Goal: Information Seeking & Learning: Find specific page/section

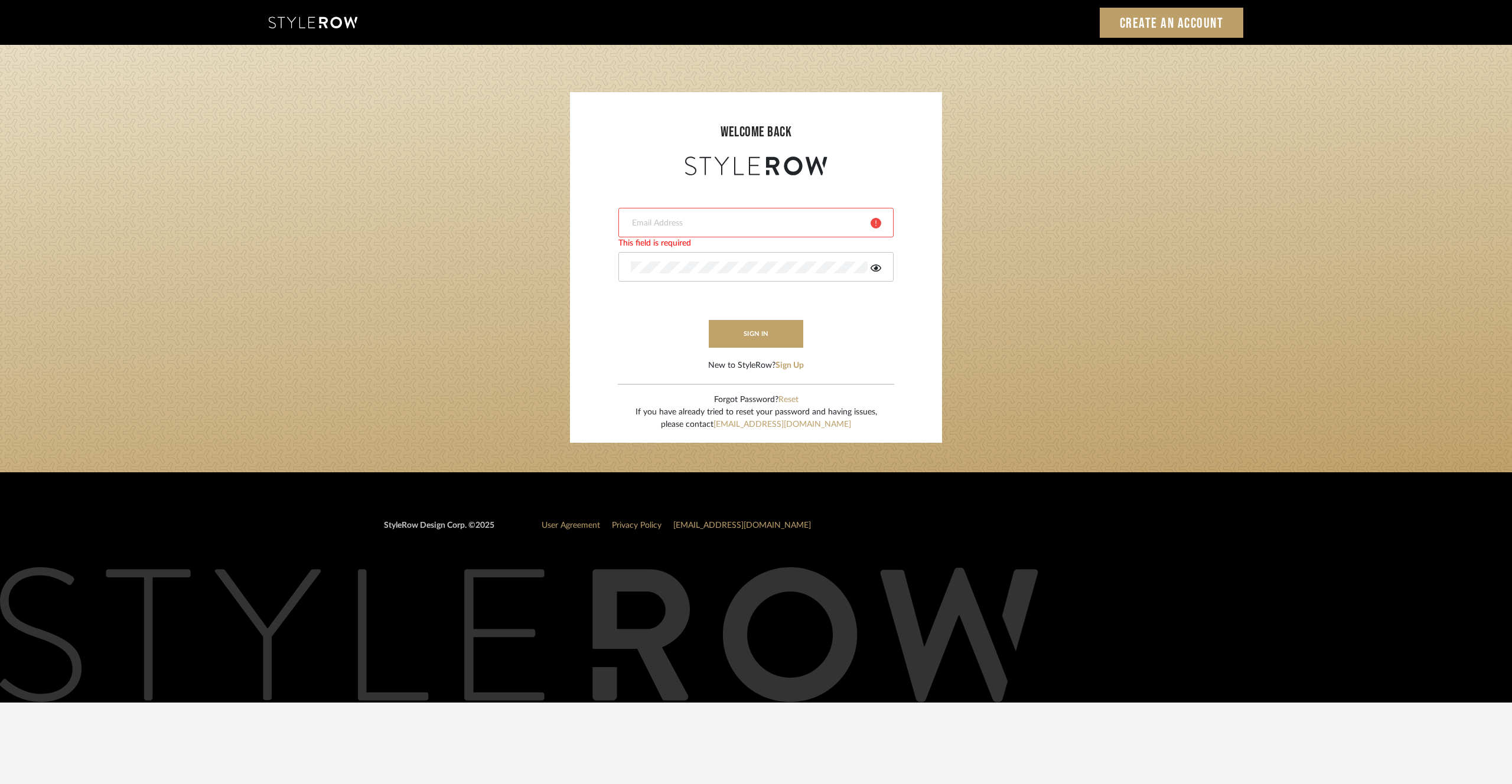
click at [693, 211] on div at bounding box center [756, 223] width 275 height 30
type input "bar@holmstudios.com"
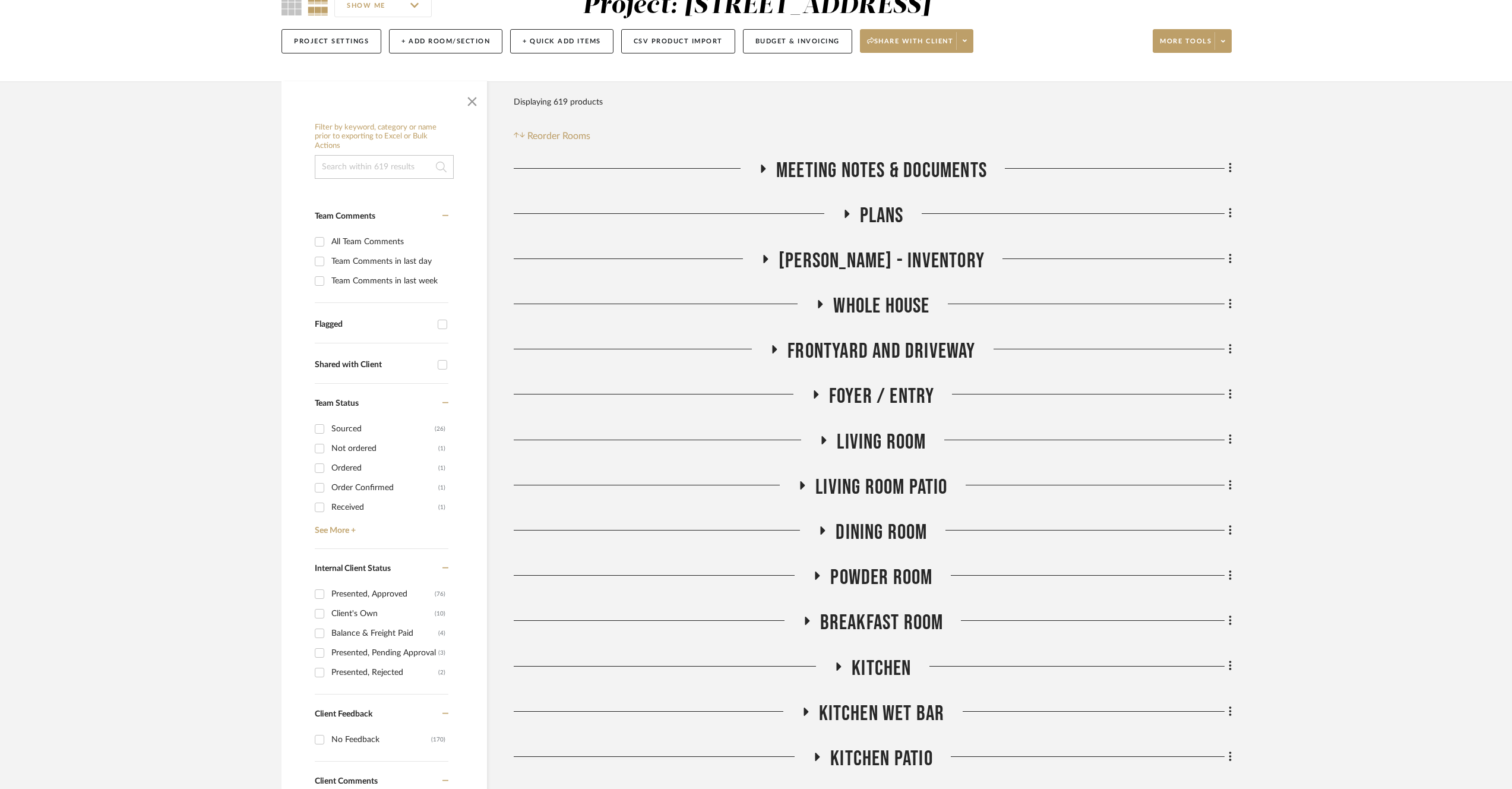
scroll to position [152, 0]
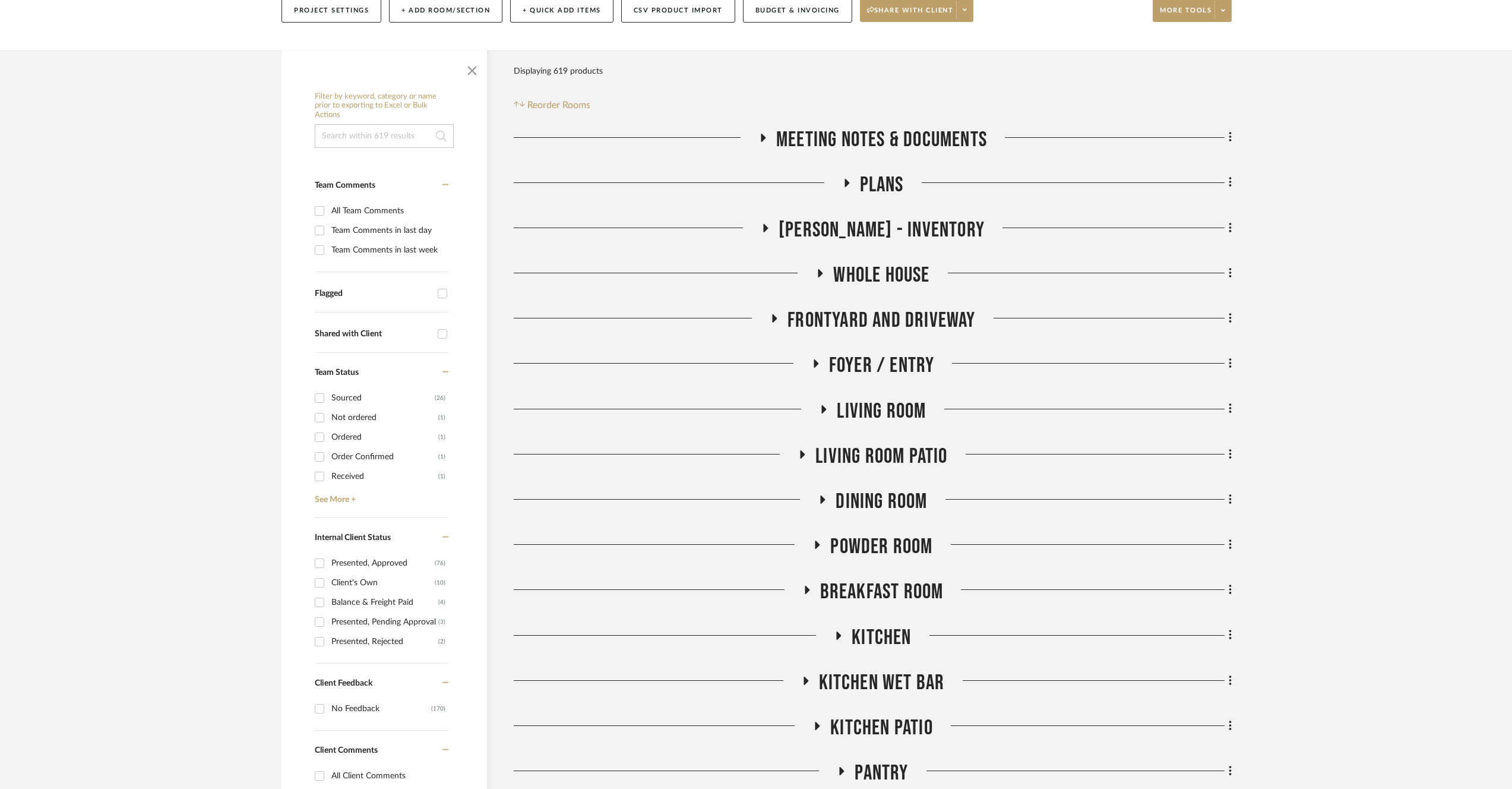
click at [885, 626] on span "Kitchen" at bounding box center [881, 637] width 59 height 26
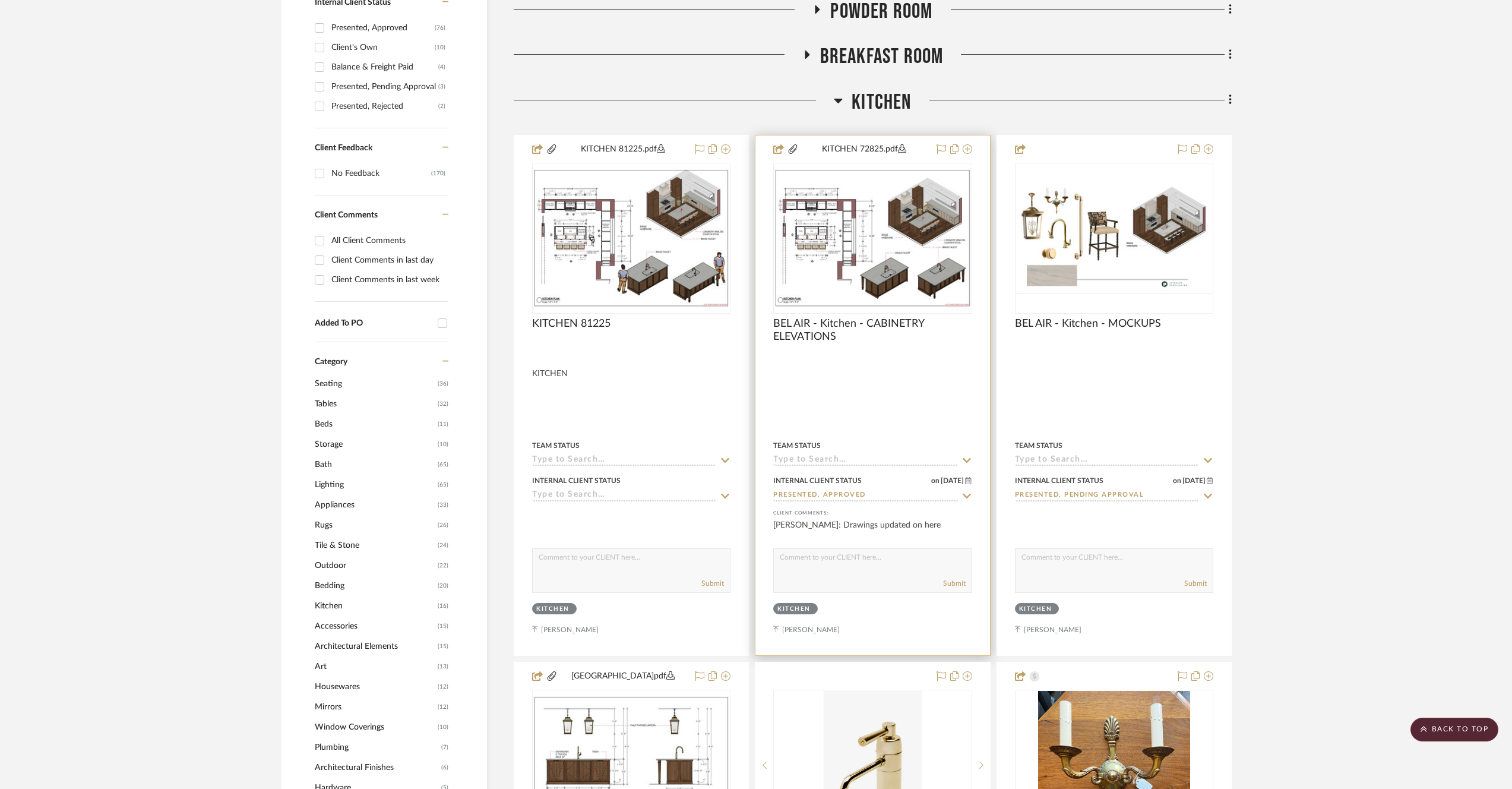
scroll to position [695, 0]
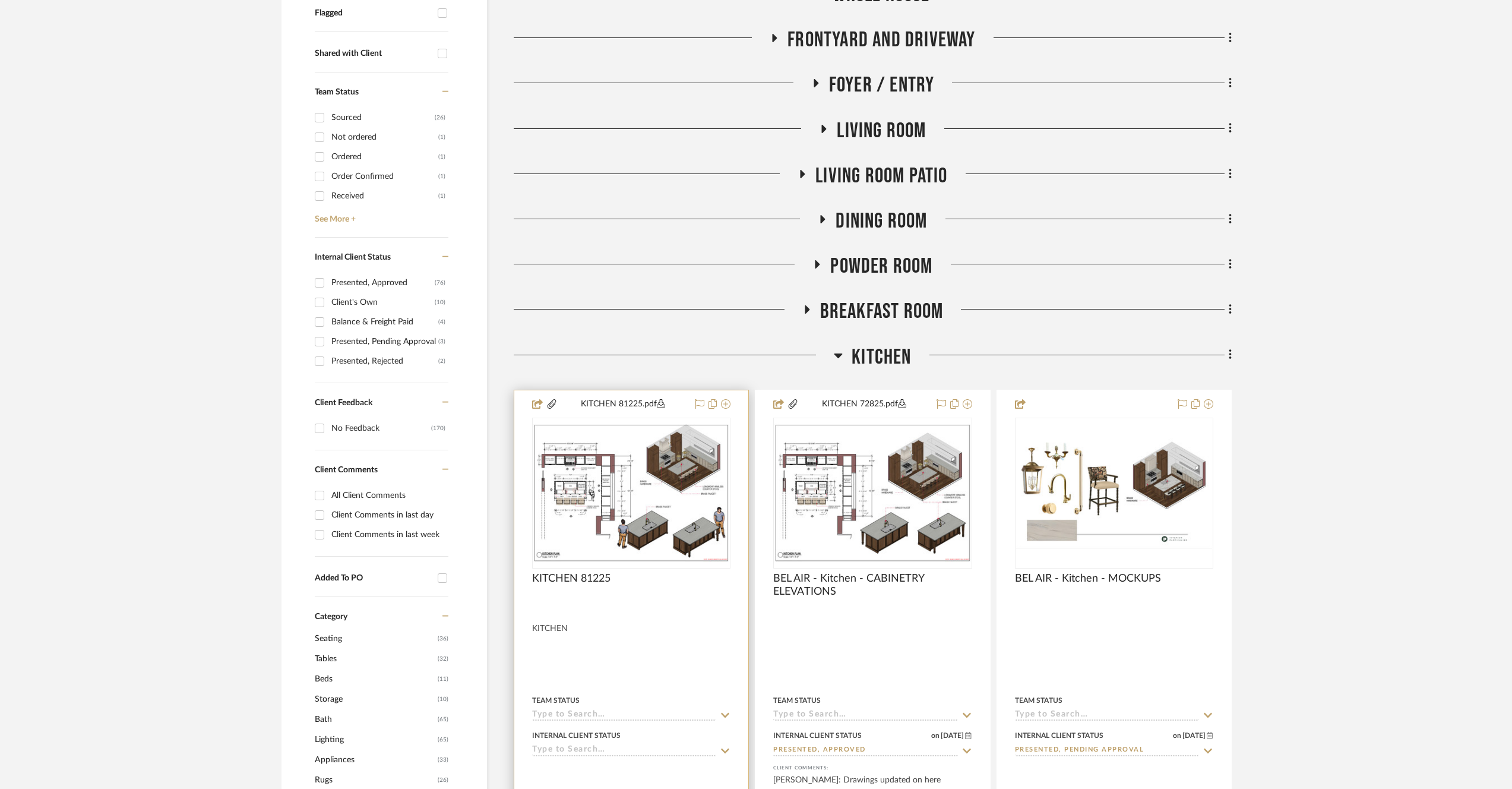
scroll to position [440, 0]
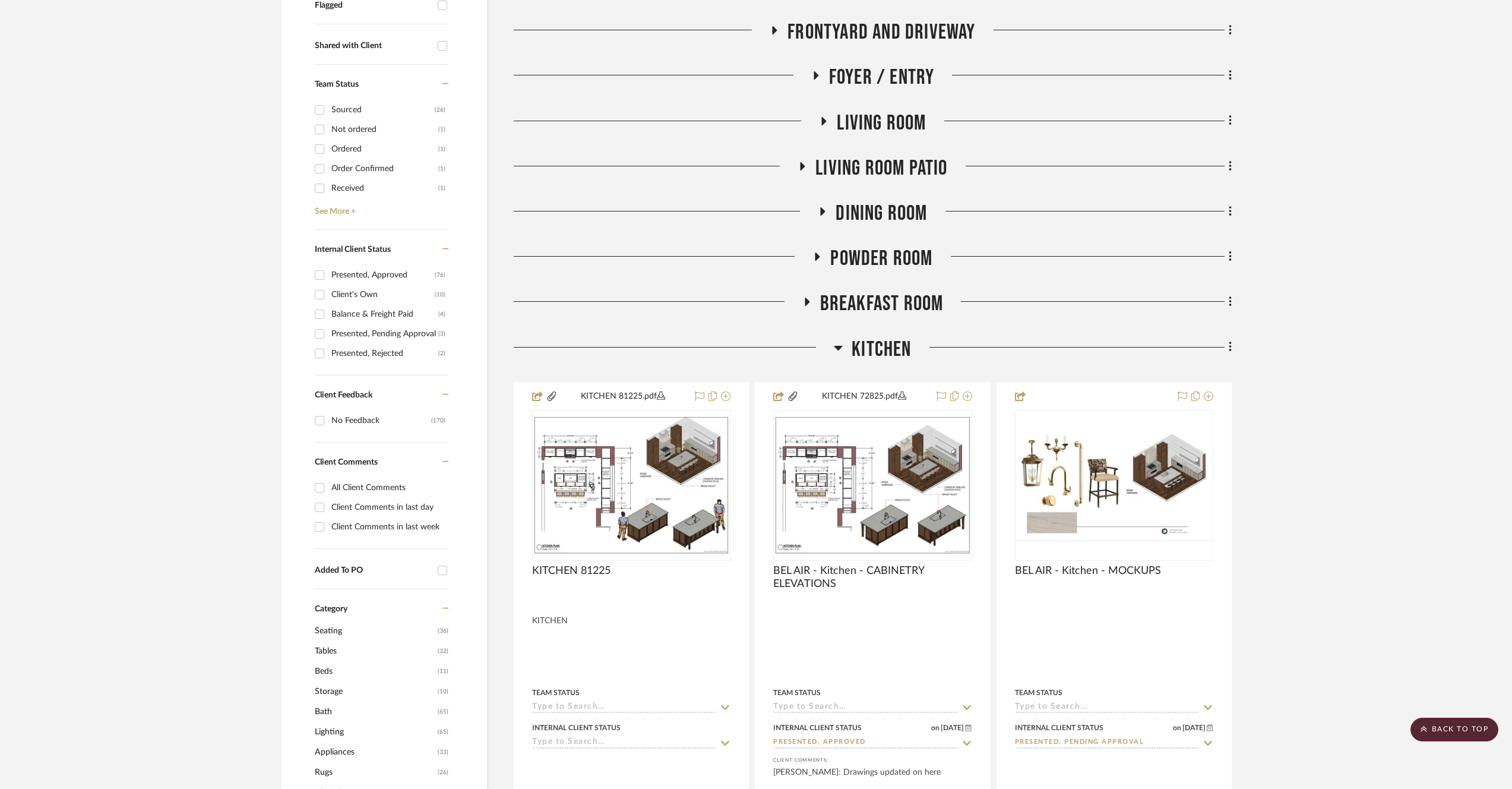
click at [888, 355] on span "Kitchen" at bounding box center [881, 349] width 59 height 26
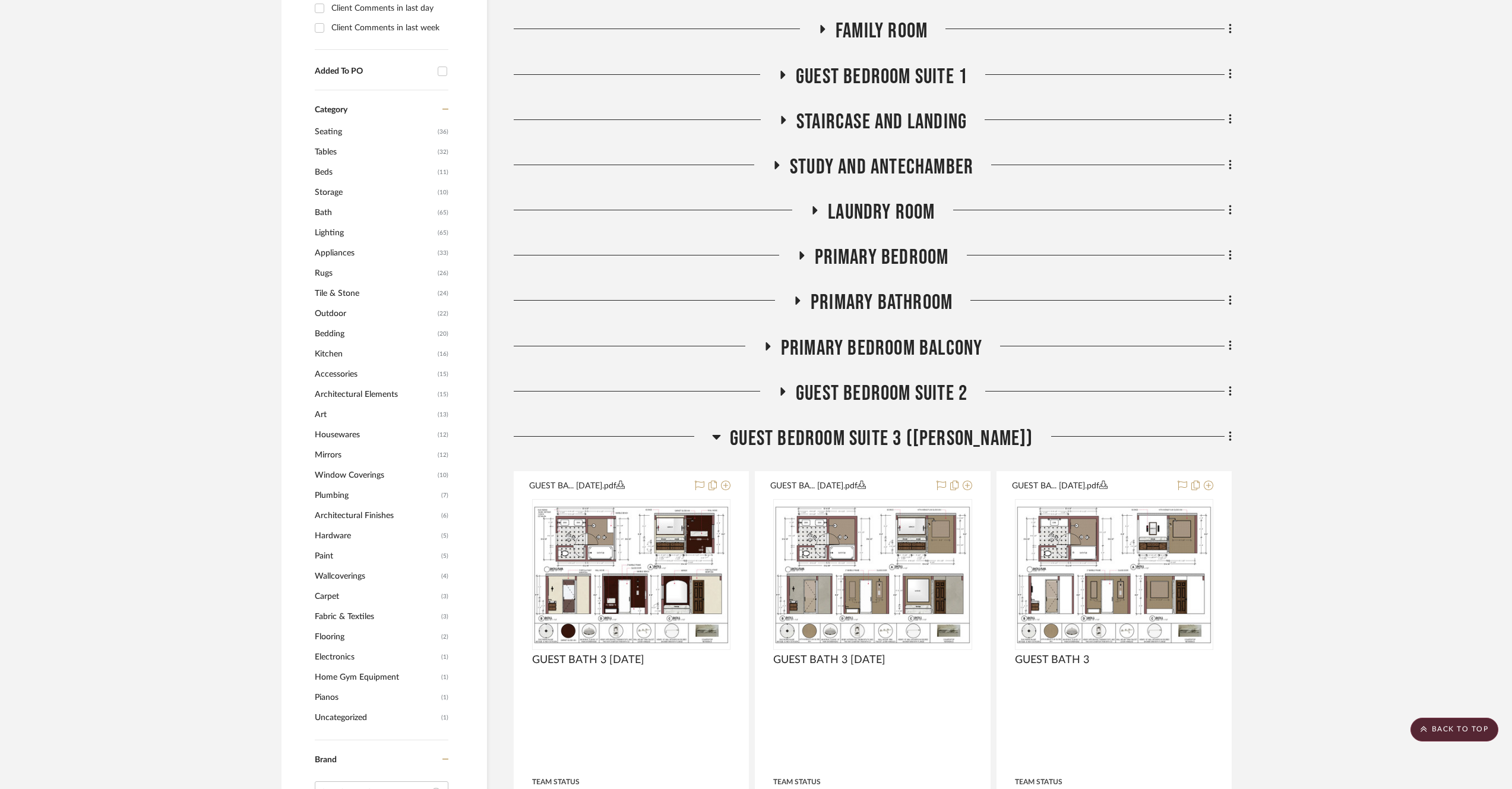
scroll to position [1001, 0]
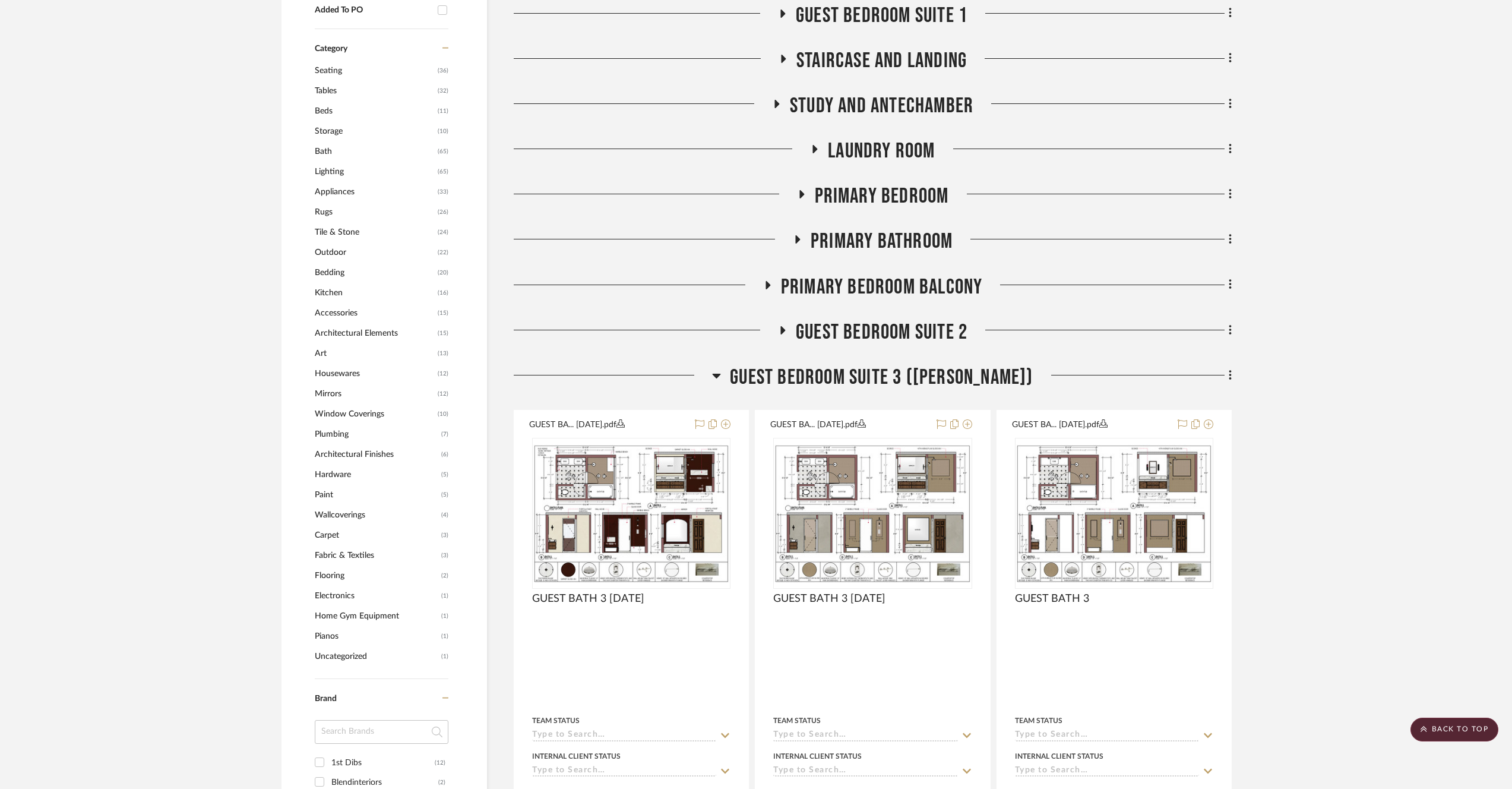
click at [883, 365] on span "Guest Bedroom Suite 3 ([PERSON_NAME])" at bounding box center [882, 377] width 303 height 26
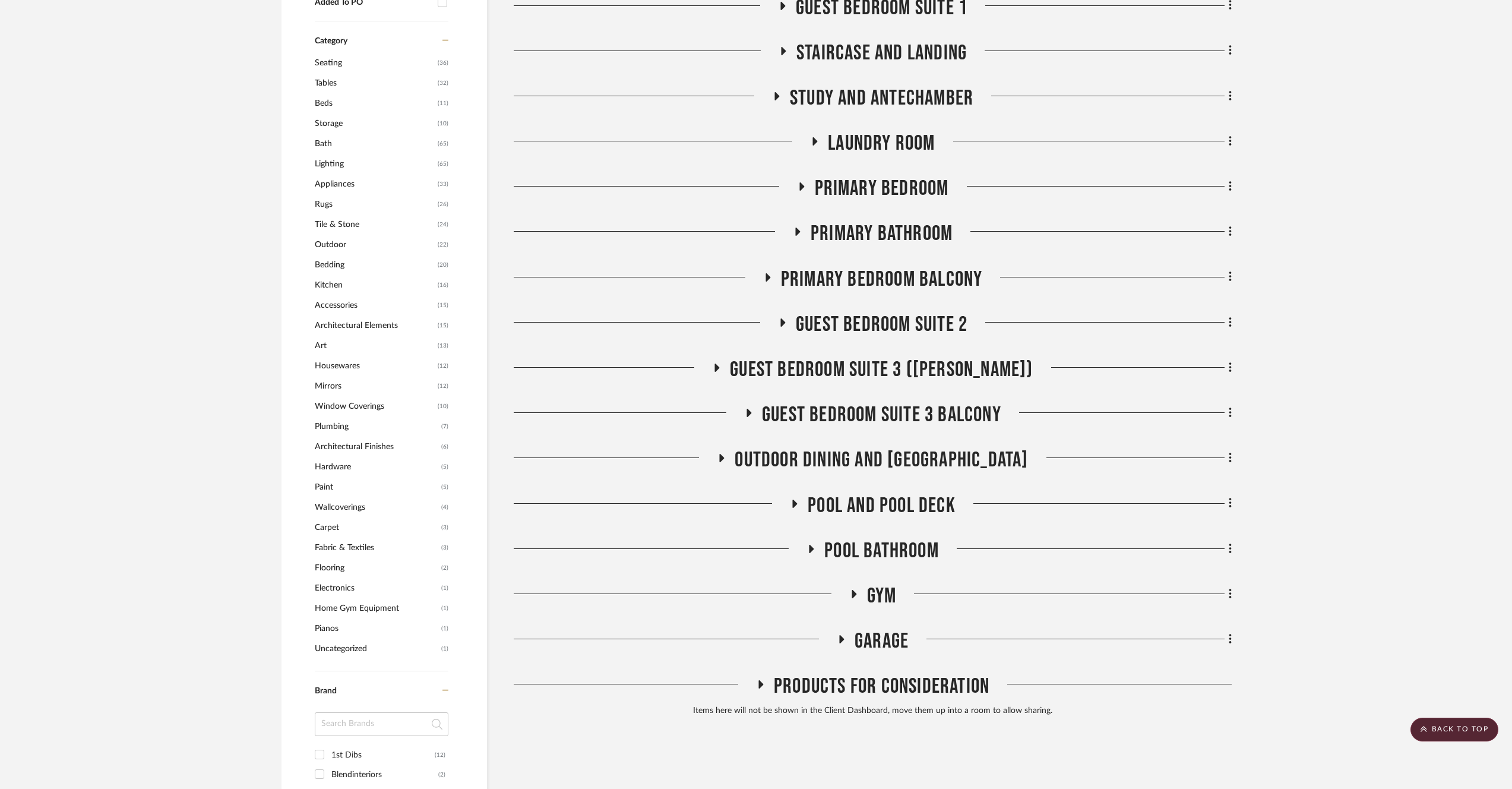
scroll to position [1069, 0]
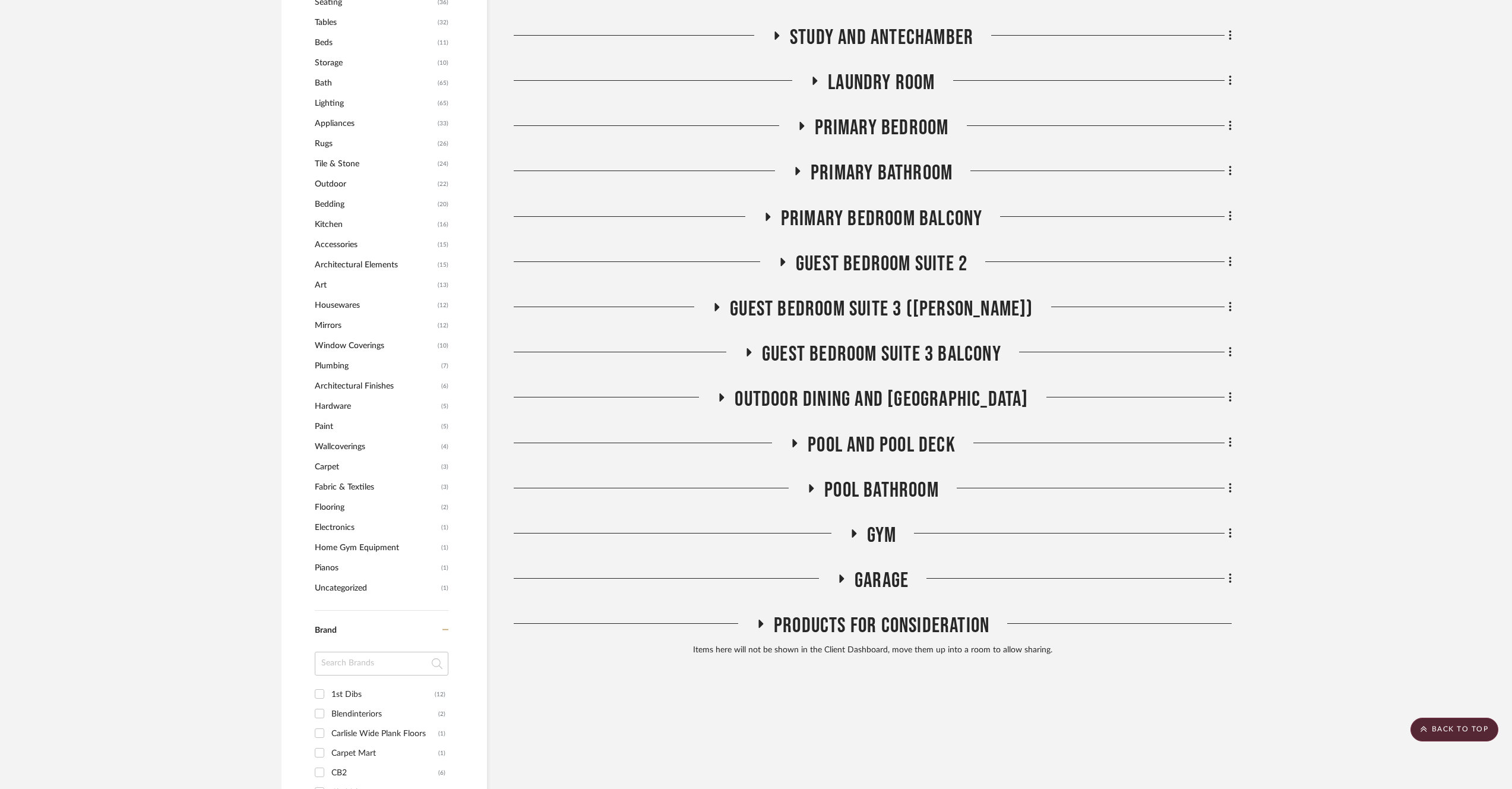
click at [883, 632] on span "Products For Consideration" at bounding box center [882, 626] width 216 height 26
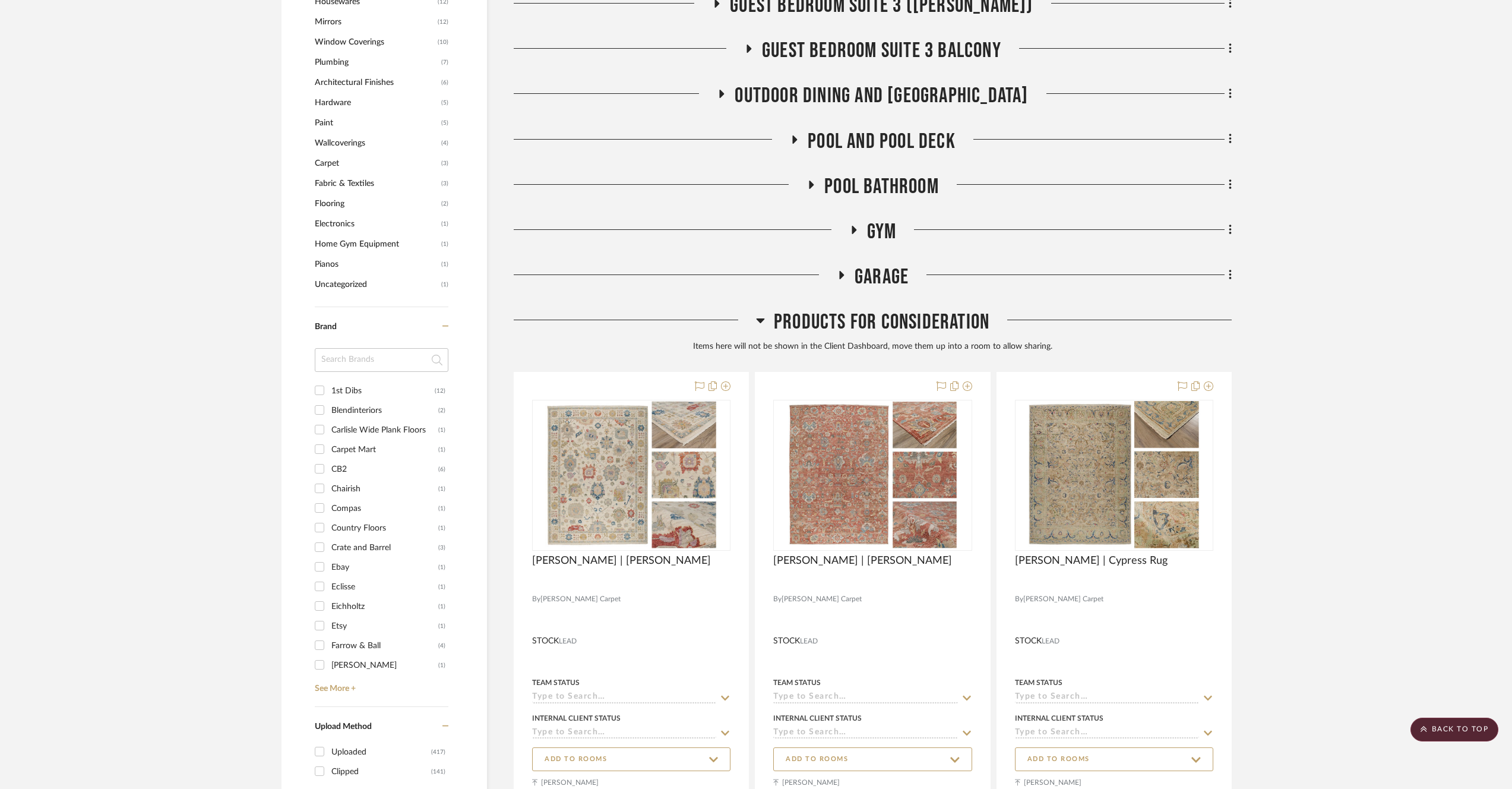
scroll to position [1140, 0]
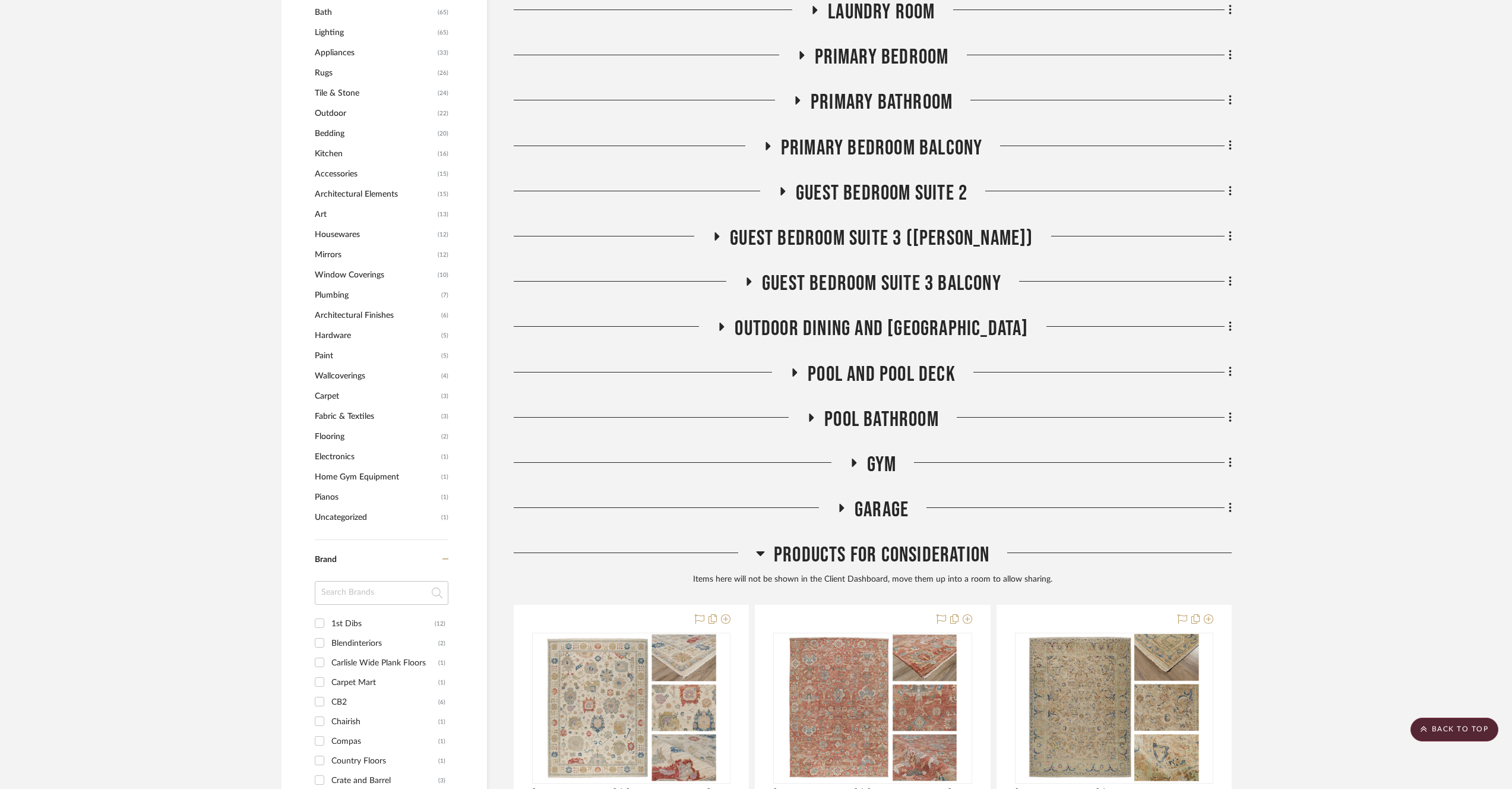
click at [880, 569] on div "Products For Consideration" at bounding box center [872, 557] width 718 height 30
click at [881, 563] on span "Products For Consideration" at bounding box center [882, 555] width 216 height 26
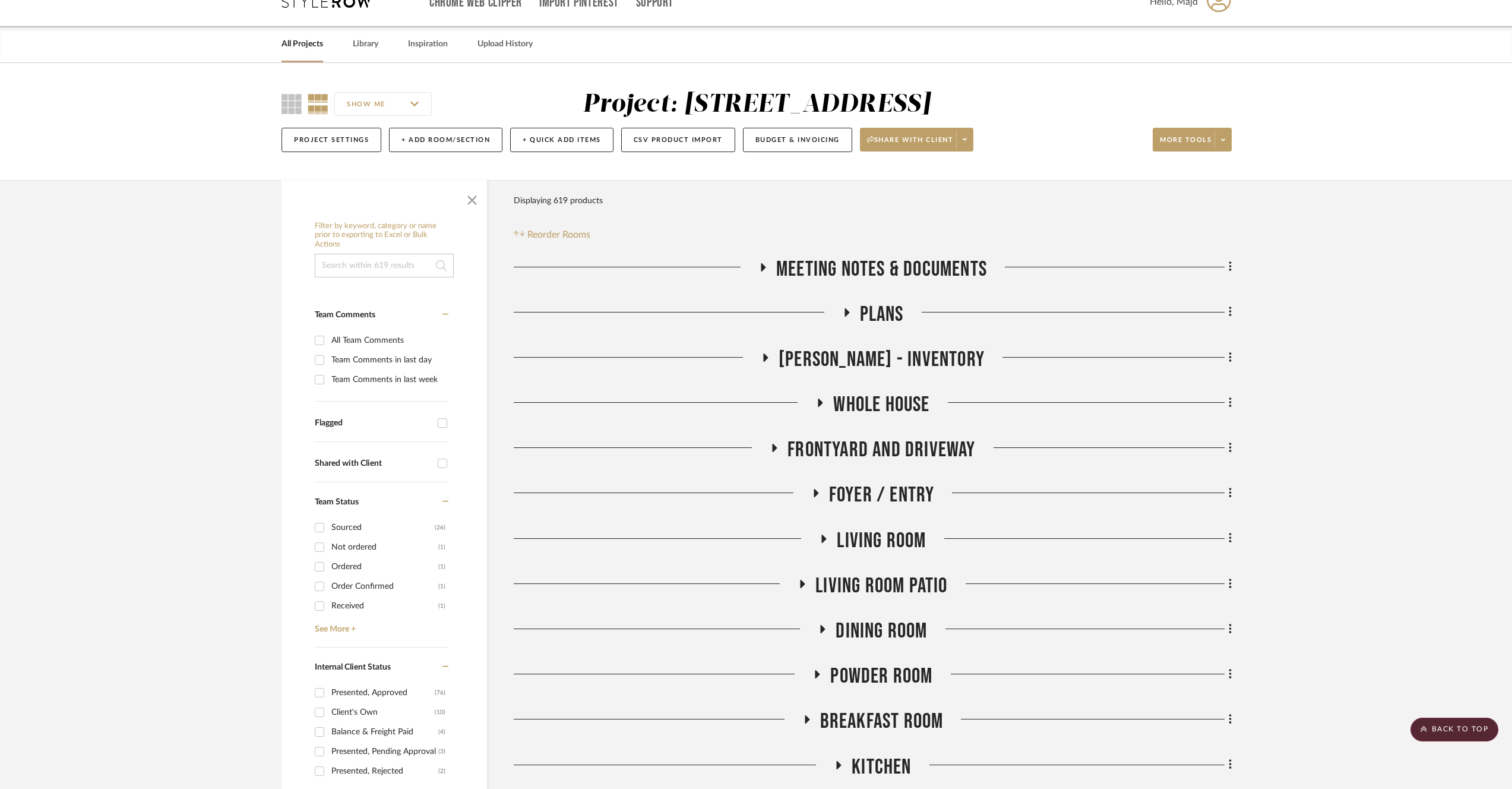
scroll to position [0, 0]
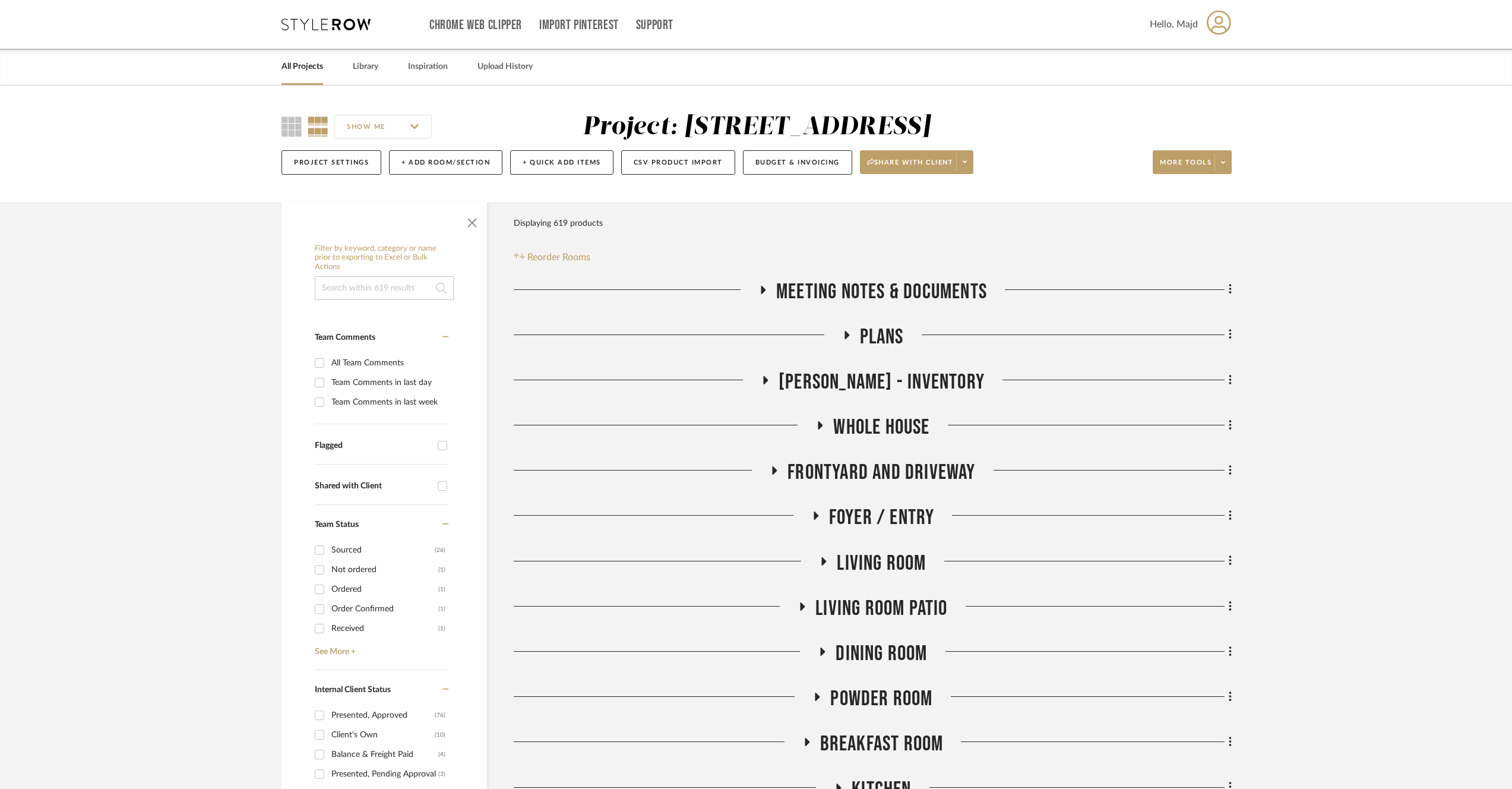
click at [903, 295] on span "Meeting notes & Documents" at bounding box center [882, 291] width 211 height 26
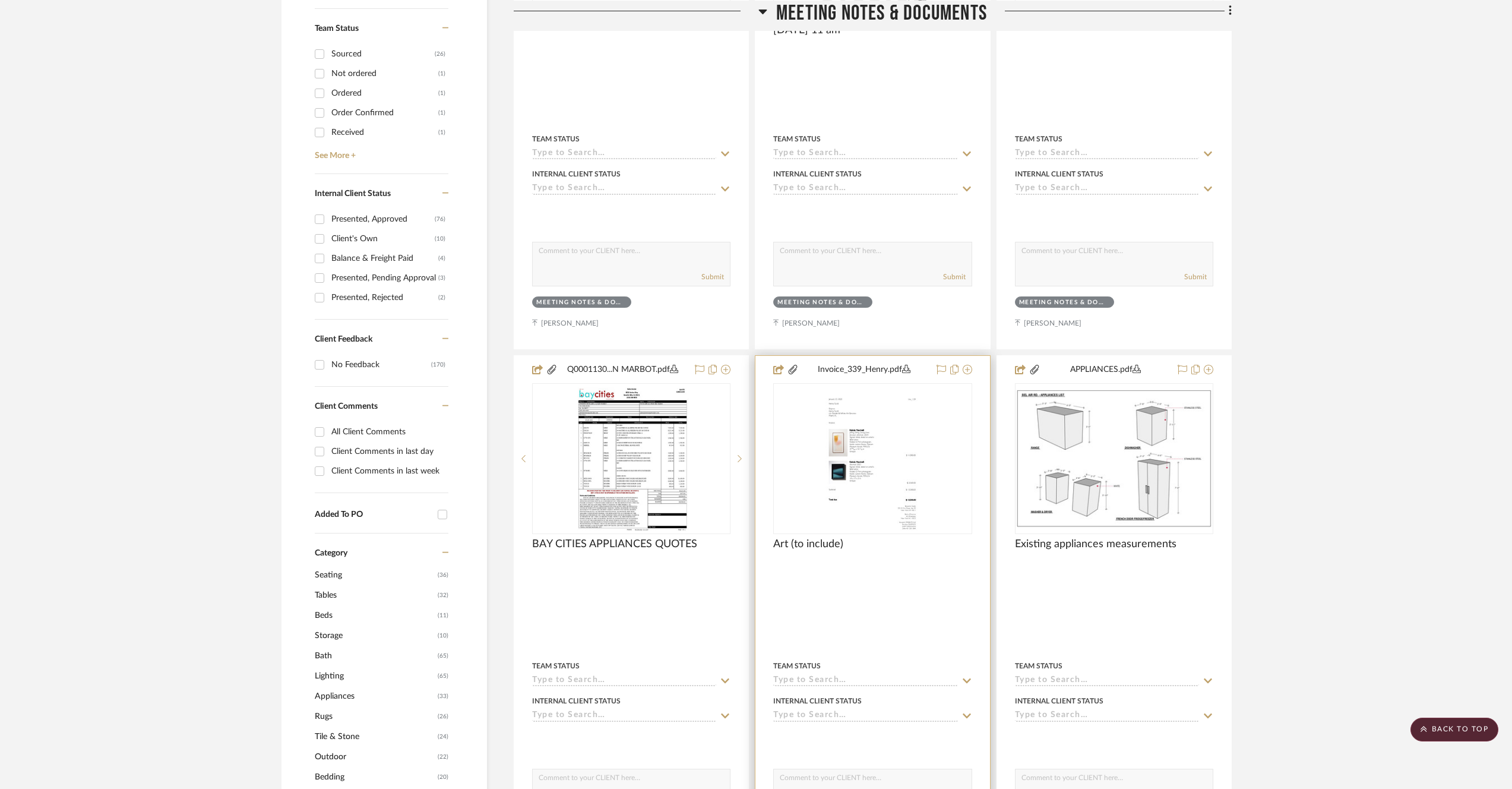
scroll to position [227, 0]
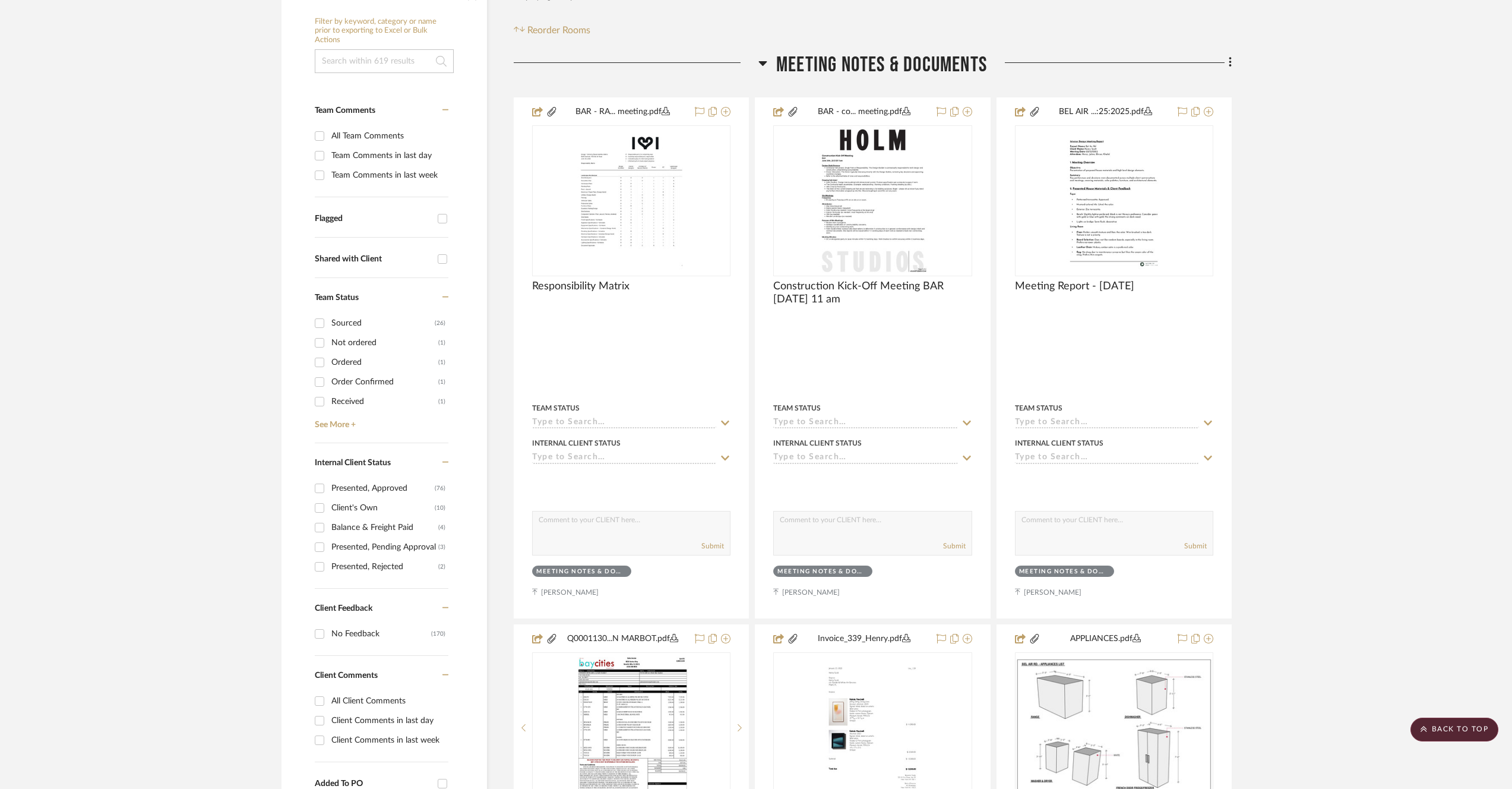
click at [918, 68] on span "Meeting notes & Documents" at bounding box center [882, 64] width 211 height 26
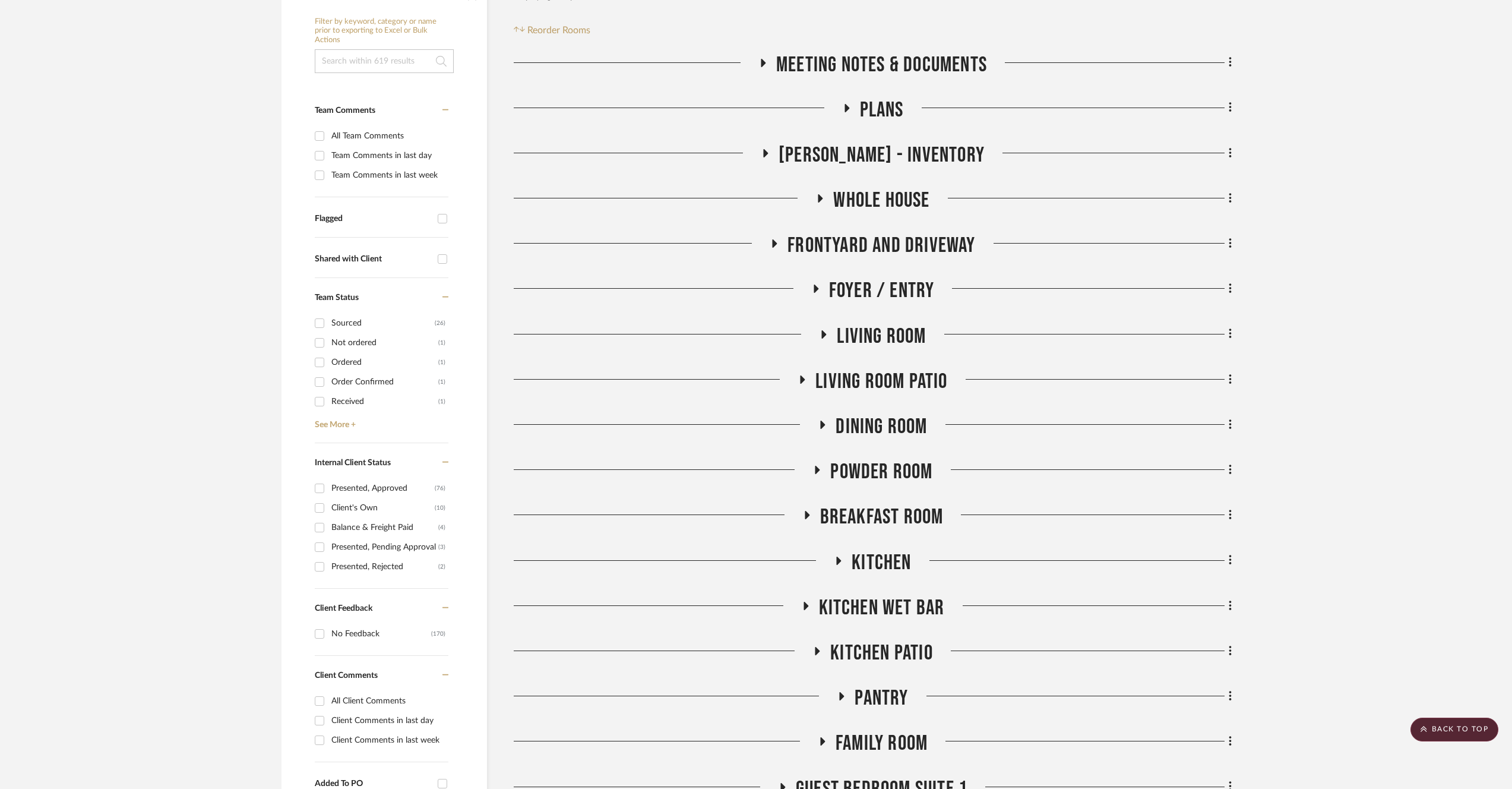
click at [891, 143] on span "[PERSON_NAME] - Inventory" at bounding box center [882, 155] width 206 height 26
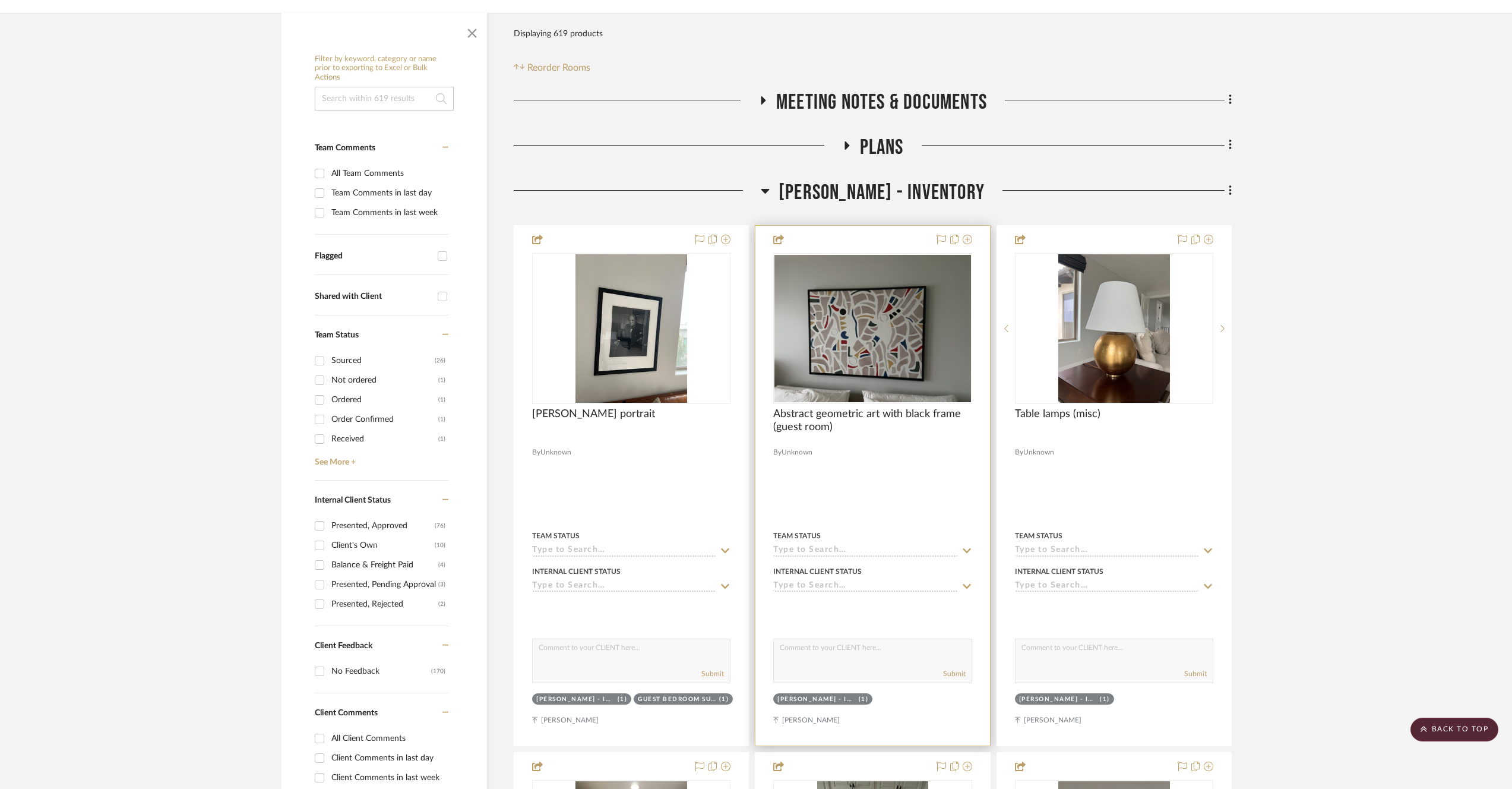
scroll to position [128, 0]
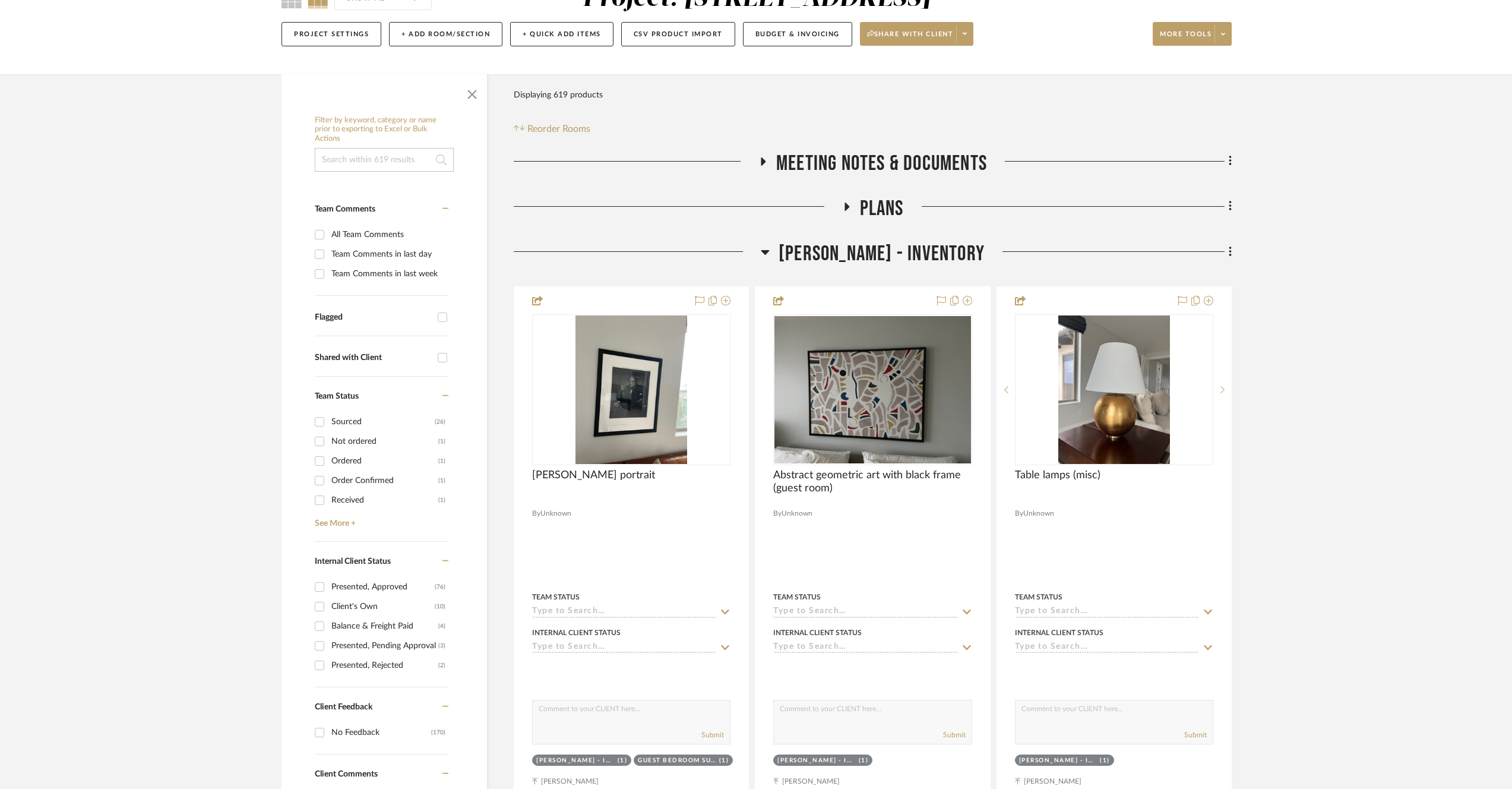
click at [886, 268] on div "[PERSON_NAME] - Inventory" at bounding box center [872, 256] width 718 height 30
click at [883, 254] on span "[PERSON_NAME] - Inventory" at bounding box center [882, 254] width 206 height 26
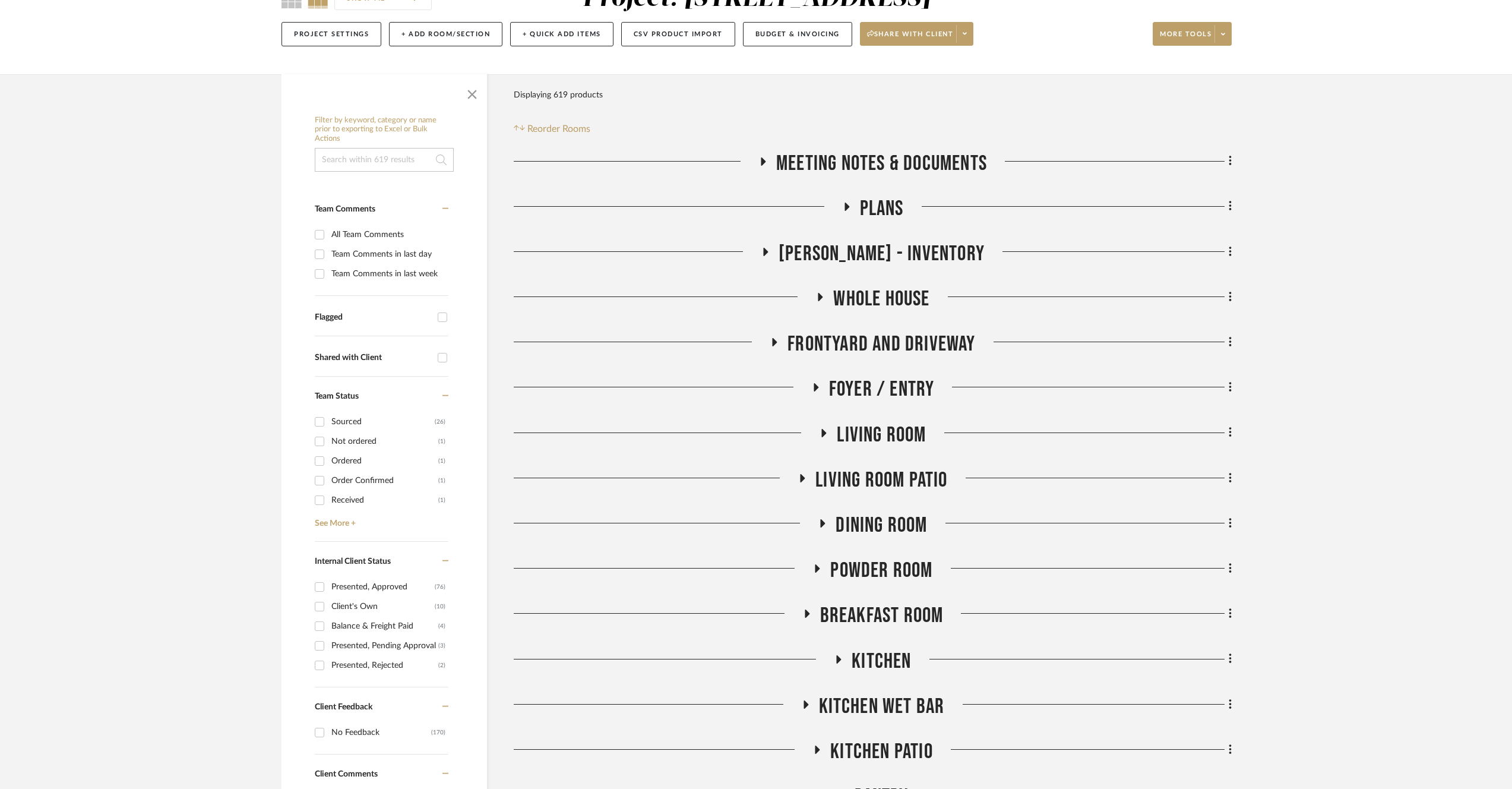
scroll to position [135, 0]
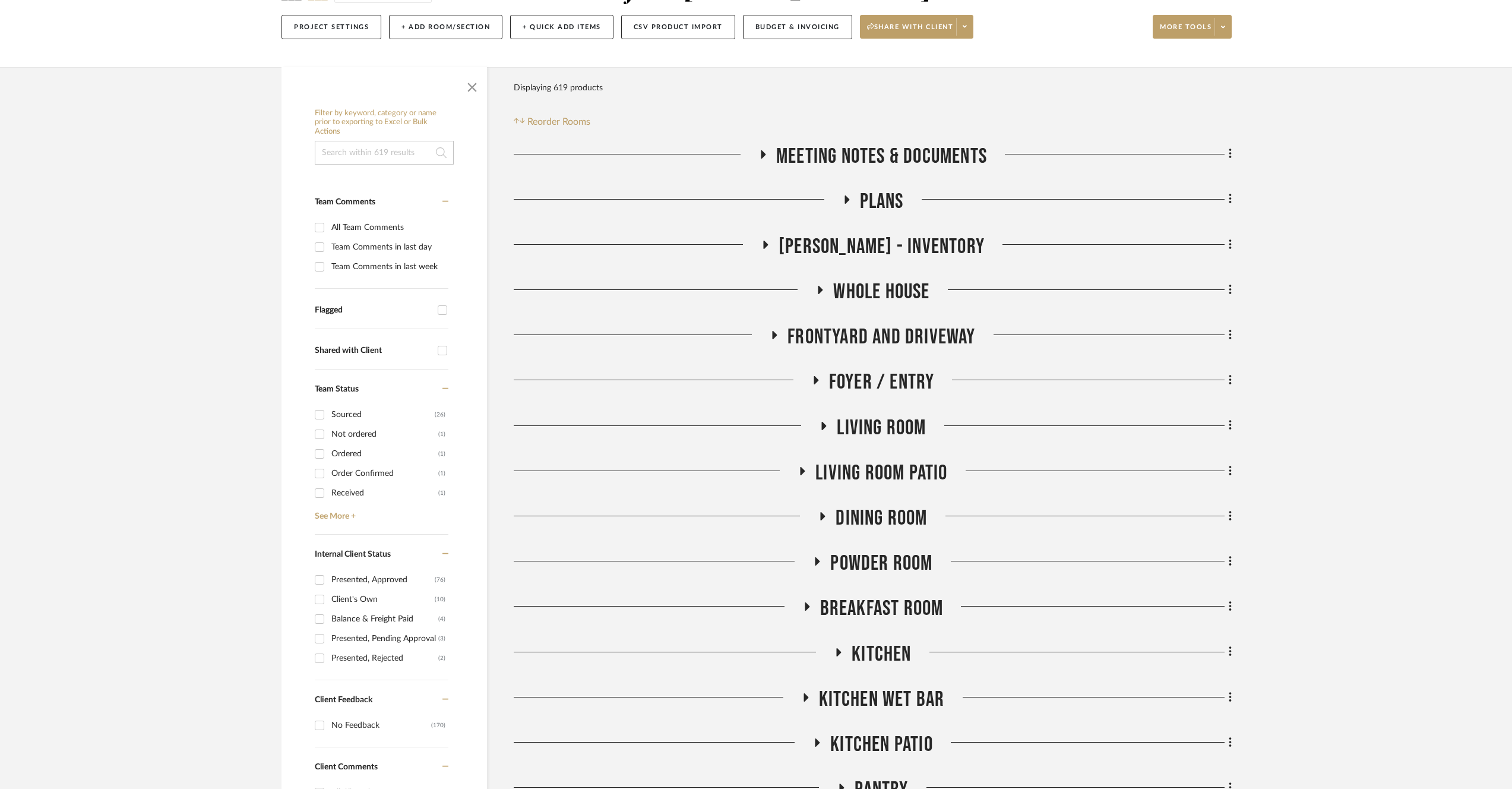
click at [889, 508] on span "Dining Room" at bounding box center [881, 518] width 91 height 26
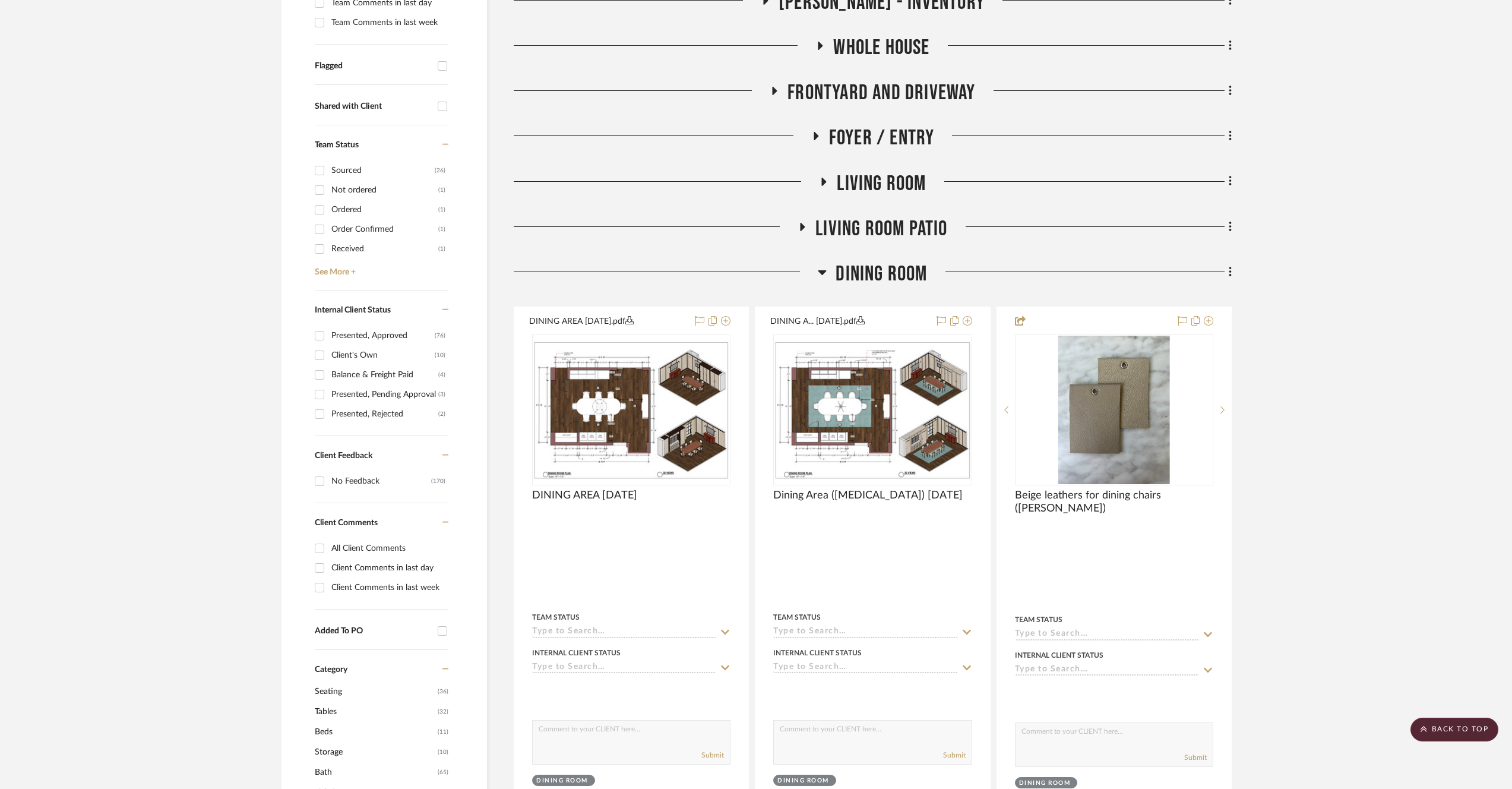
scroll to position [709, 0]
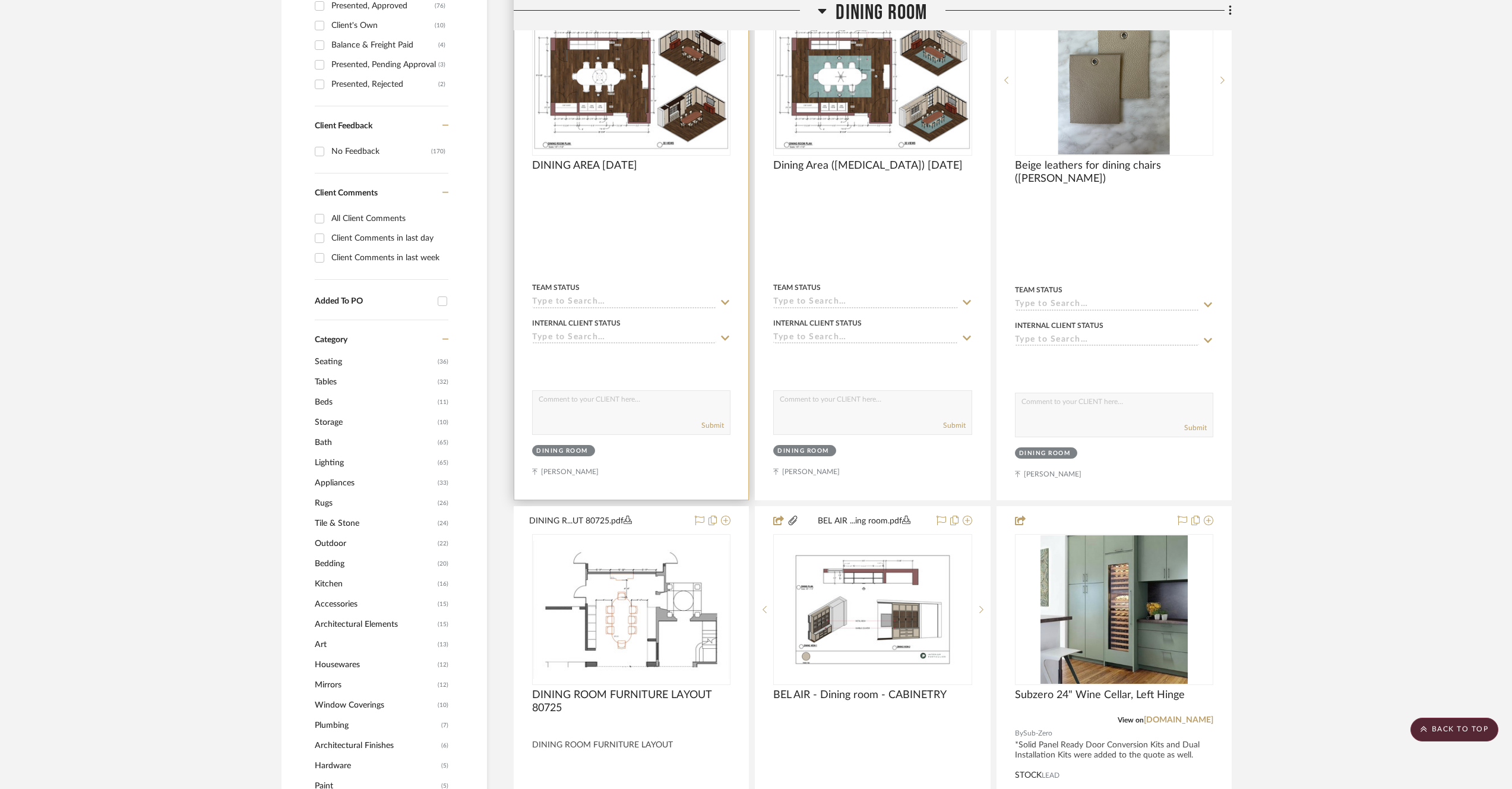
click at [0, 0] on img at bounding box center [0, 0] width 0 height 0
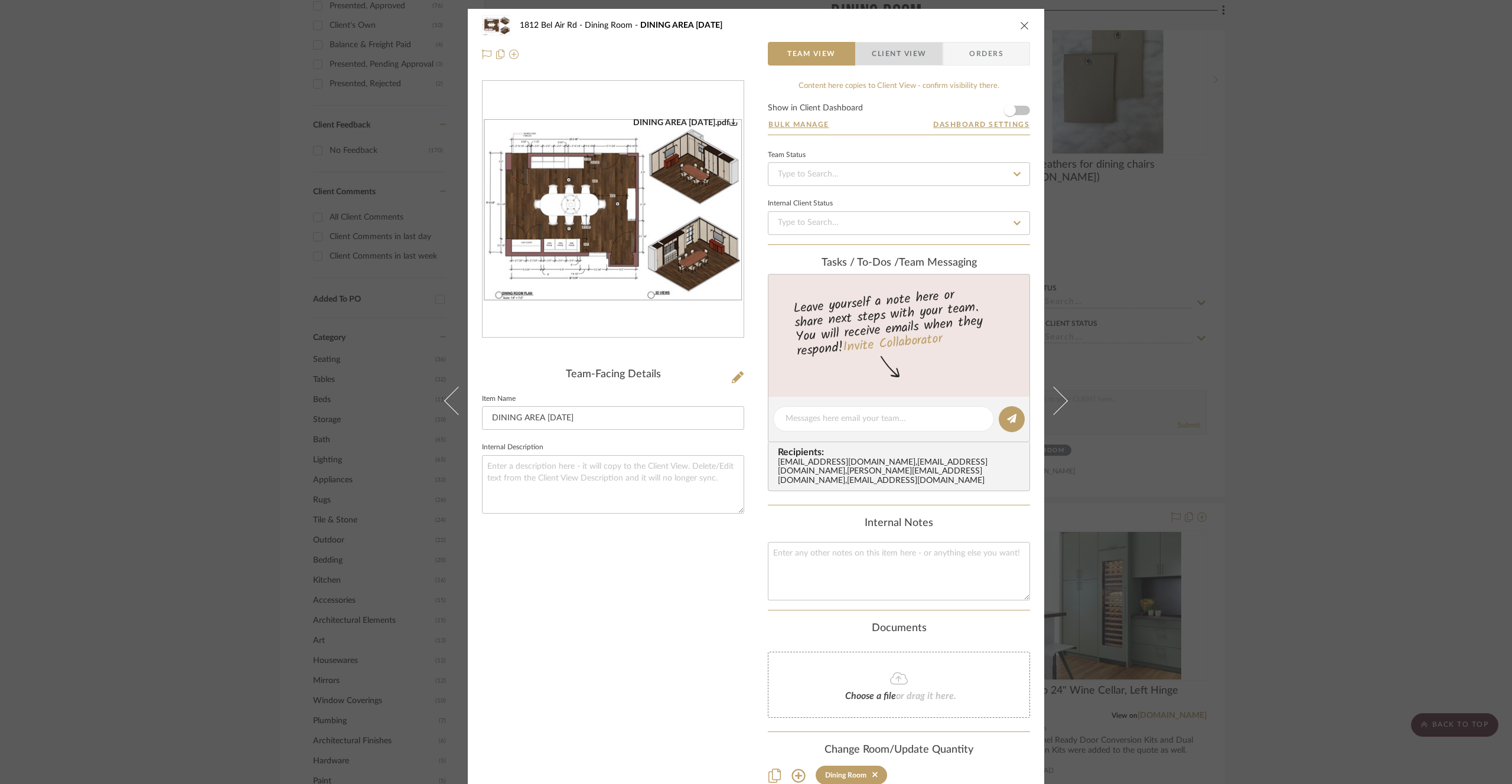
drag, startPoint x: 886, startPoint y: 56, endPoint x: 904, endPoint y: 49, distance: 19.3
click at [887, 55] on span "Client View" at bounding box center [899, 54] width 55 height 23
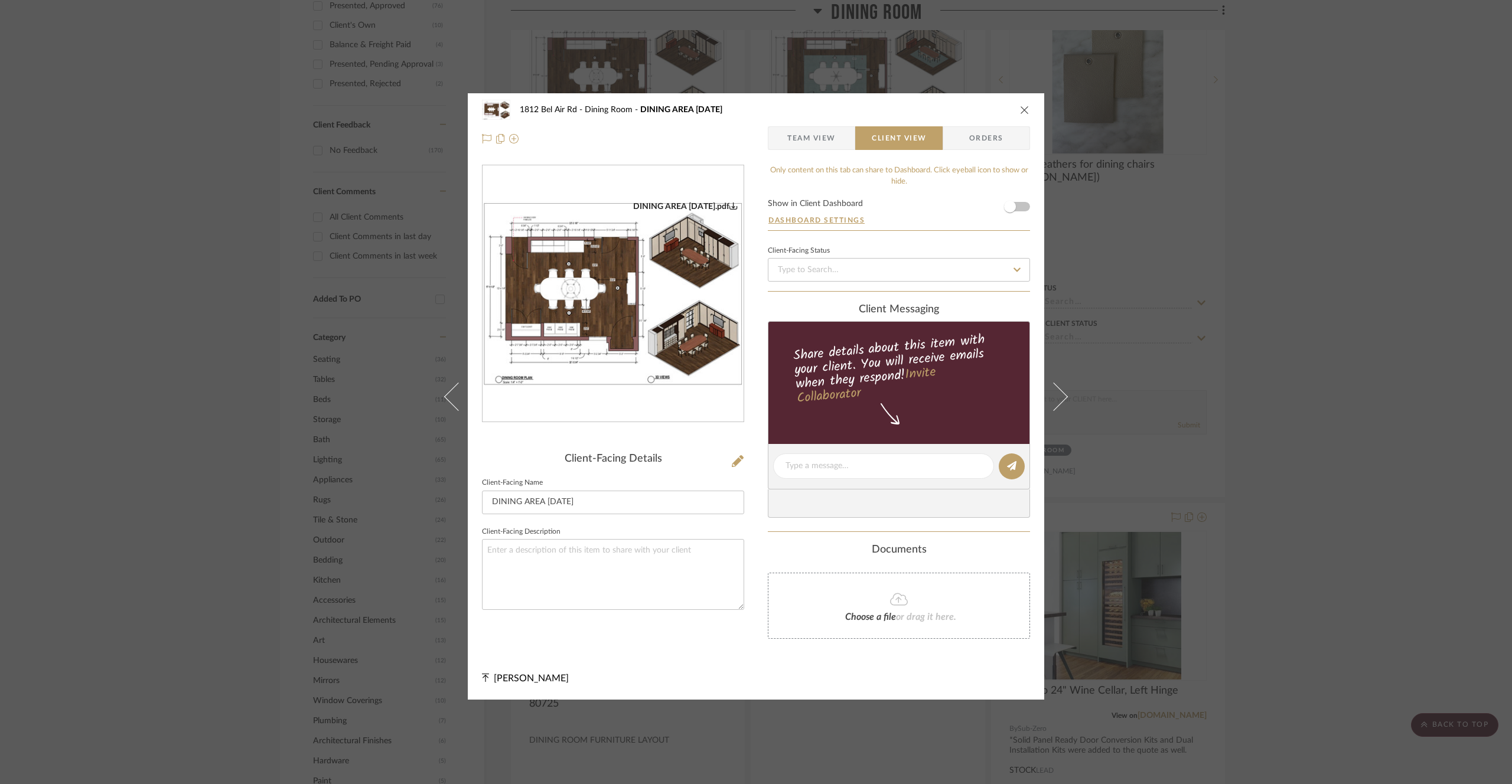
click at [974, 142] on span "Orders" at bounding box center [986, 138] width 60 height 23
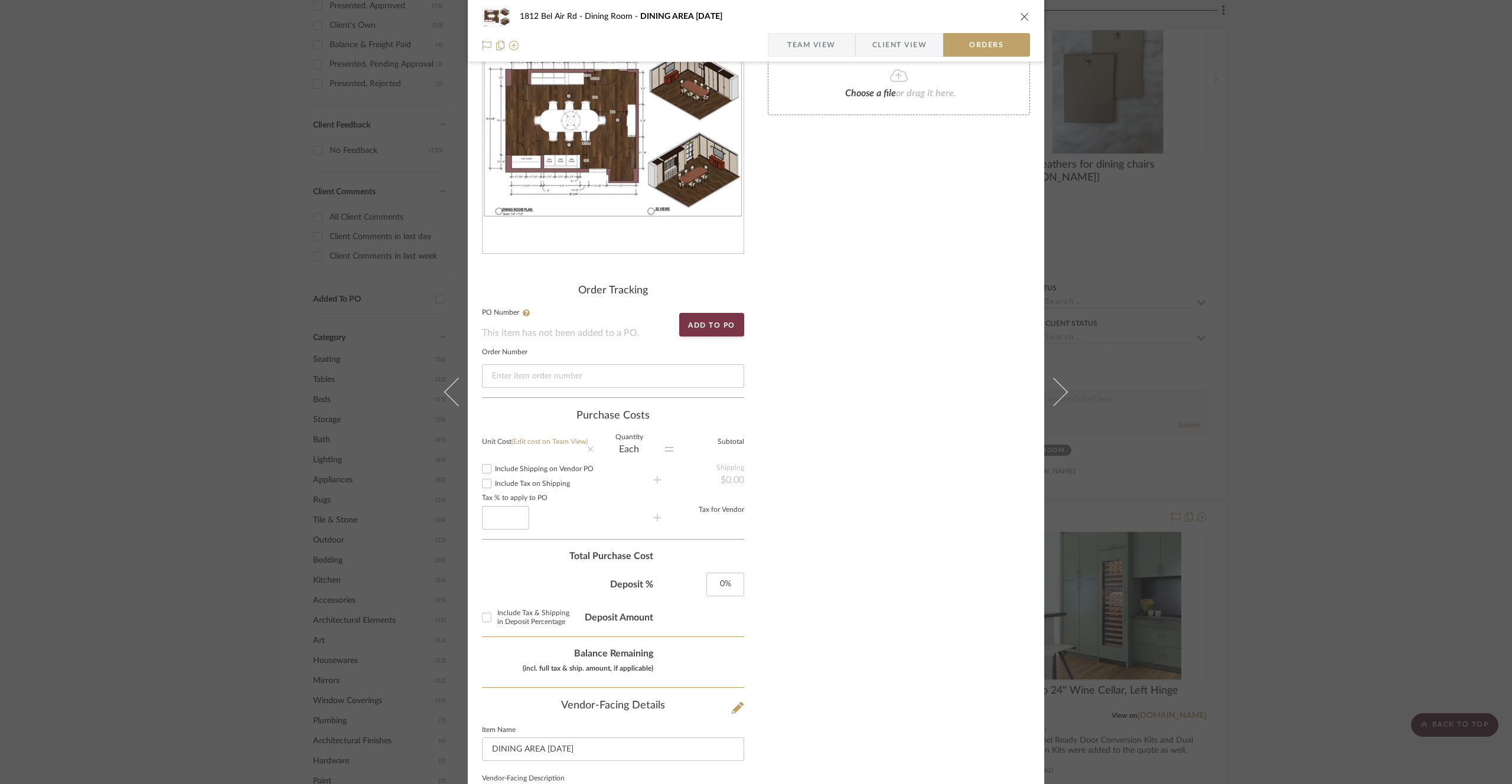
scroll to position [196, 0]
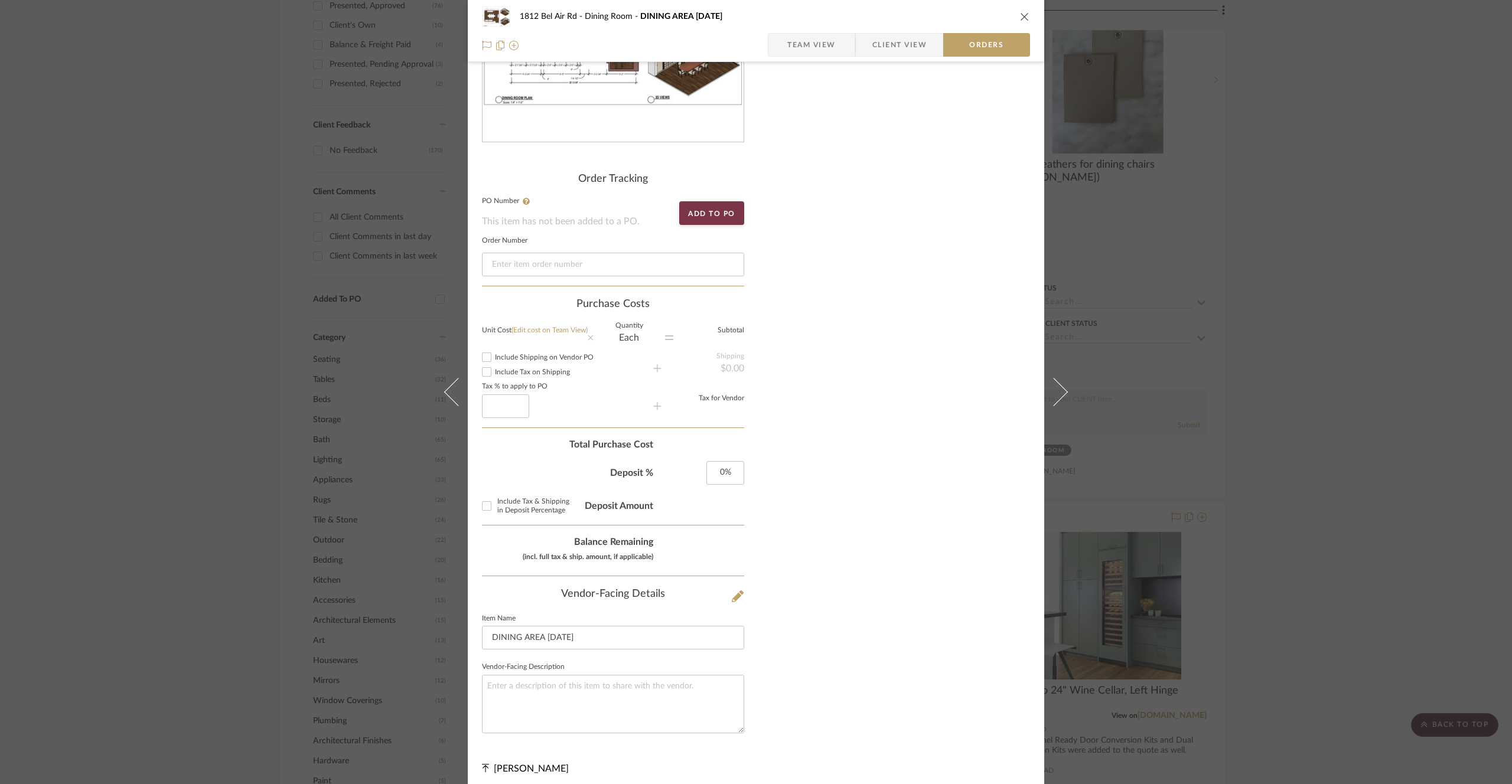
click at [631, 593] on div "Vendor-Facing Details" at bounding box center [613, 594] width 262 height 13
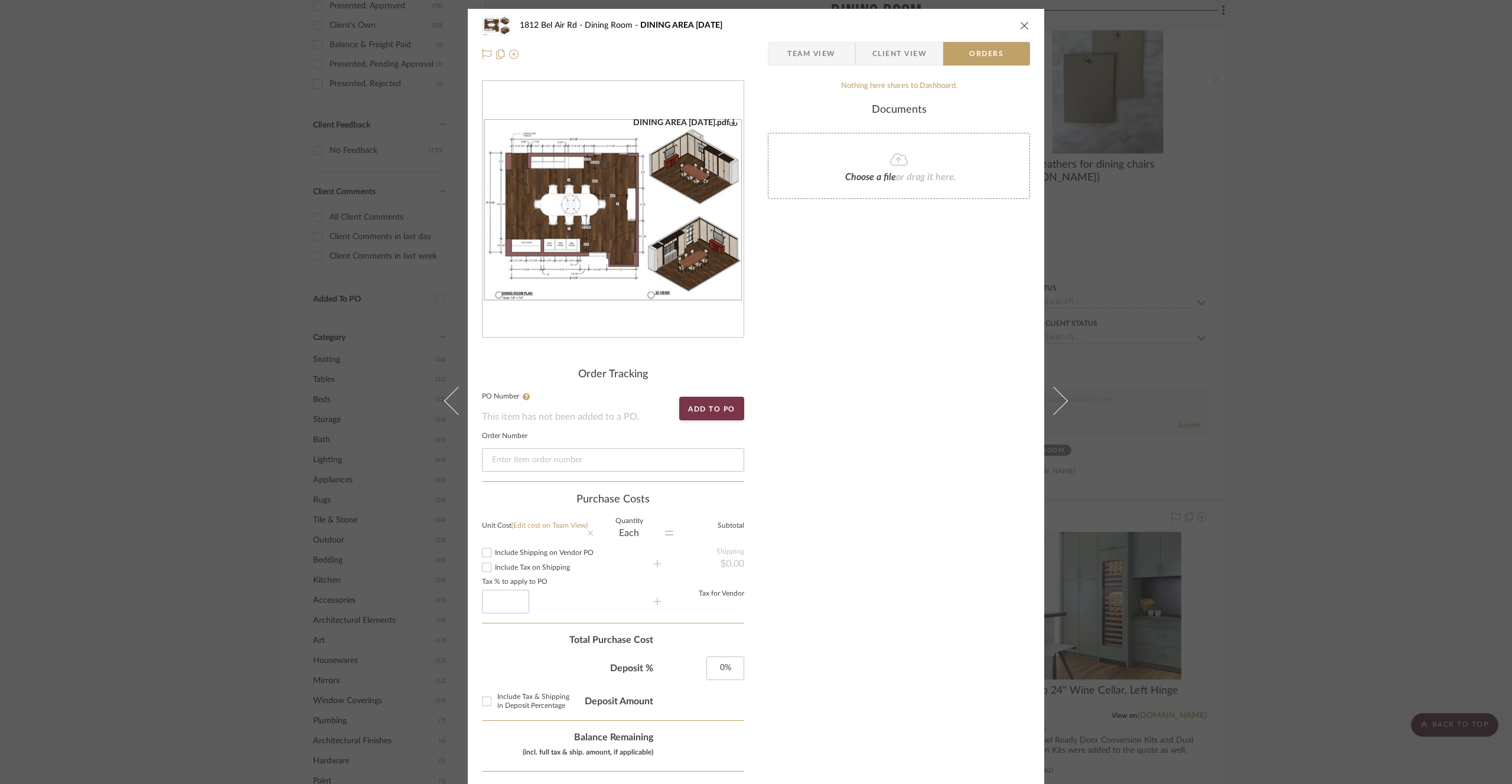
click at [891, 44] on span "Client View" at bounding box center [899, 54] width 55 height 23
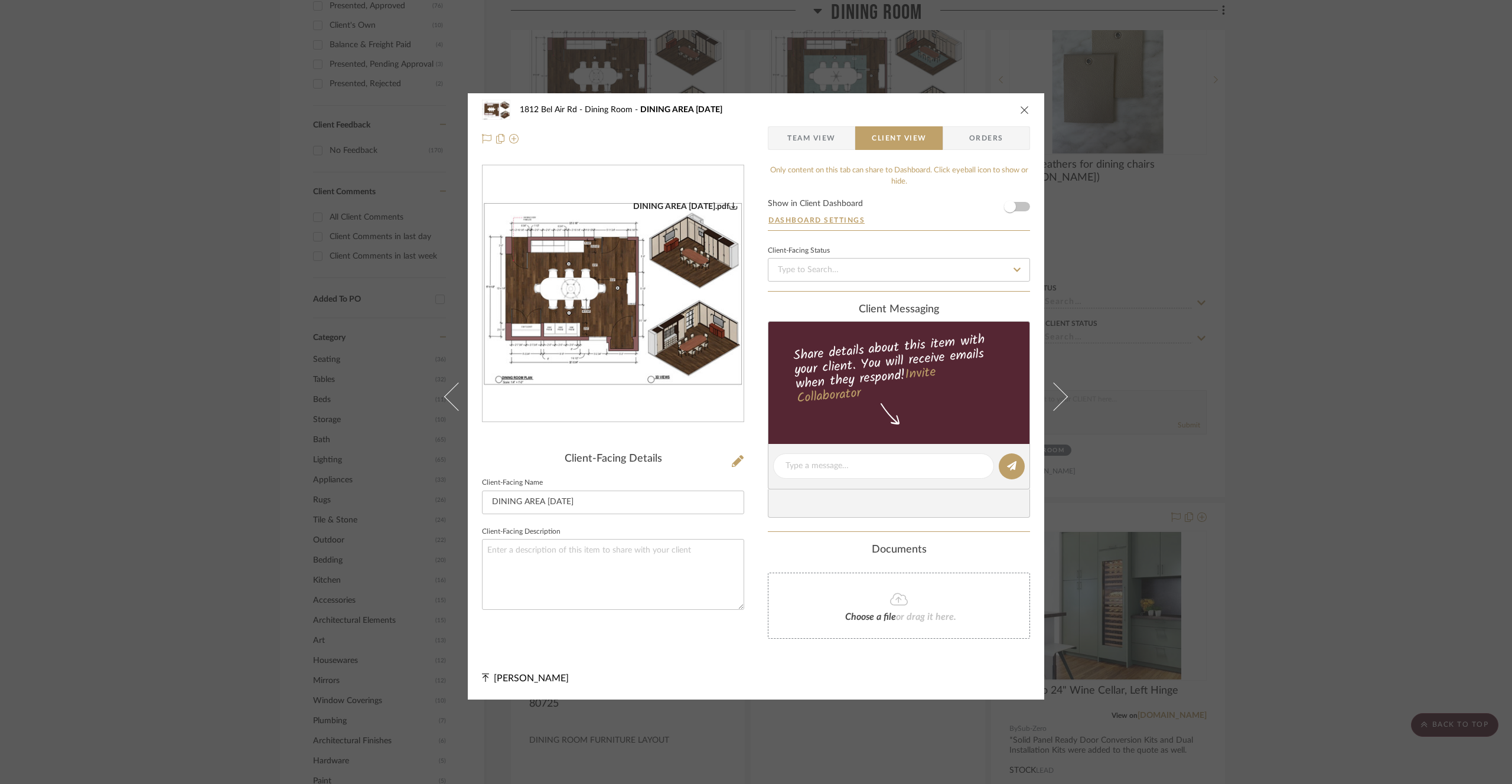
click at [801, 143] on span "Team View" at bounding box center [811, 138] width 49 height 23
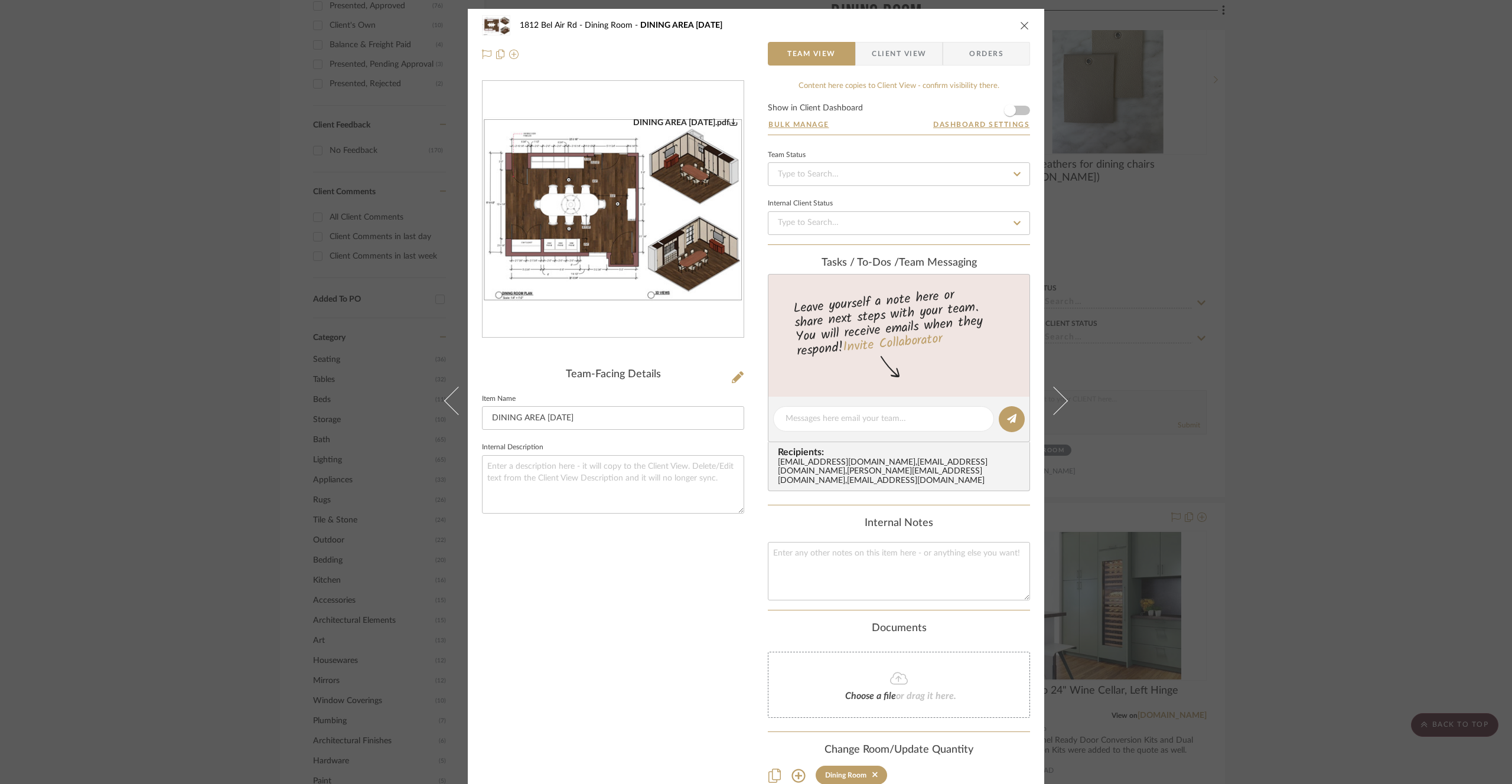
click at [1241, 249] on div "1812 Bel Air Rd Dining Room DINING AREA [DATE] Team View Client View Orders DIN…" at bounding box center [756, 392] width 1512 height 784
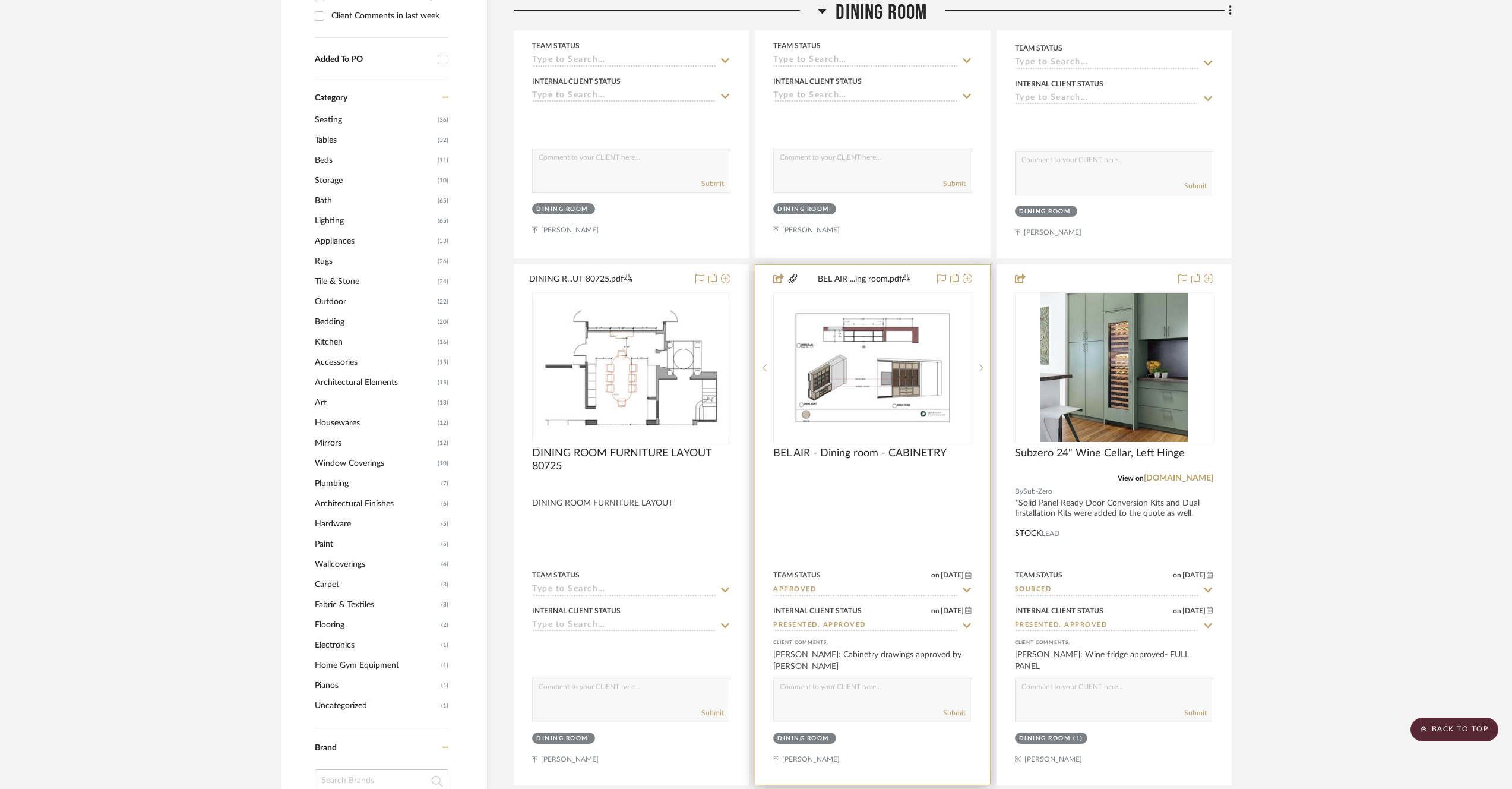
scroll to position [943, 0]
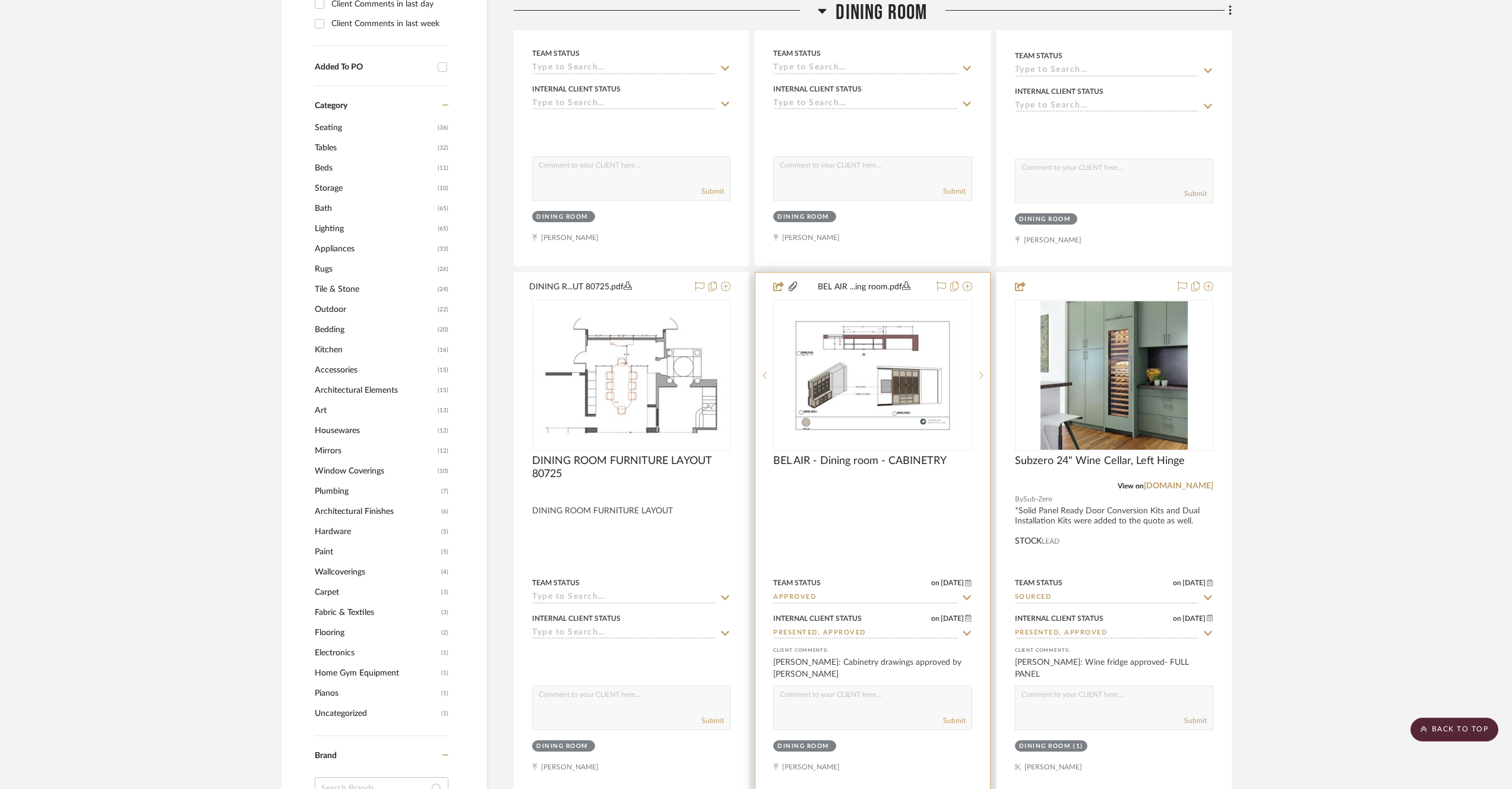
click at [929, 389] on img "0" at bounding box center [872, 375] width 196 height 111
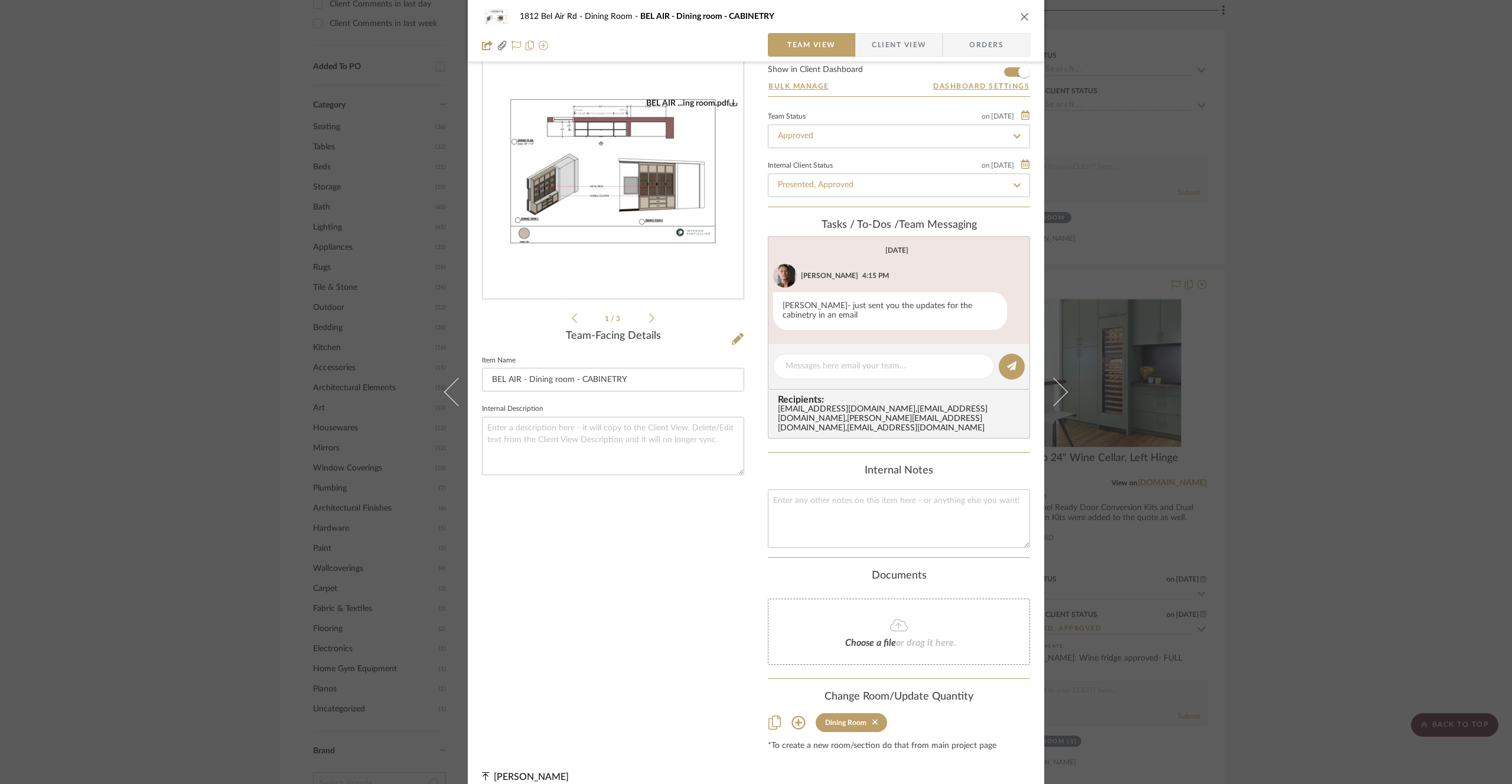
scroll to position [0, 0]
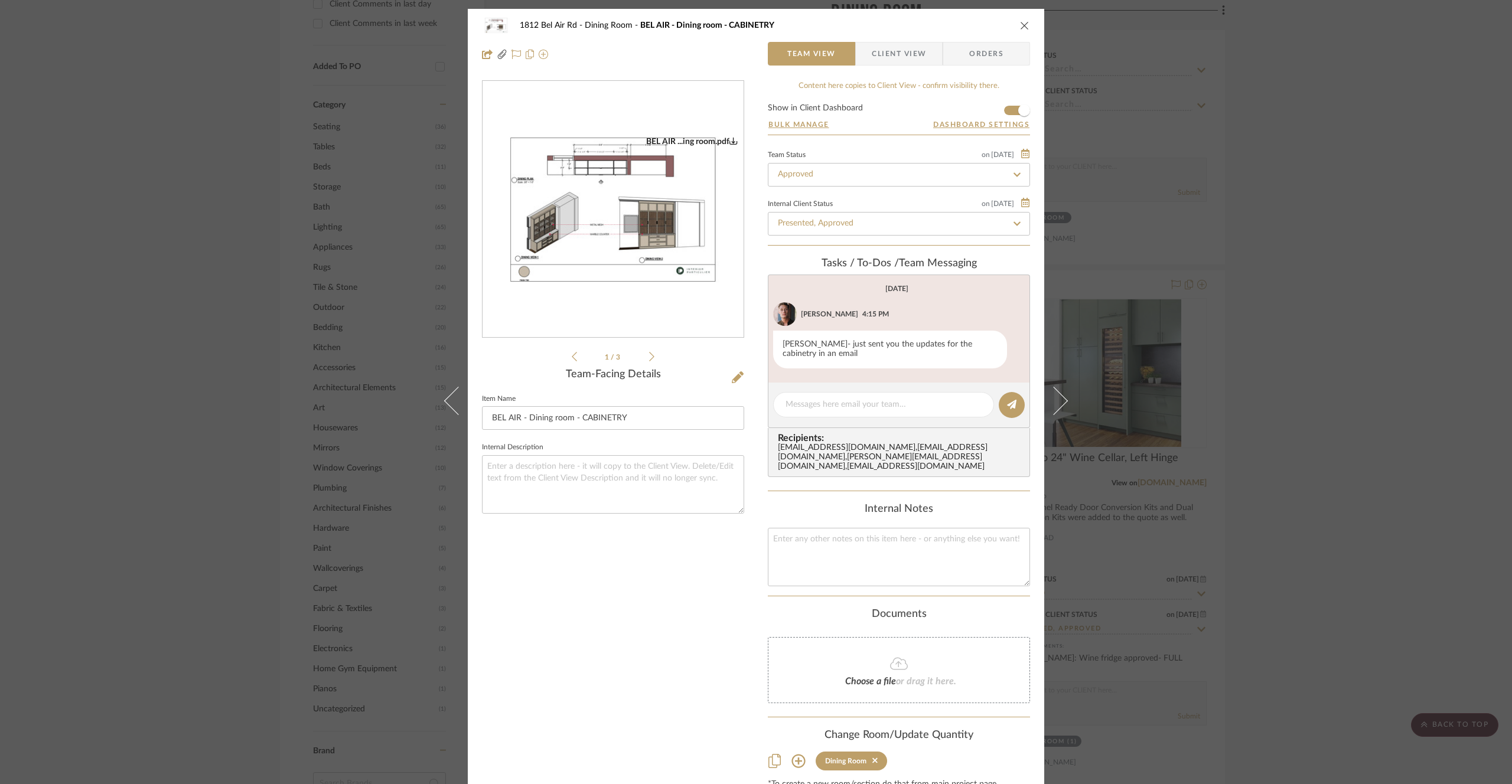
click at [621, 204] on img "0" at bounding box center [613, 209] width 261 height 147
click at [645, 360] on li "1 / 3" at bounding box center [613, 356] width 72 height 14
click at [650, 359] on icon at bounding box center [651, 356] width 5 height 11
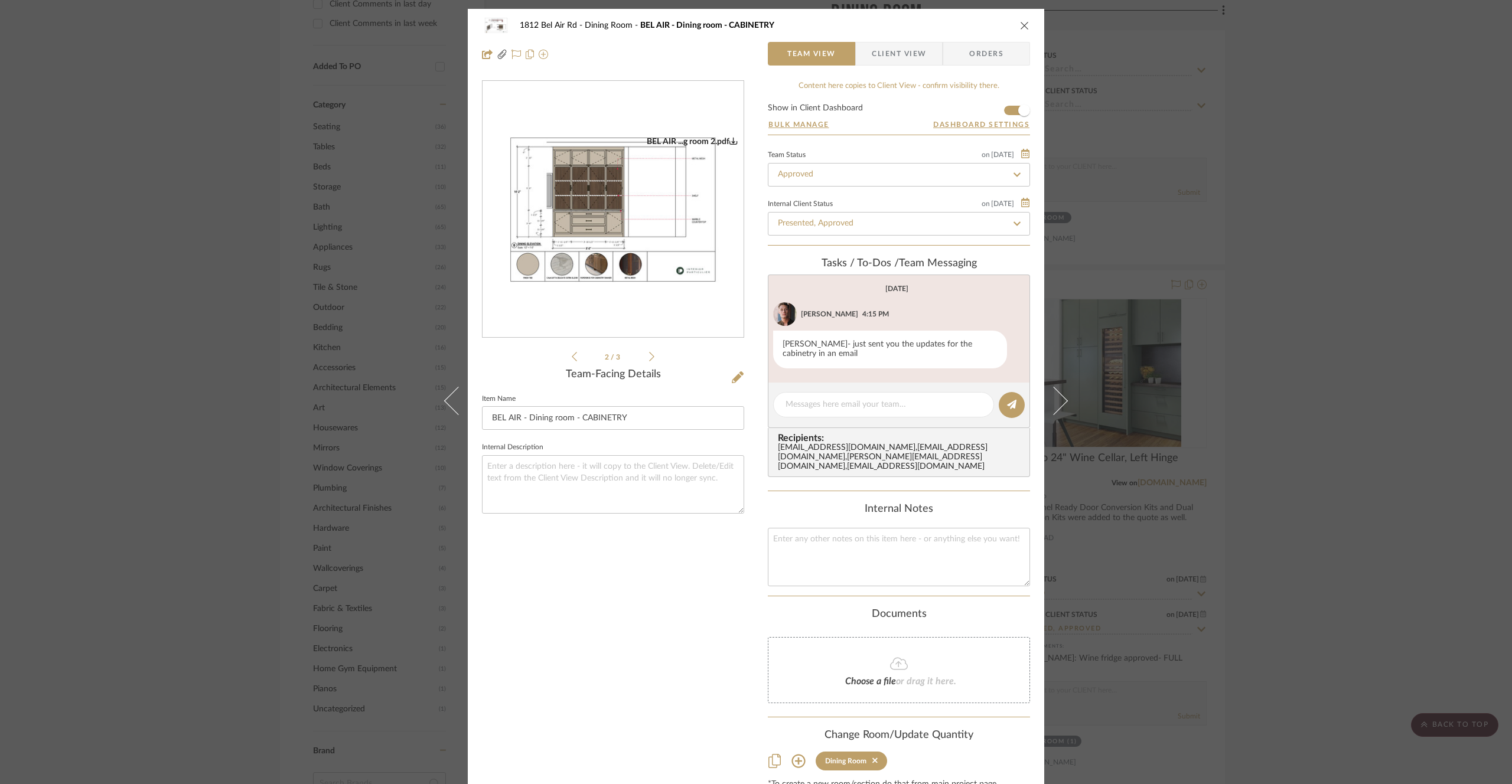
click at [649, 359] on icon at bounding box center [651, 356] width 5 height 11
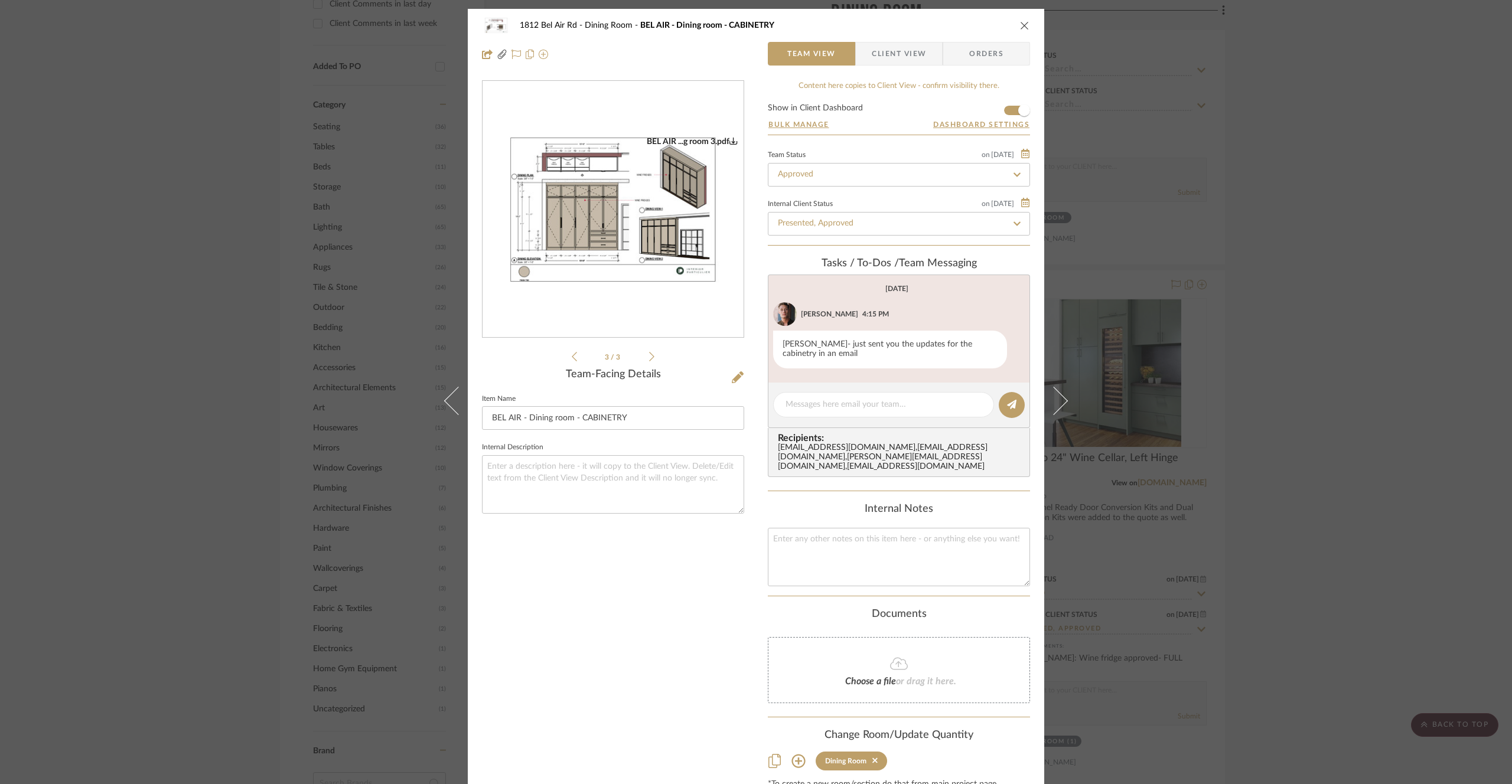
click at [572, 353] on icon at bounding box center [574, 356] width 5 height 11
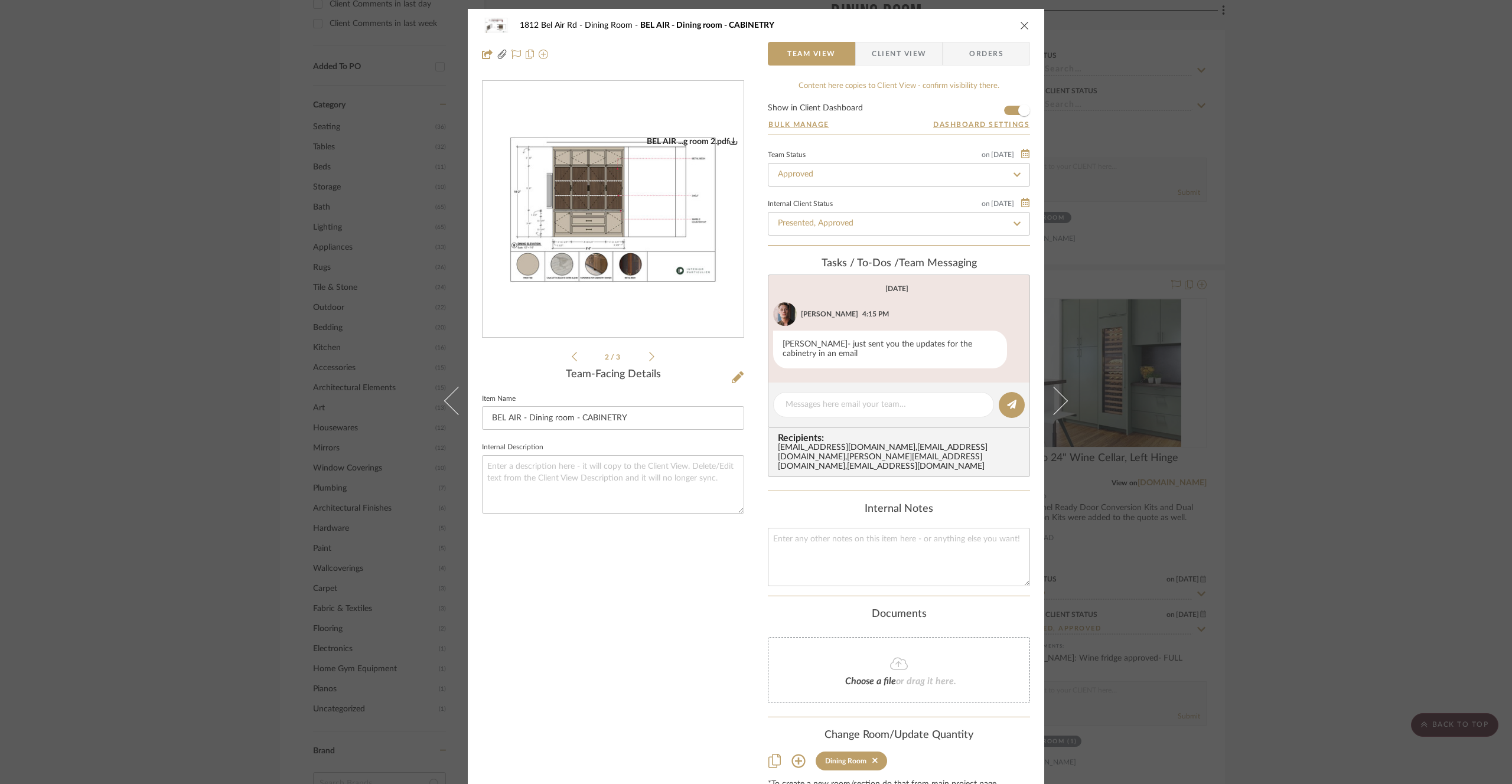
click at [639, 241] on img "1" at bounding box center [613, 209] width 261 height 147
click at [192, 196] on div "1812 Bel Air Rd Dining Room BEL AIR - Dining room - CABINETRY Team View Client …" at bounding box center [756, 392] width 1512 height 784
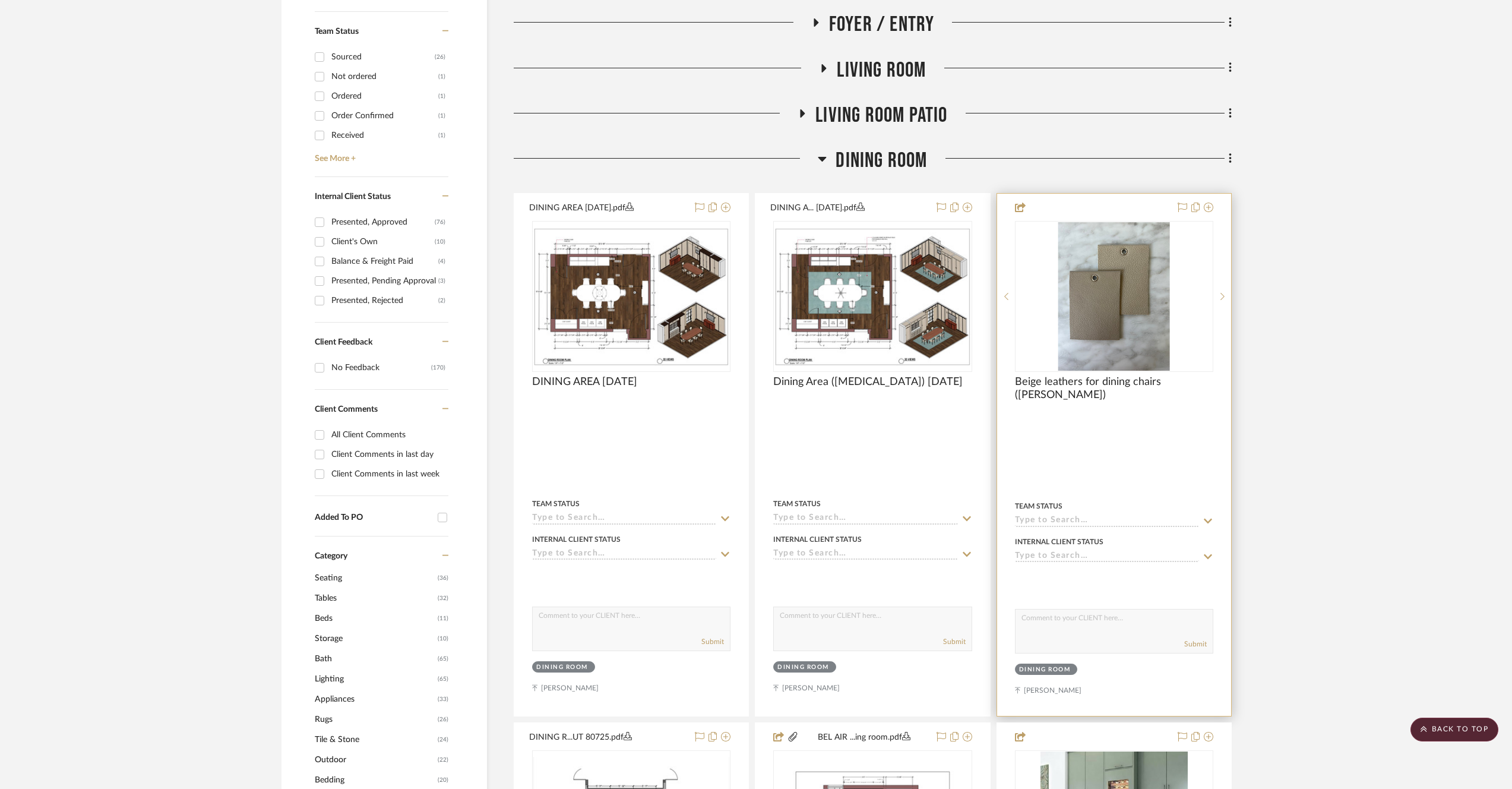
scroll to position [493, 0]
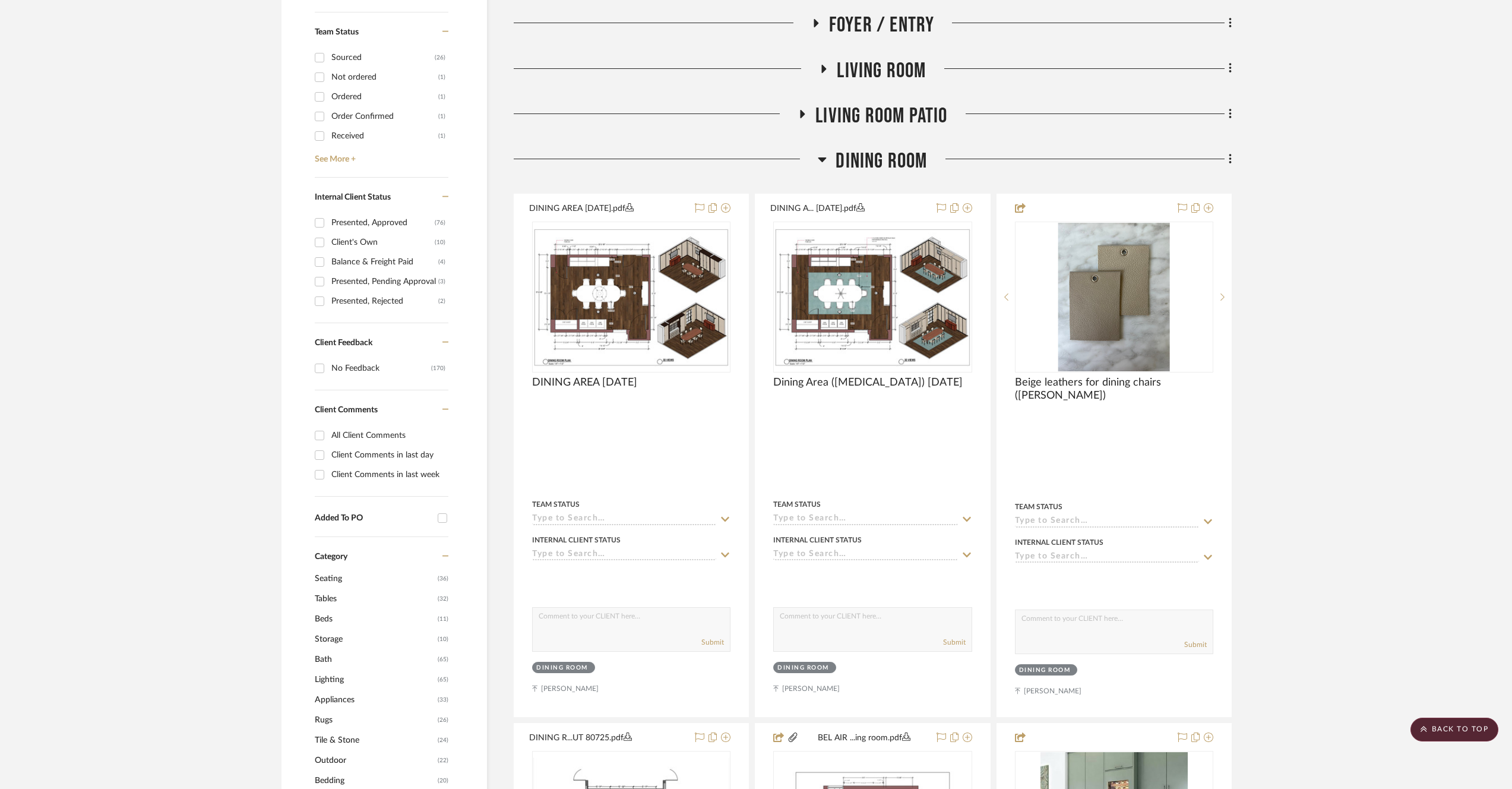
click at [927, 162] on span "Dining Room" at bounding box center [881, 161] width 91 height 26
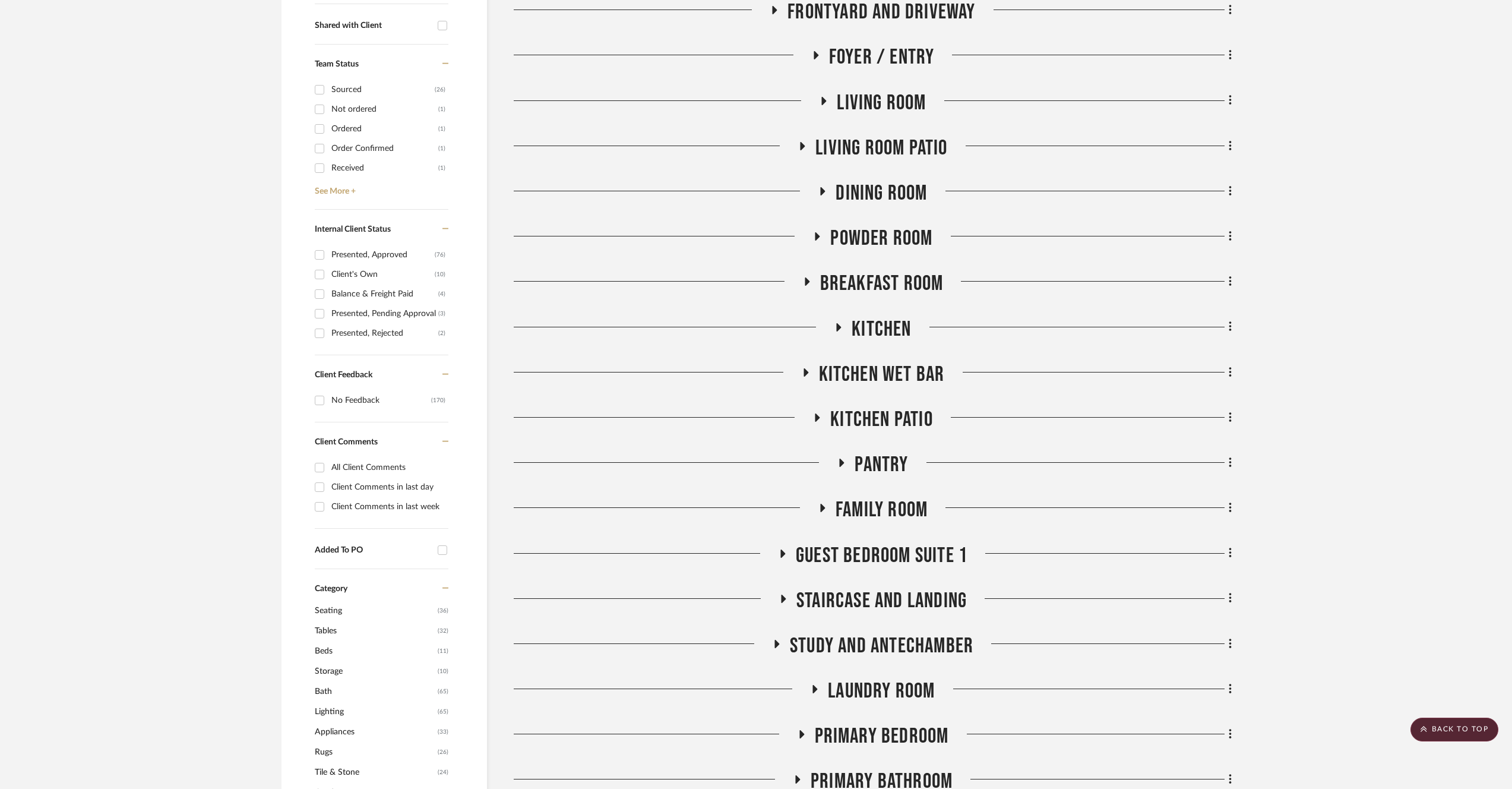
scroll to position [561, 0]
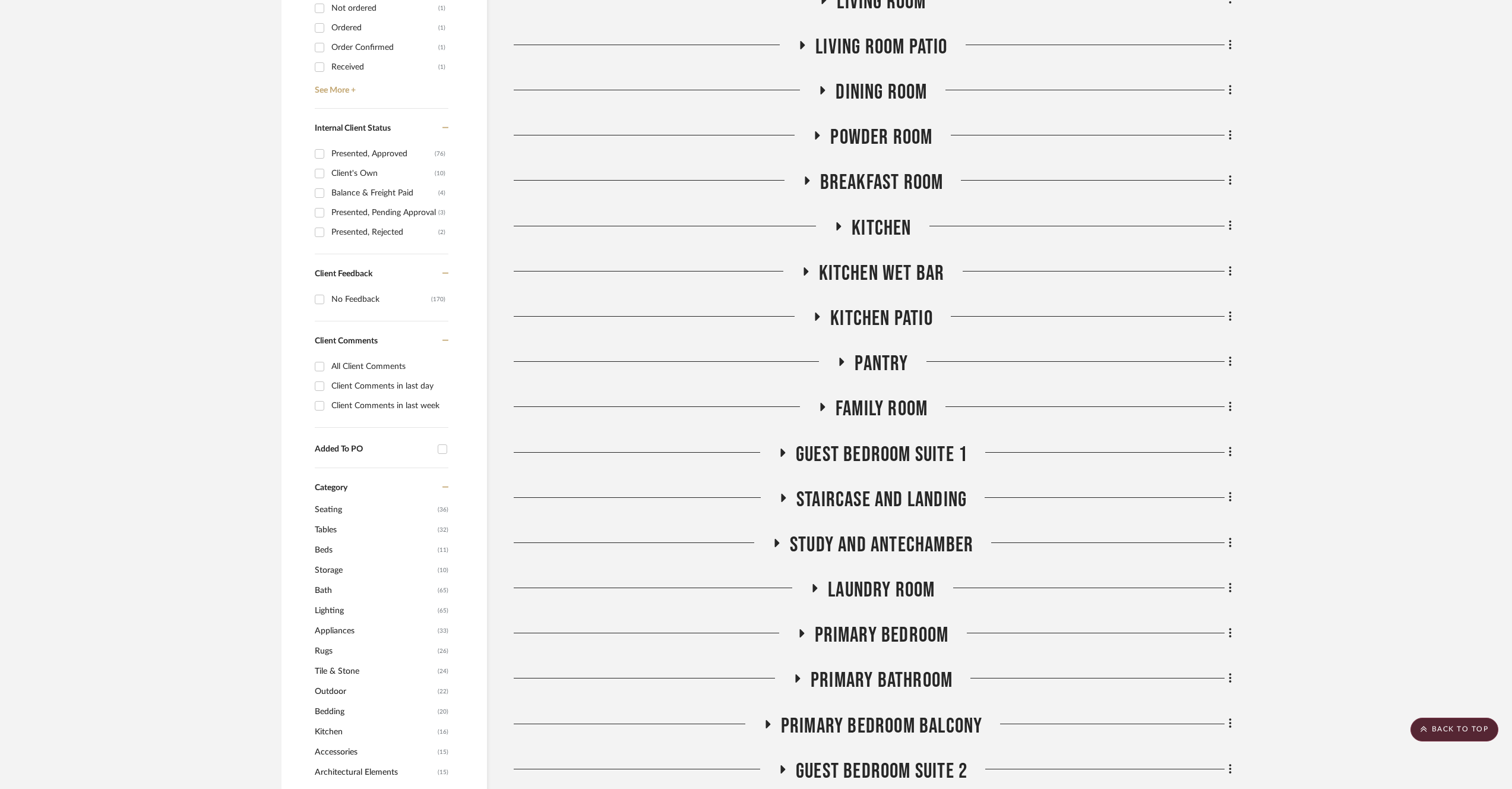
click at [934, 279] on span "Kitchen Wet Bar" at bounding box center [882, 273] width 126 height 26
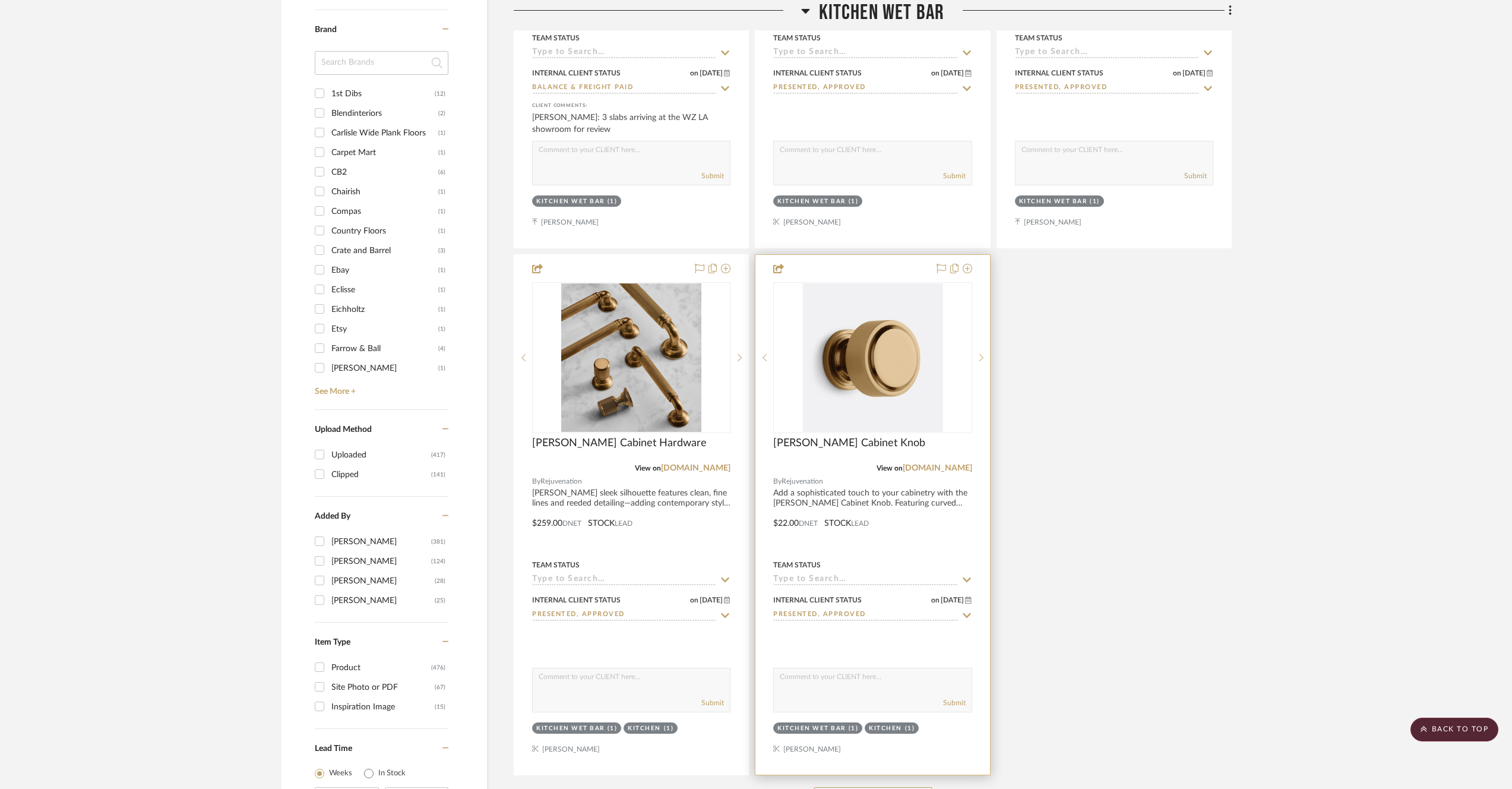
scroll to position [1954, 0]
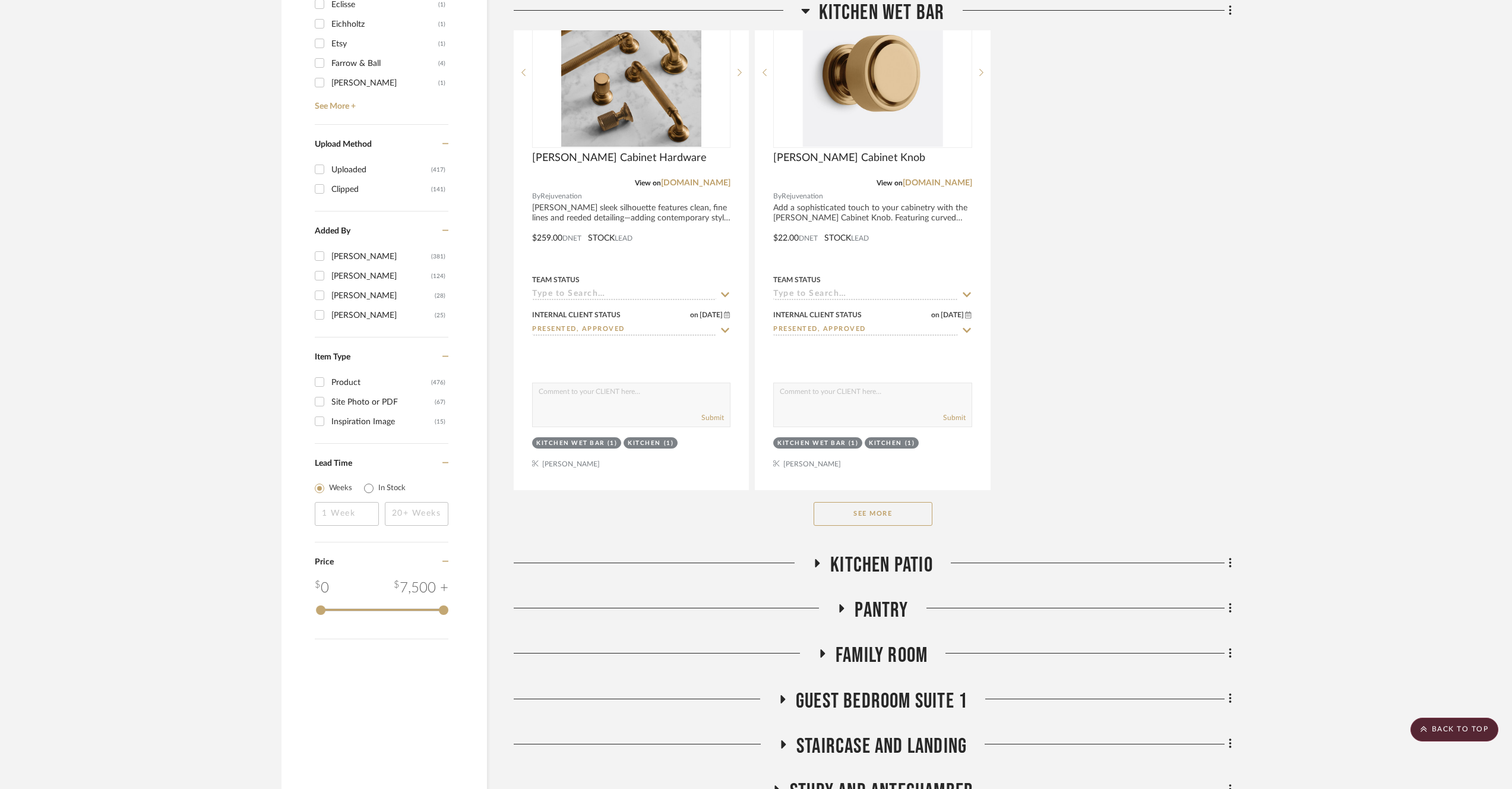
click at [847, 512] on button "See More" at bounding box center [873, 514] width 119 height 23
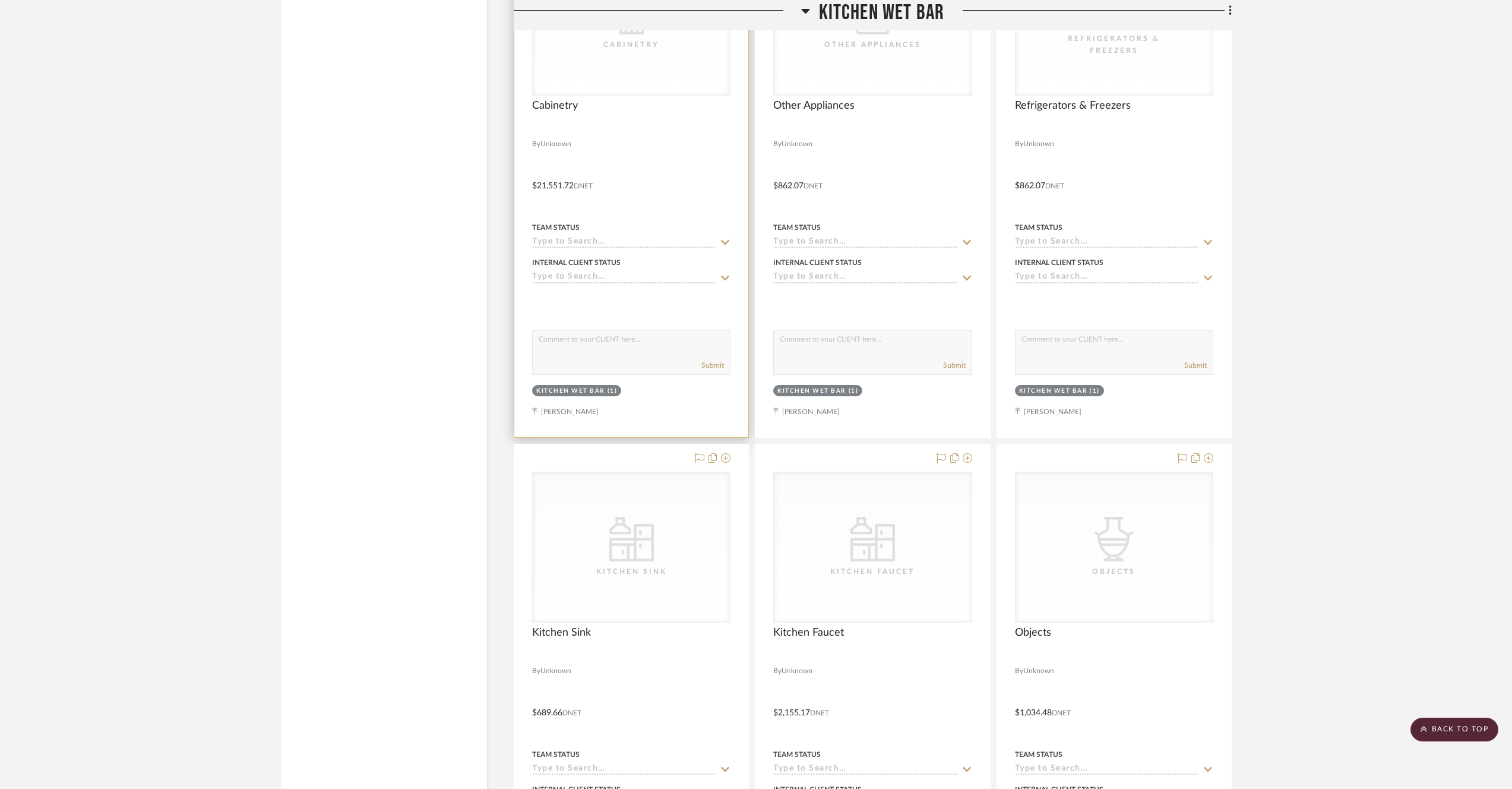
scroll to position [6161, 0]
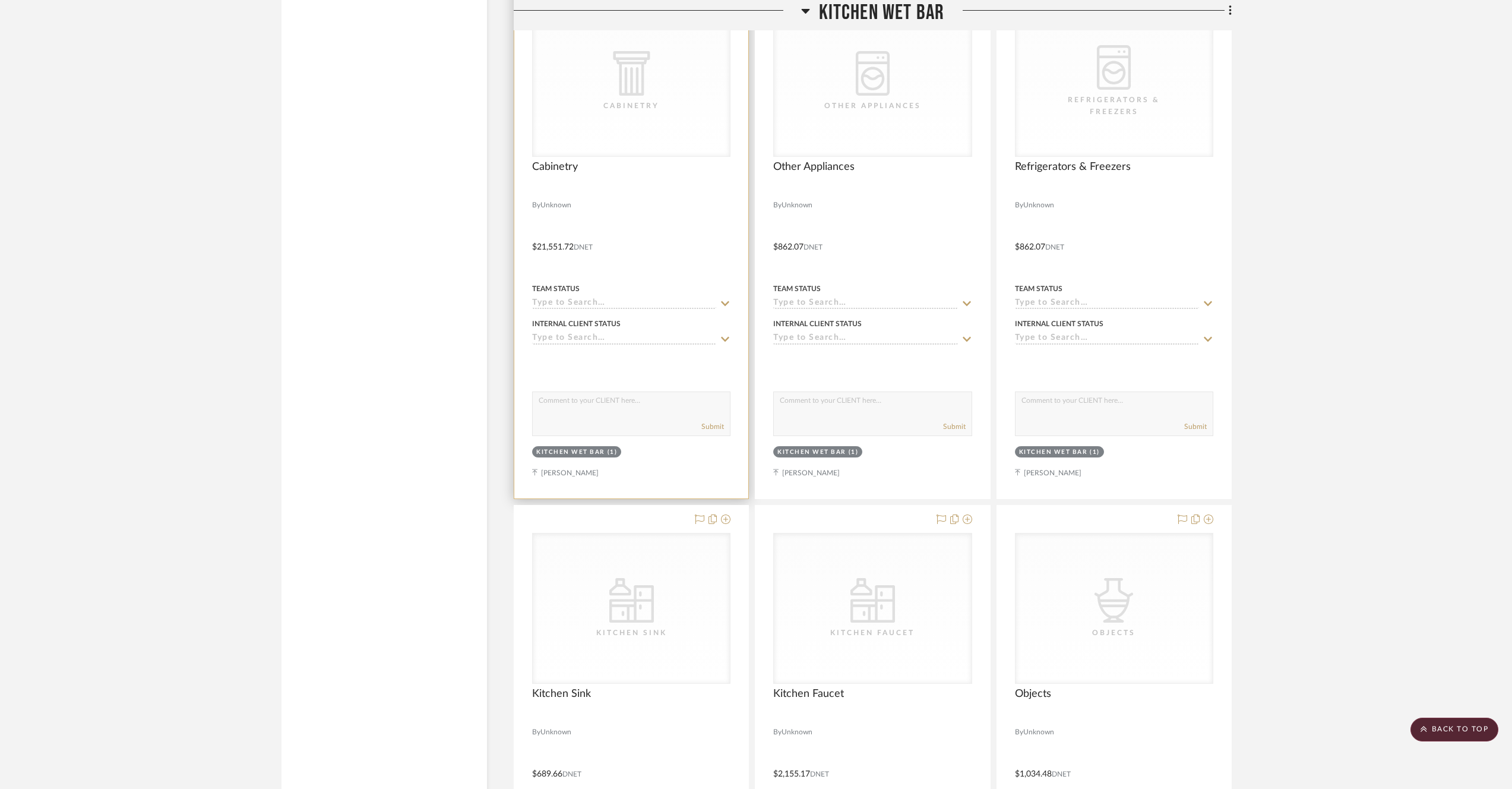
click at [645, 254] on div at bounding box center [632, 239] width 234 height 520
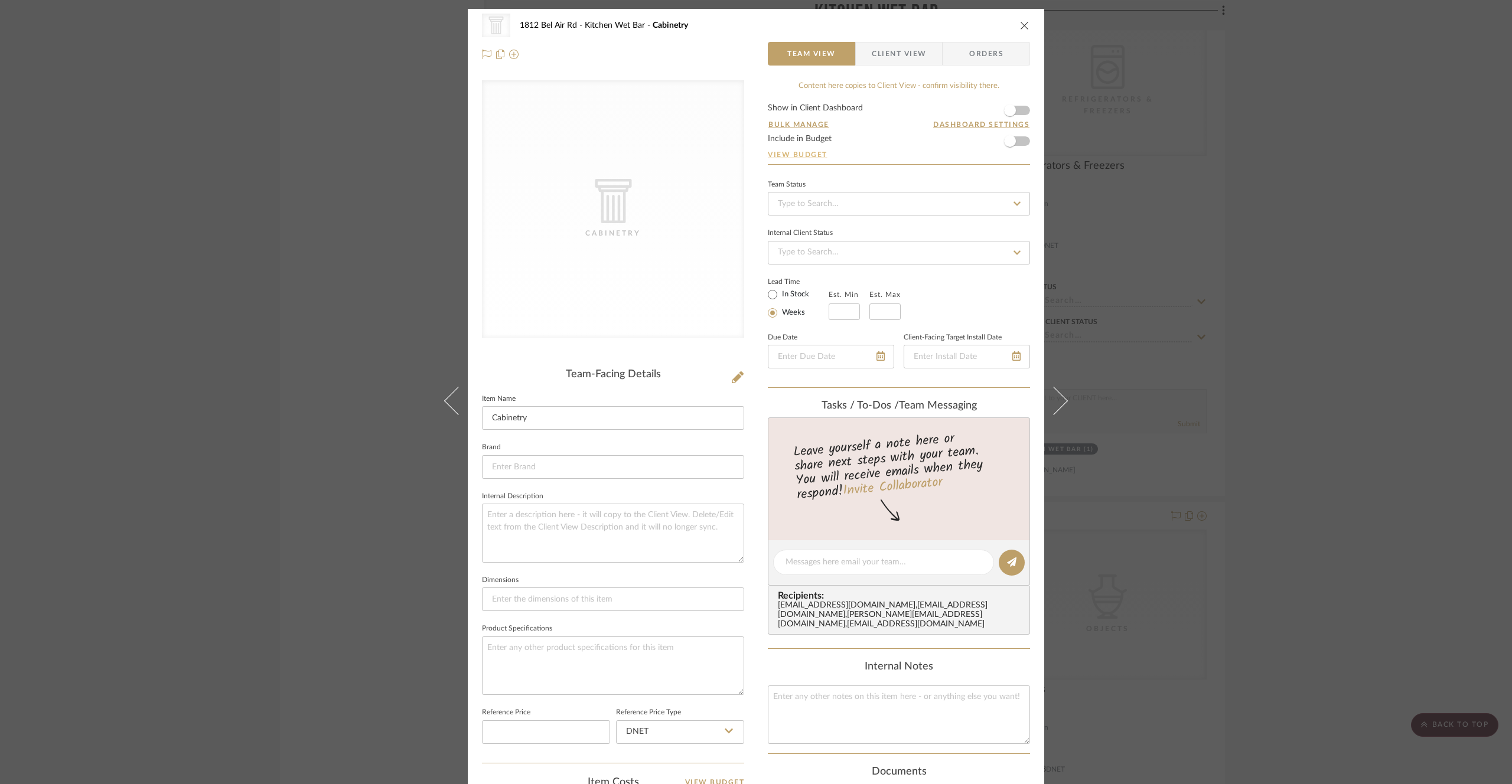
click at [796, 153] on link "View Budget" at bounding box center [899, 154] width 262 height 9
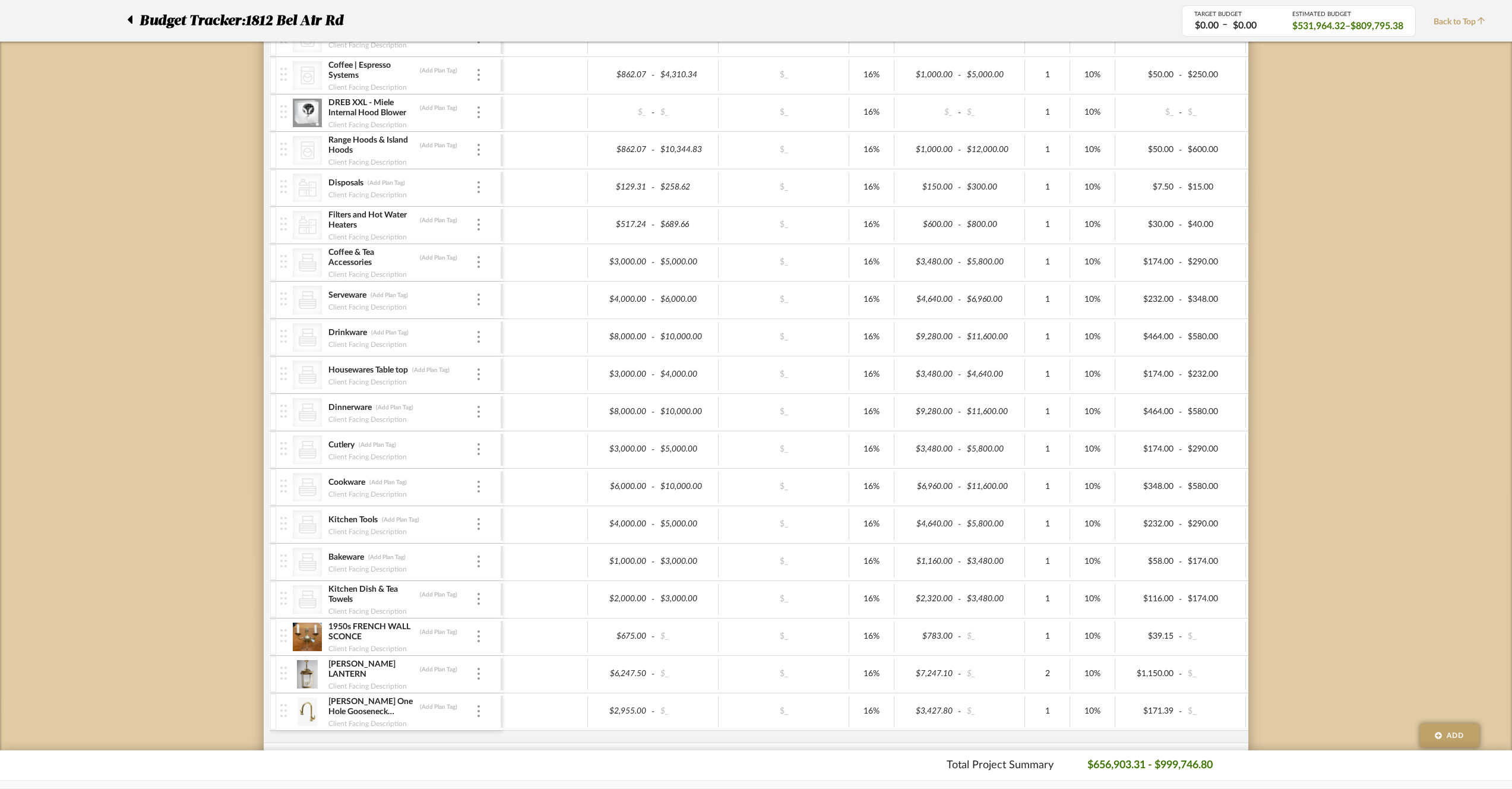
scroll to position [2674, 0]
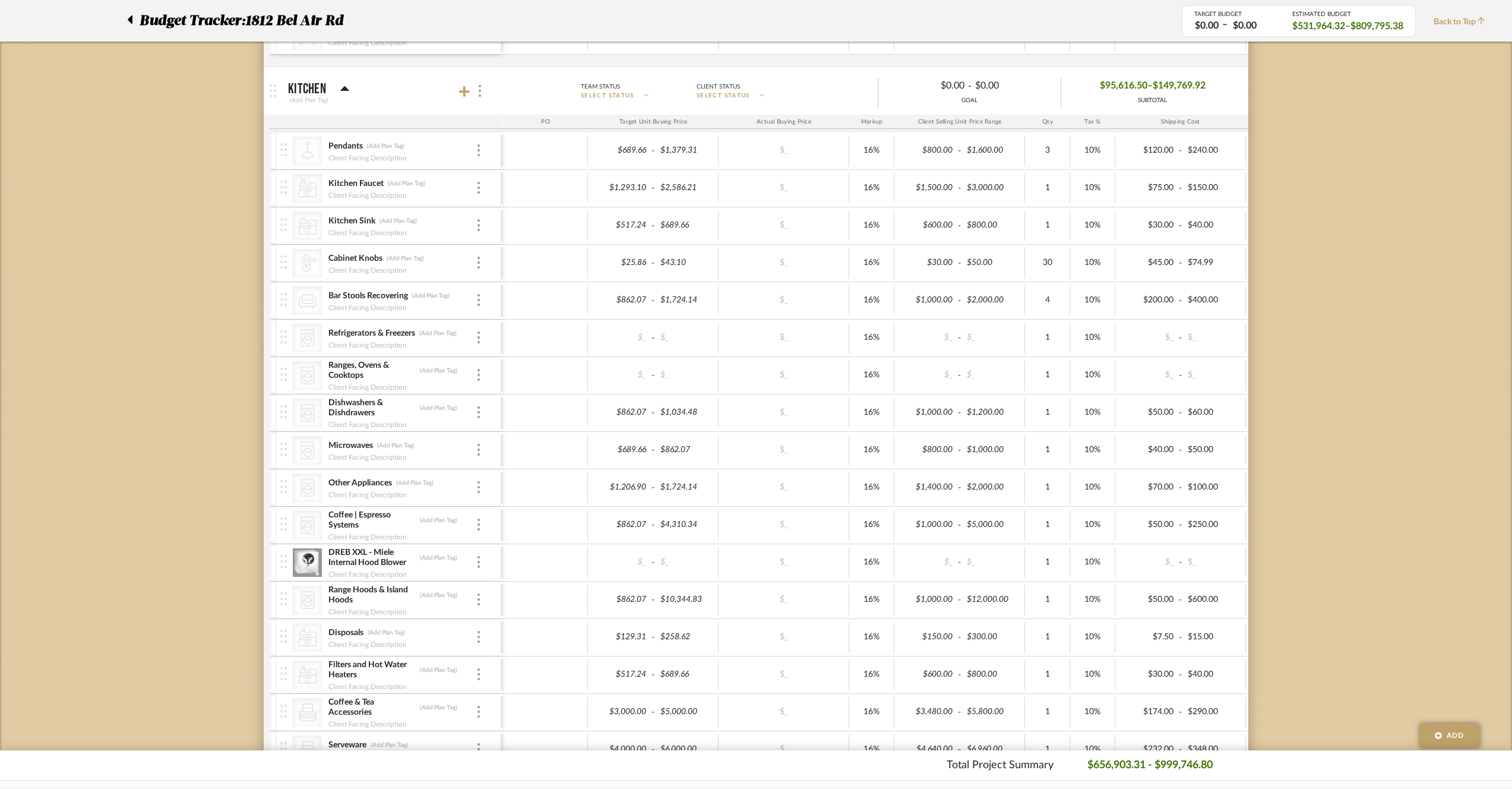
click at [1469, 28] on span "Back to Top" at bounding box center [1462, 22] width 58 height 12
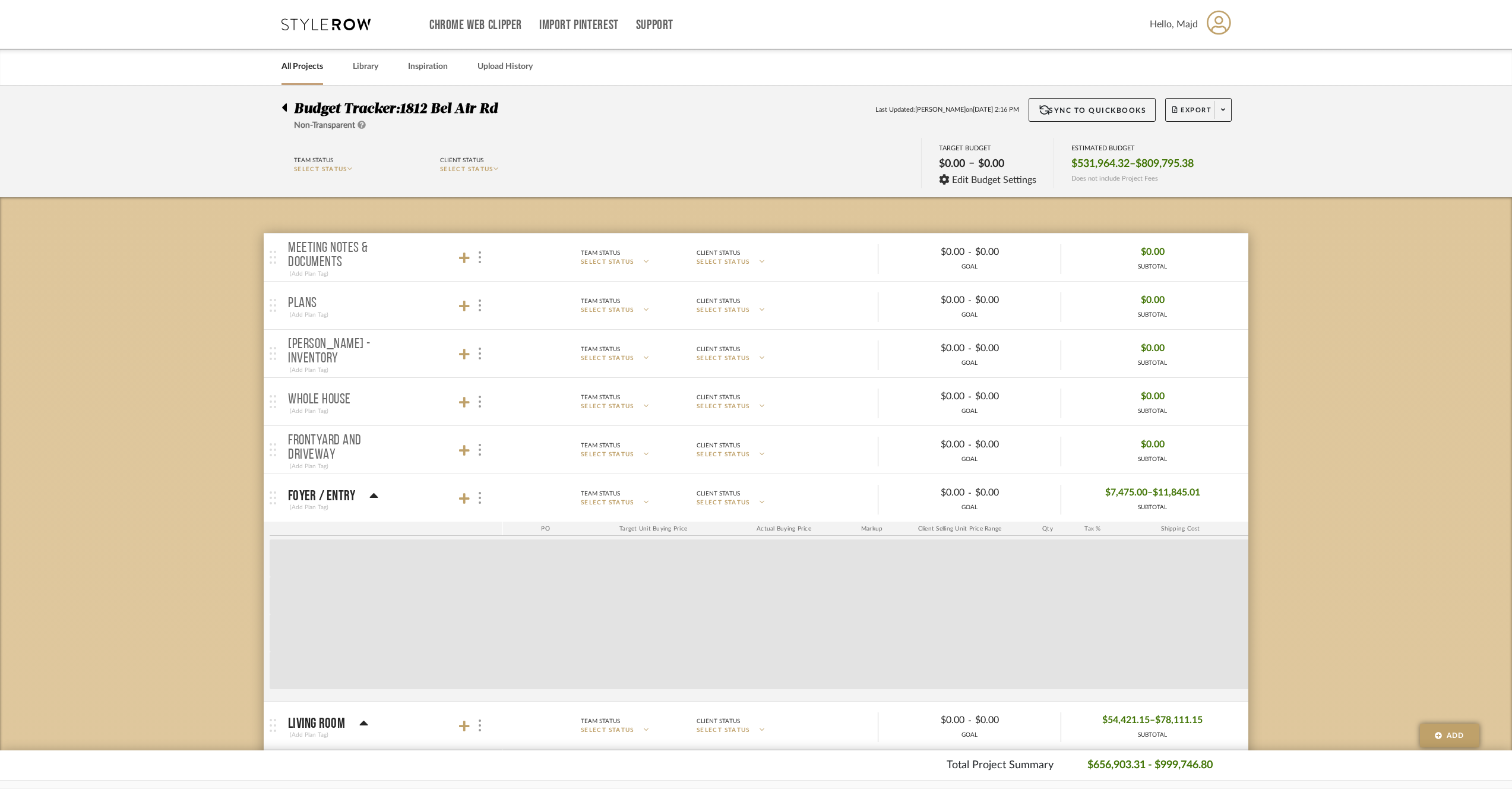
scroll to position [0, 0]
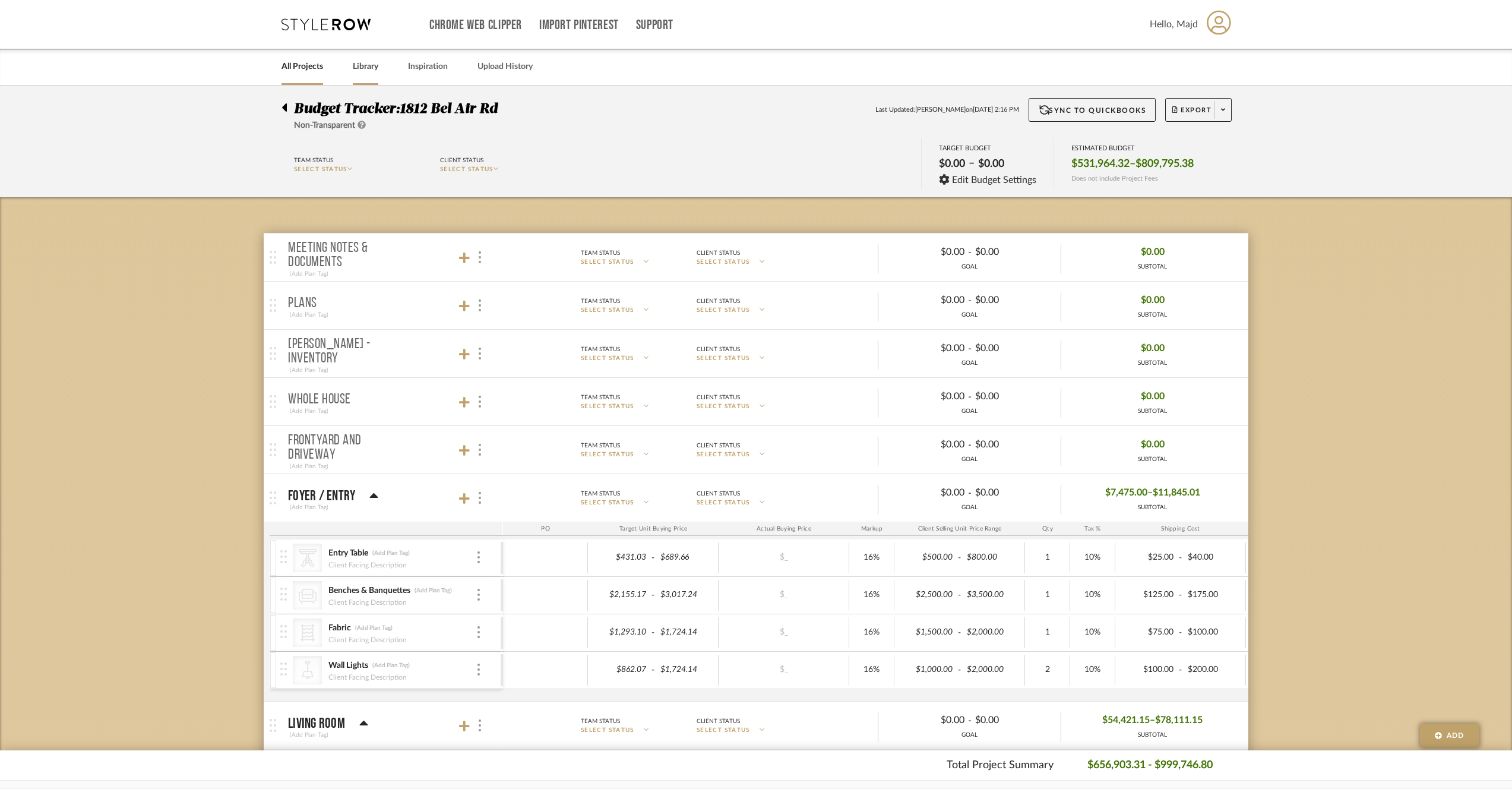
click at [362, 71] on link "Library" at bounding box center [365, 67] width 26 height 16
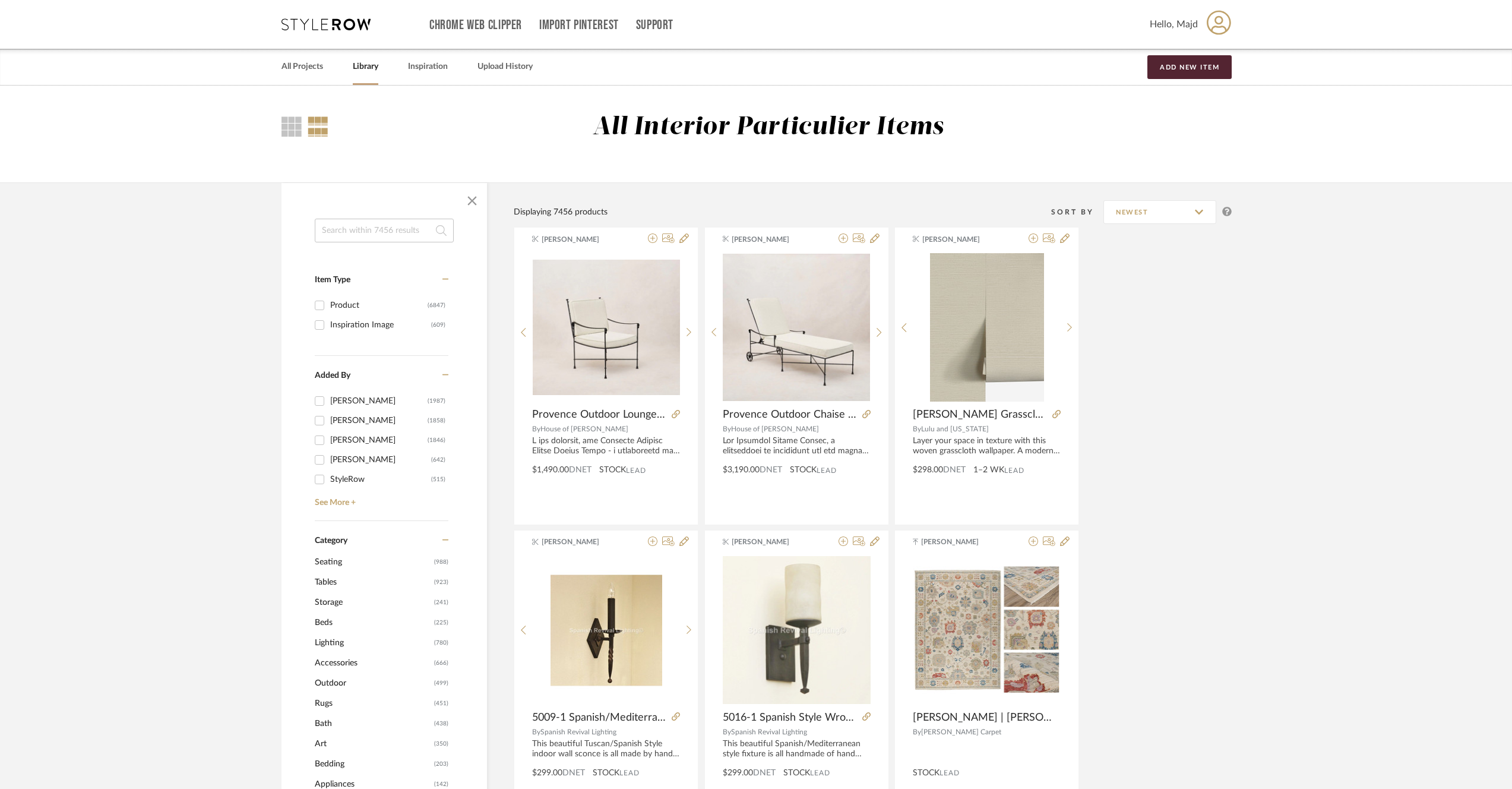
click at [406, 241] on input at bounding box center [384, 231] width 139 height 23
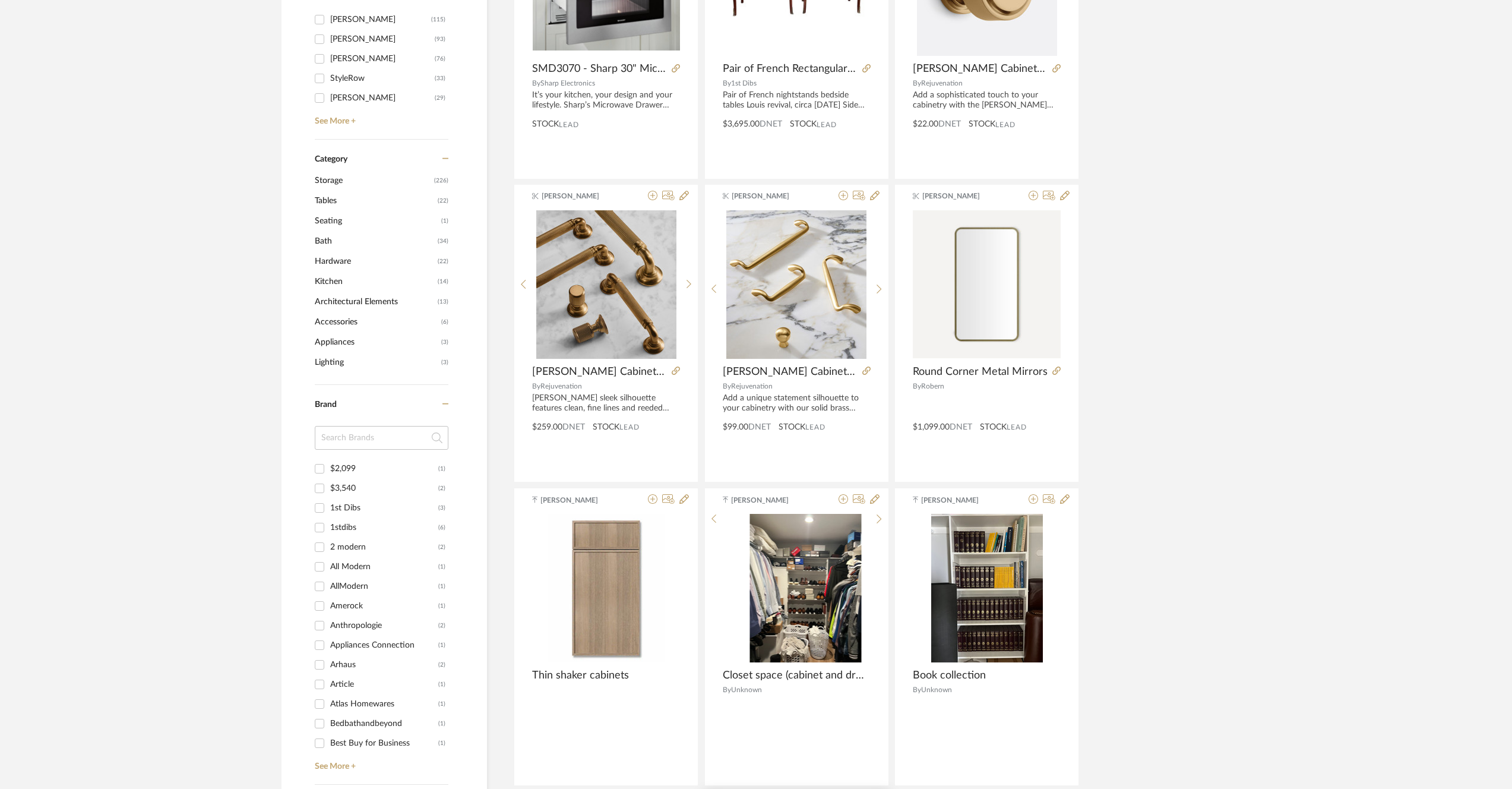
scroll to position [799, 0]
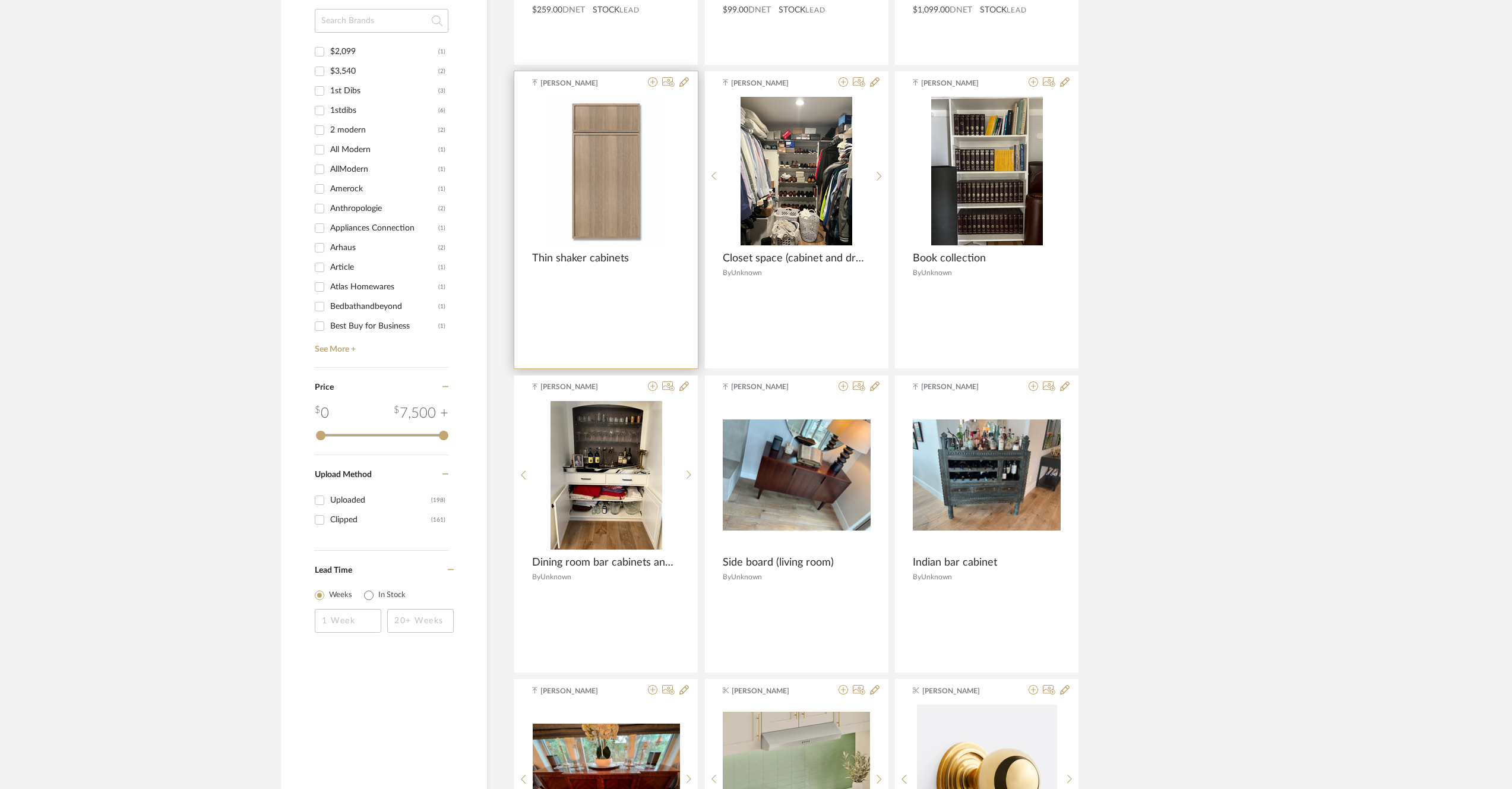
type input "cabinet"
click at [0, 0] on img at bounding box center [0, 0] width 0 height 0
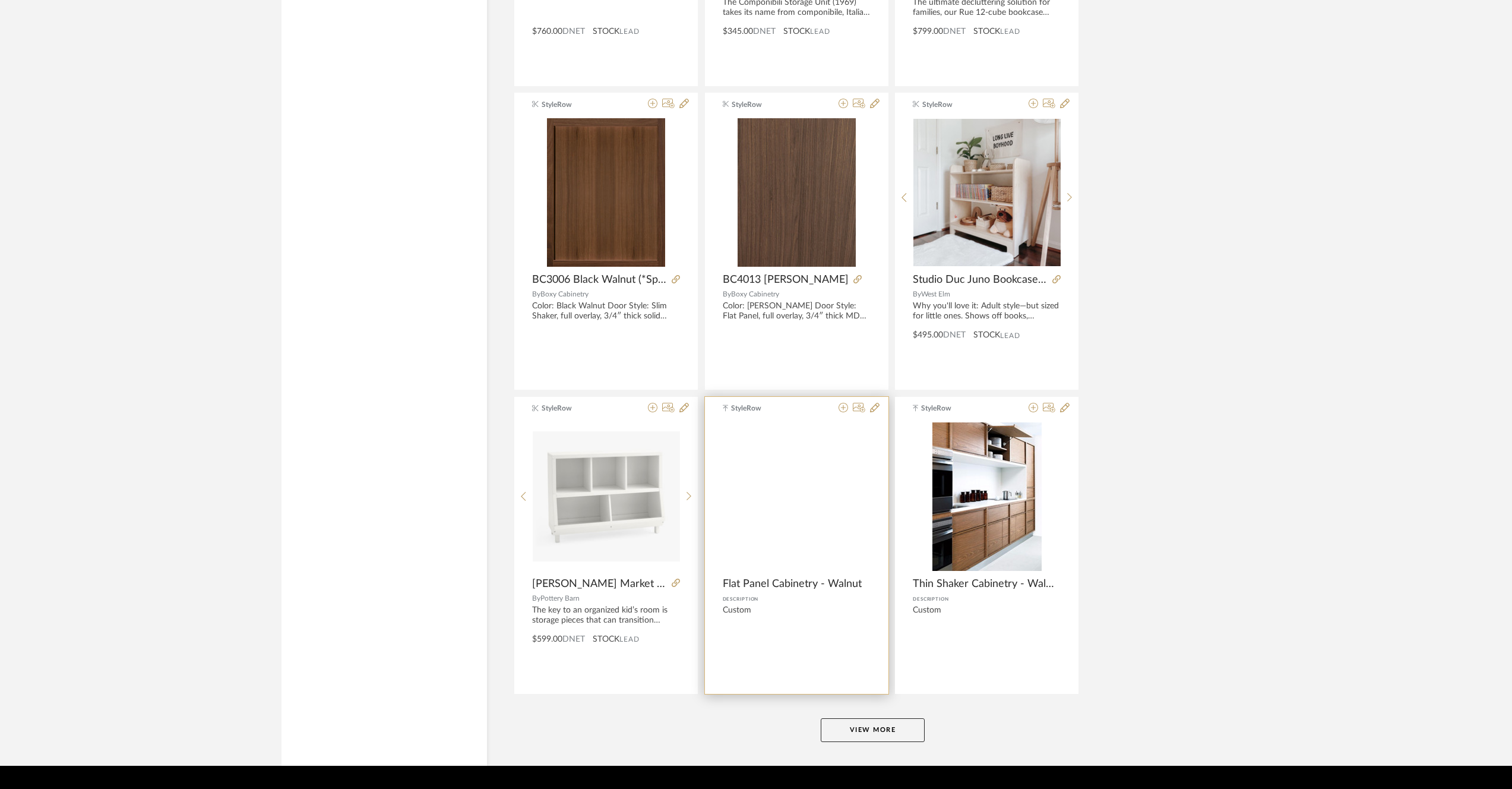
scroll to position [3239, 0]
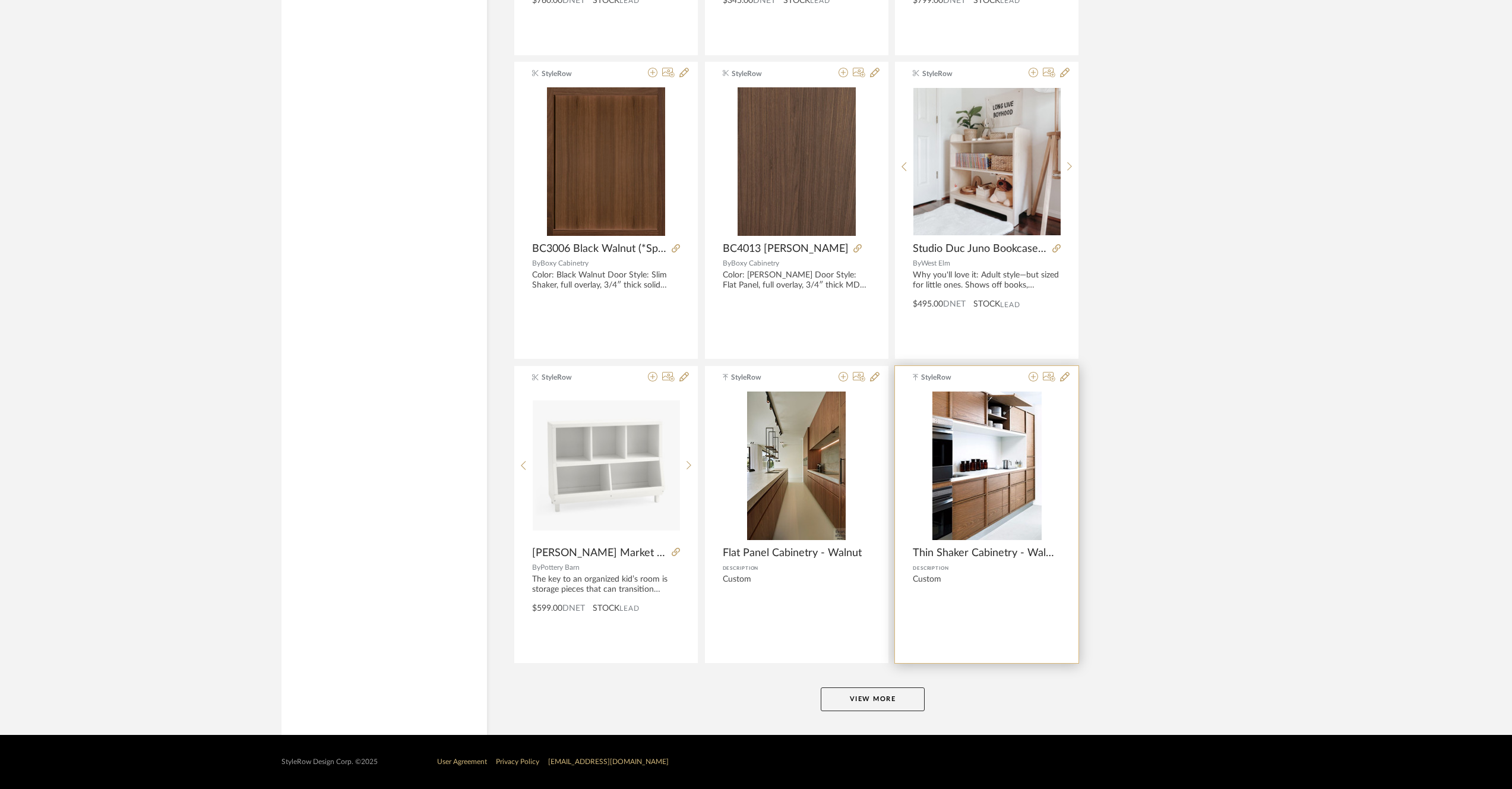
click at [1019, 504] on img "0" at bounding box center [987, 465] width 109 height 149
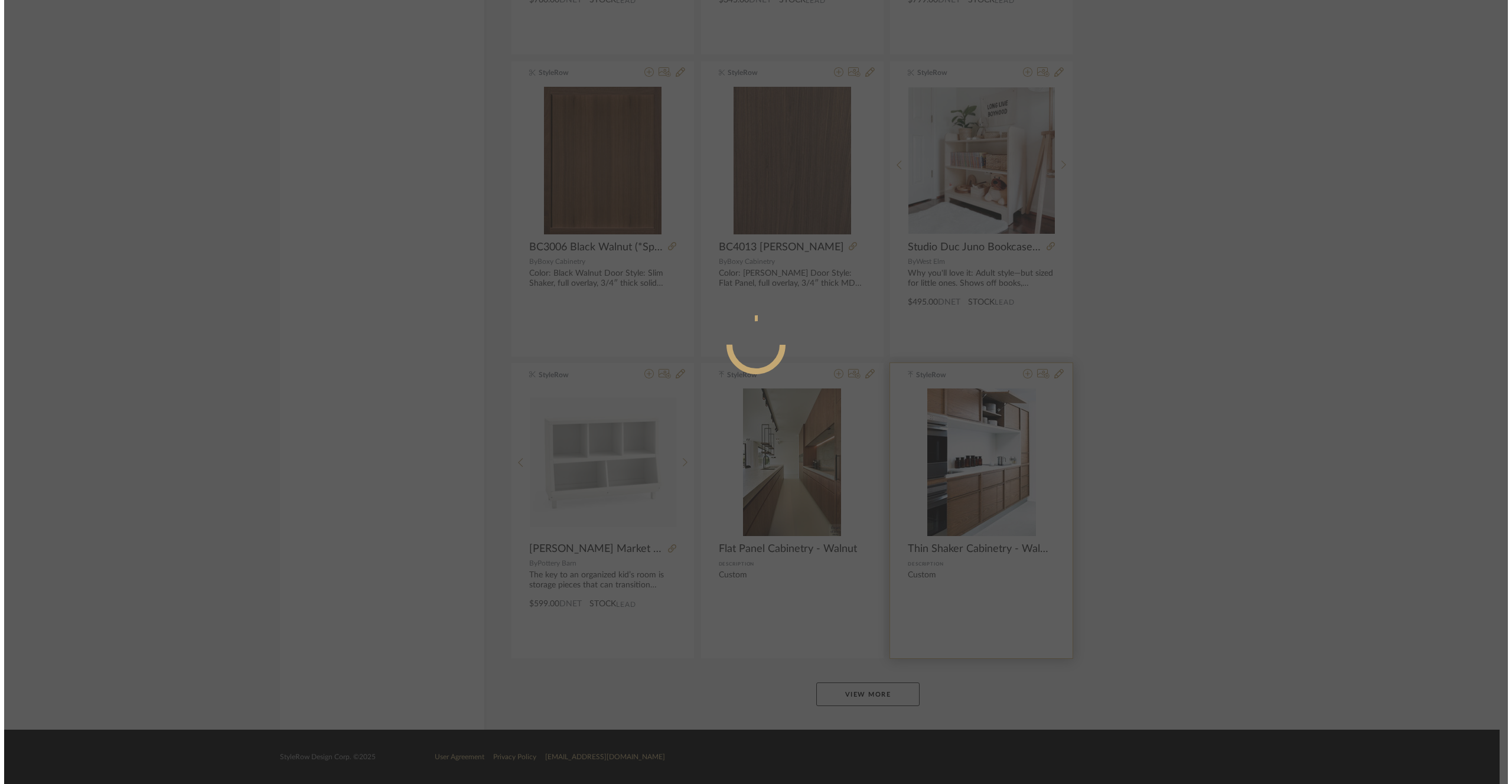
scroll to position [0, 0]
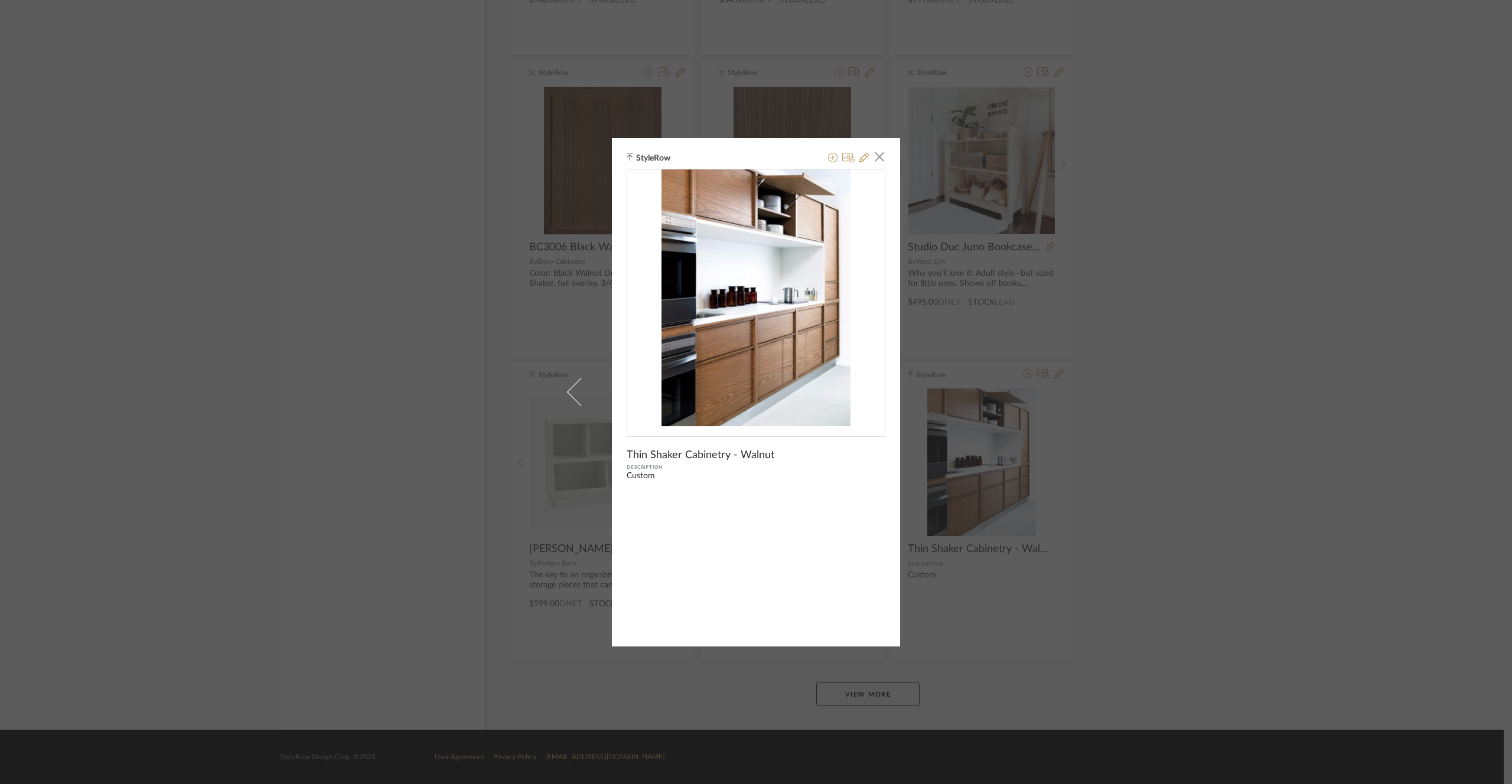
click at [710, 321] on img "0" at bounding box center [756, 298] width 189 height 257
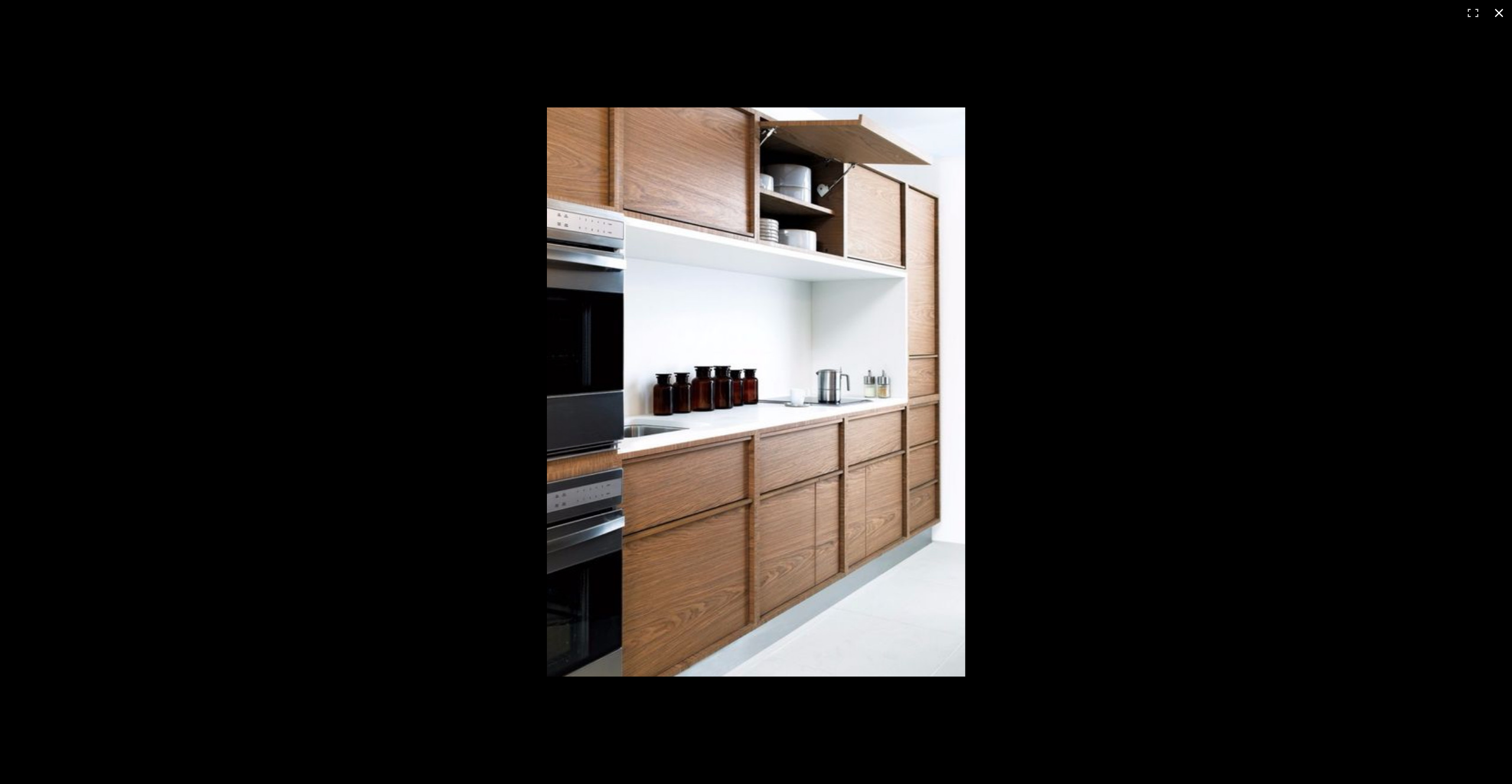
click at [322, 426] on div at bounding box center [756, 392] width 1512 height 784
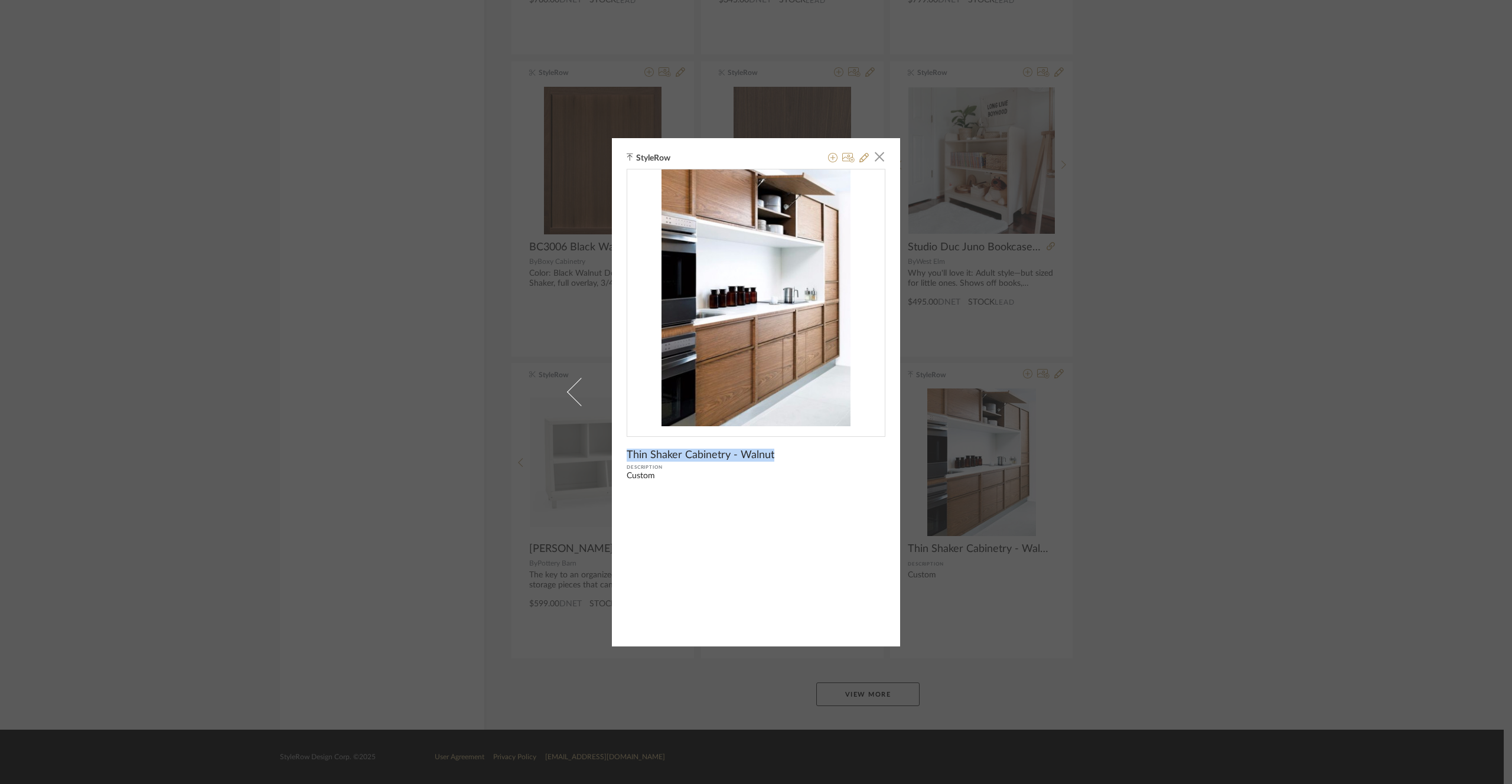
drag, startPoint x: 623, startPoint y: 459, endPoint x: 767, endPoint y: 449, distance: 144.3
click at [767, 449] on span "Thin Shaker Cabinetry - Walnut" at bounding box center [700, 455] width 148 height 13
drag, startPoint x: 624, startPoint y: 453, endPoint x: 779, endPoint y: 452, distance: 155.0
click at [779, 452] on div "StyleRow × Thin Shaker Cabinetry - Walnut Description Custom" at bounding box center [756, 392] width 288 height 508
click at [875, 161] on span "button" at bounding box center [879, 157] width 23 height 23
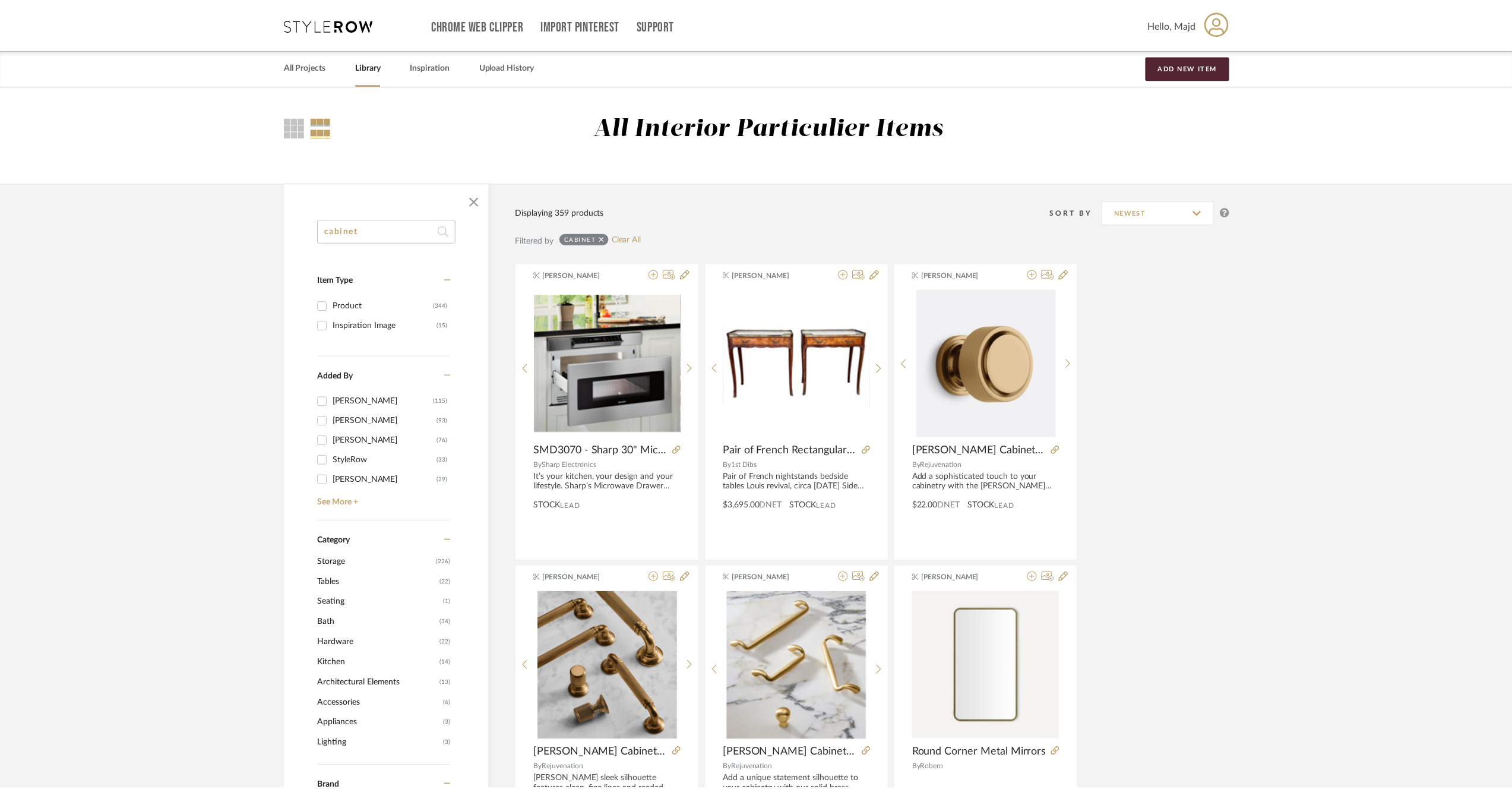
scroll to position [3239, 0]
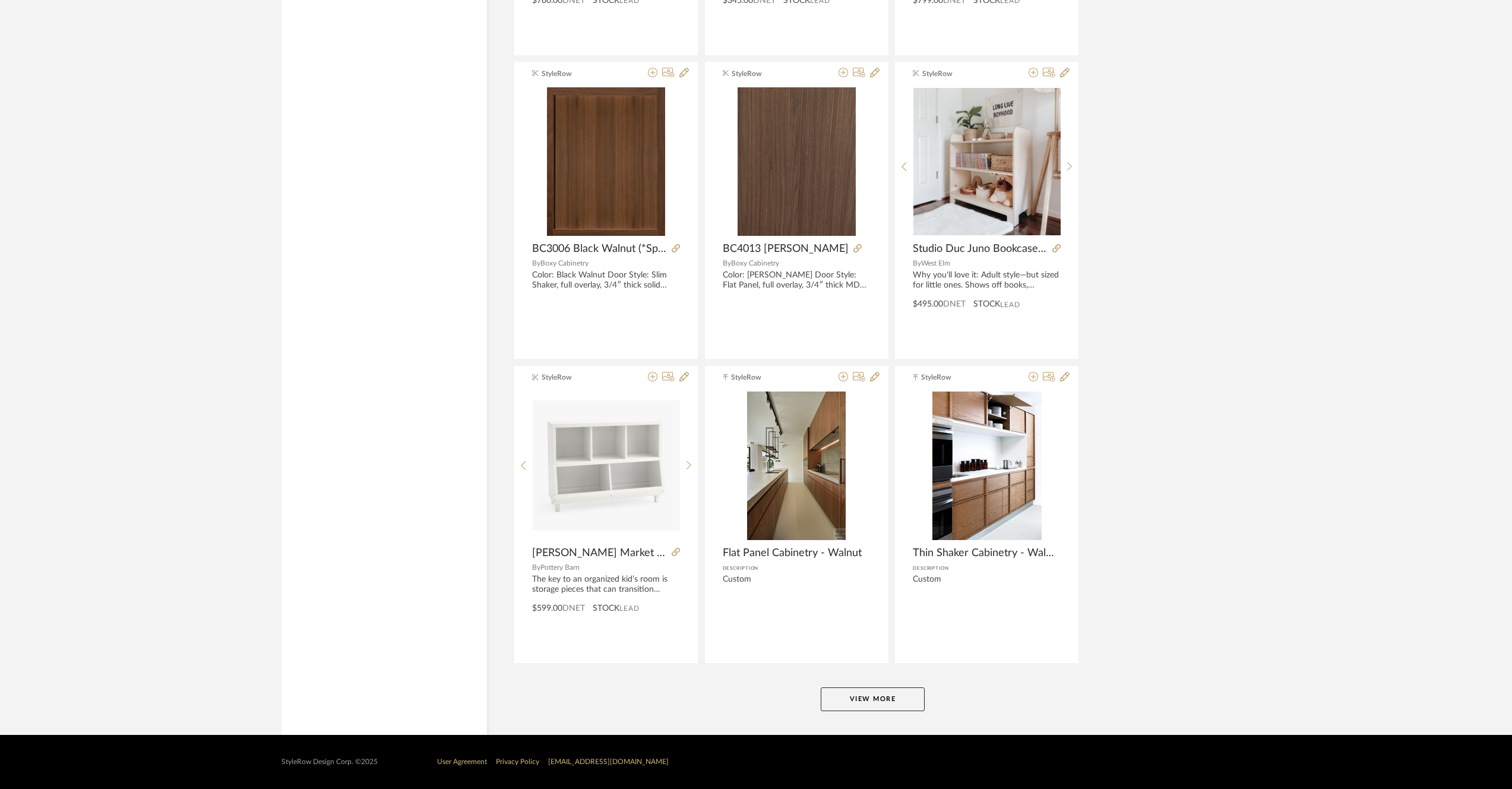
click at [881, 695] on button "View More" at bounding box center [873, 699] width 104 height 23
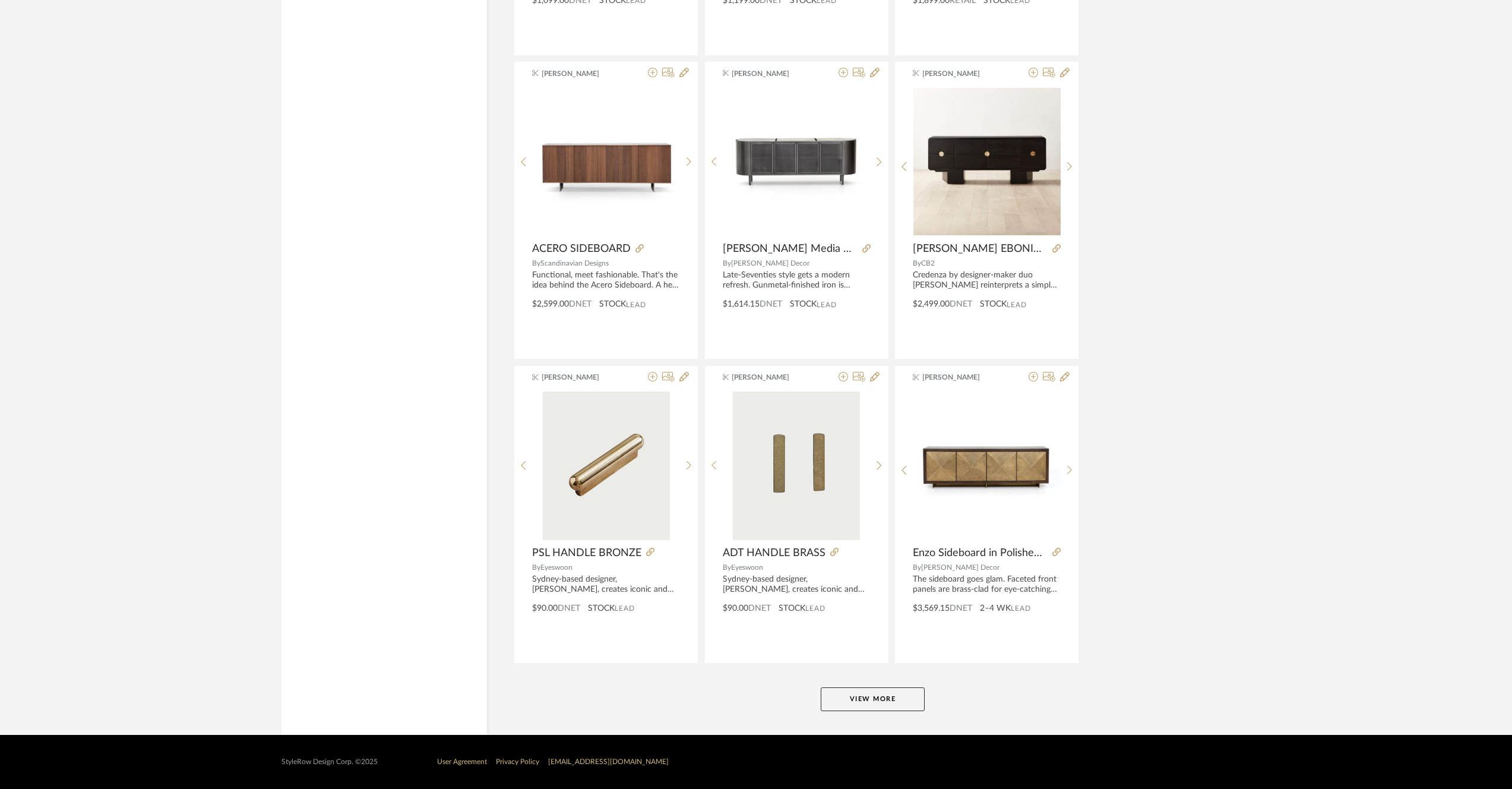
scroll to position [6878, 0]
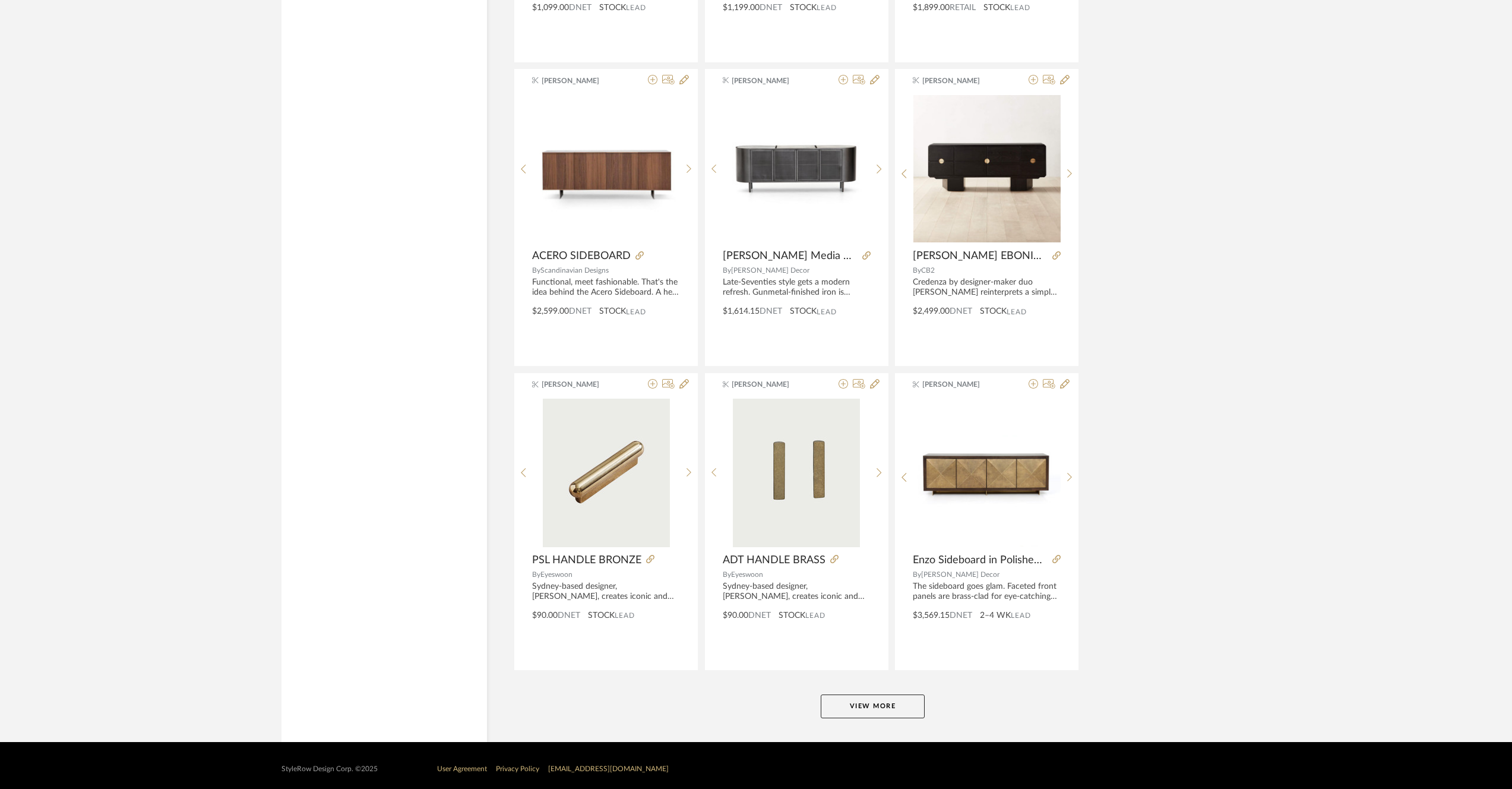
click at [868, 707] on button "View More" at bounding box center [873, 706] width 104 height 23
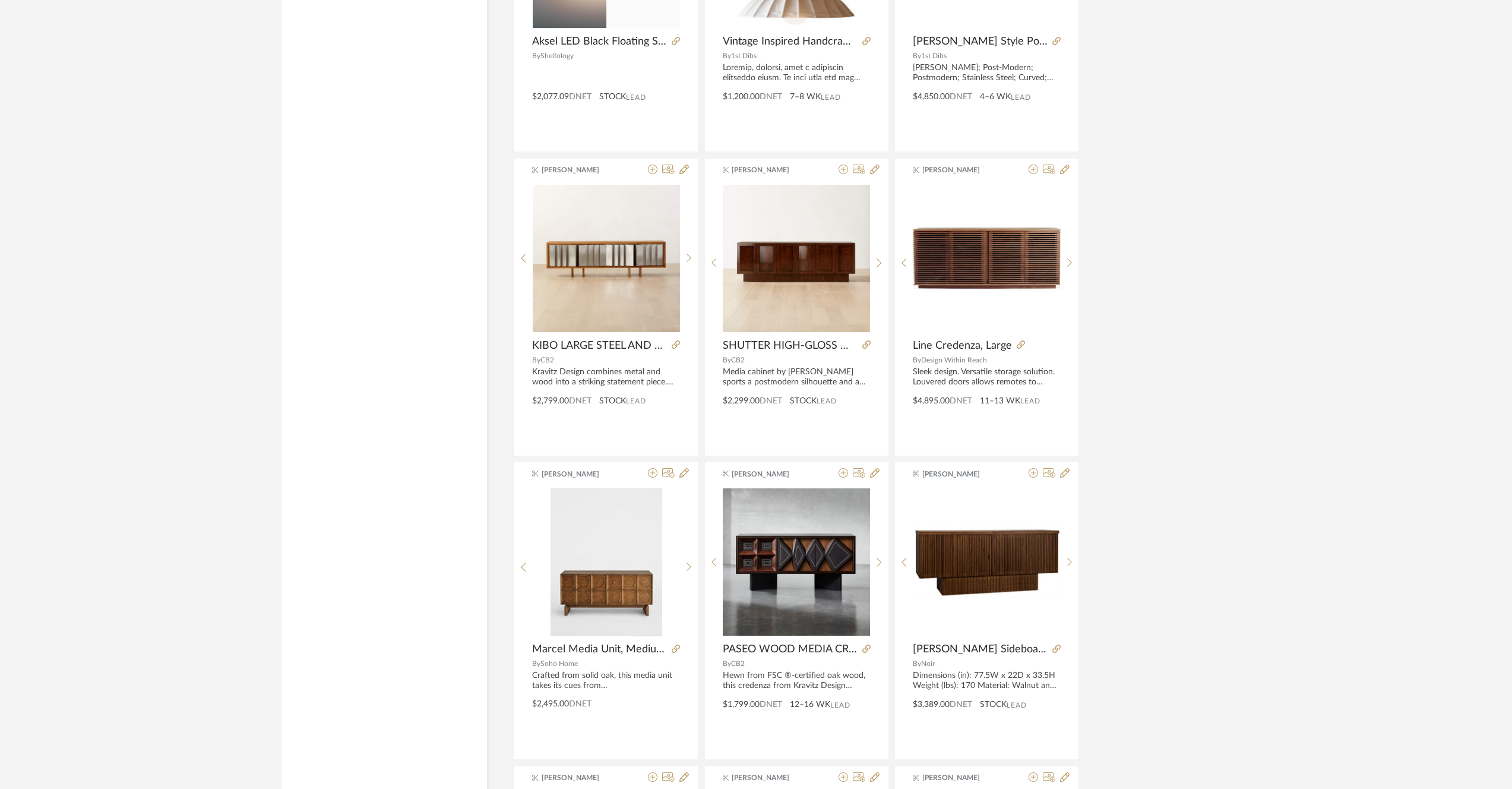
scroll to position [7162, 0]
